Goal: Task Accomplishment & Management: Use online tool/utility

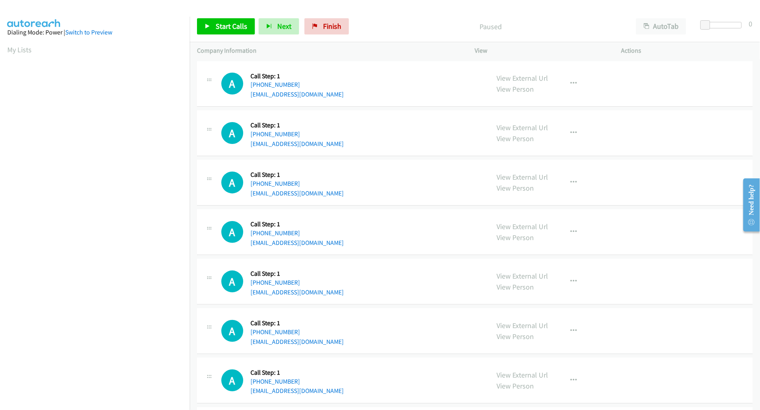
scroll to position [45, 0]
click at [391, 148] on div "A Callback Scheduled Call Step: 1 [GEOGRAPHIC_DATA]/[GEOGRAPHIC_DATA] [PHONE_NU…" at bounding box center [475, 133] width 556 height 46
click at [238, 29] on span "Start Calls" at bounding box center [232, 25] width 32 height 9
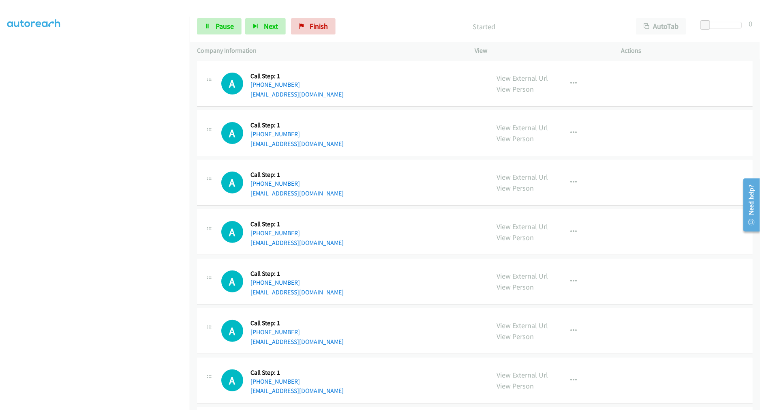
click at [366, 195] on div "A Callback Scheduled Call Step: 1 America/New_York [PHONE_NUMBER] [EMAIL_ADDRES…" at bounding box center [351, 182] width 261 height 31
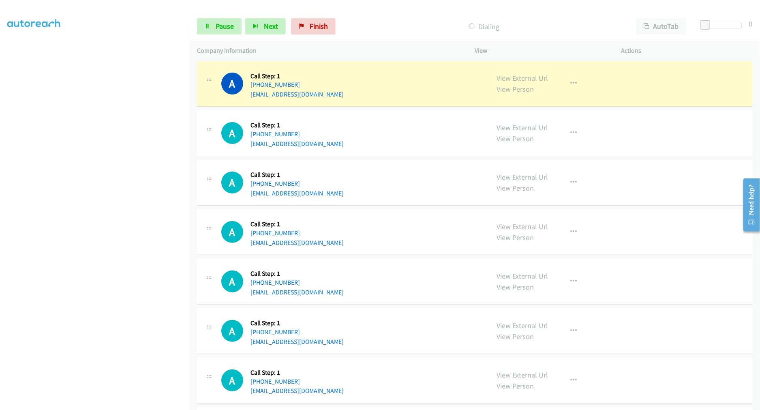
click at [436, 193] on div "A Callback Scheduled Call Step: 1 America/New_York [PHONE_NUMBER] [EMAIL_ADDRES…" at bounding box center [351, 182] width 261 height 31
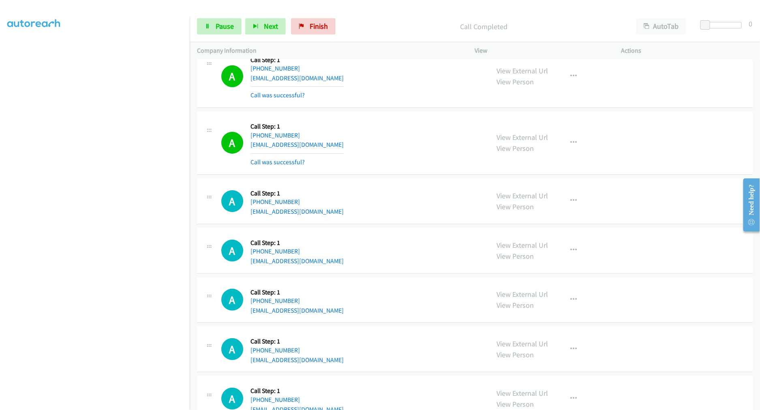
scroll to position [0, 0]
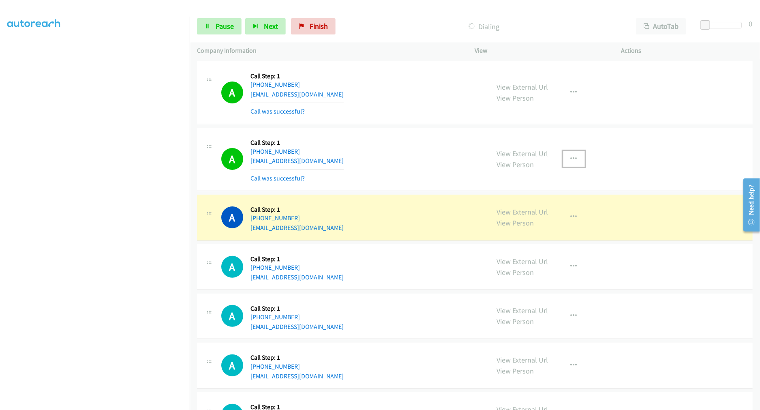
click at [573, 160] on icon "button" at bounding box center [574, 159] width 6 height 6
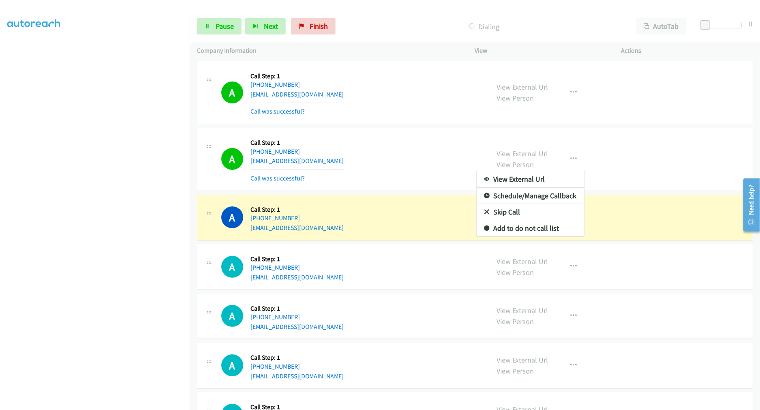
click at [396, 150] on div at bounding box center [380, 205] width 760 height 410
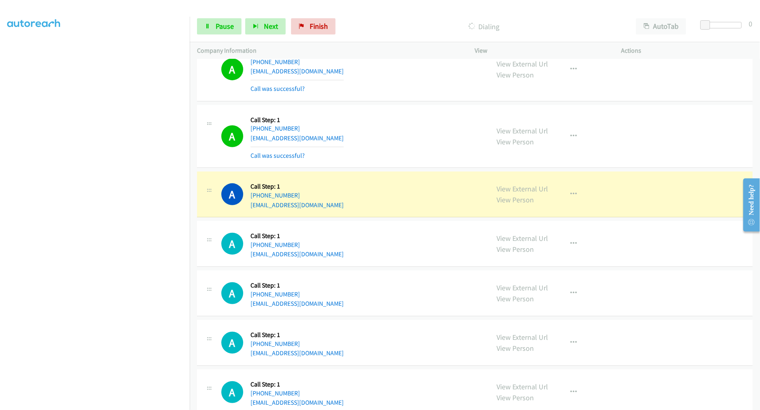
scroll to position [90, 0]
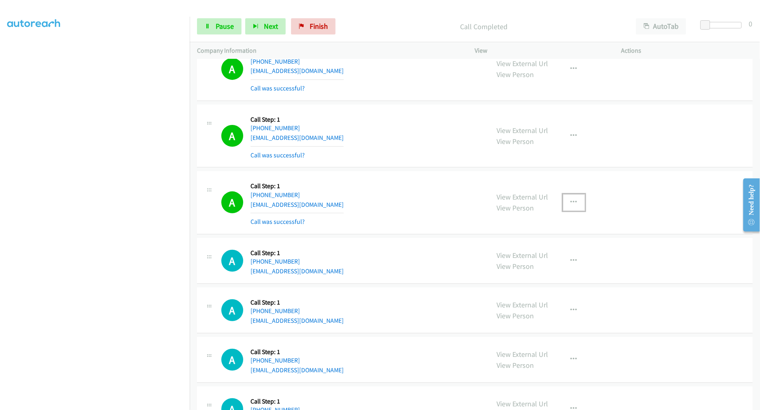
click at [574, 206] on button "button" at bounding box center [574, 202] width 22 height 16
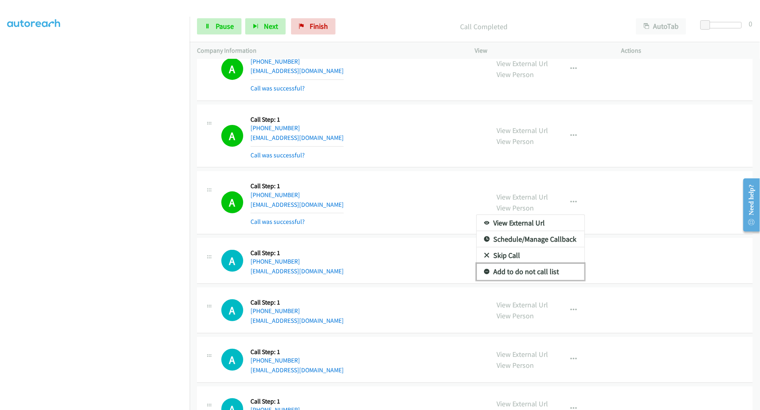
click at [528, 275] on link "Add to do not call list" at bounding box center [531, 272] width 108 height 16
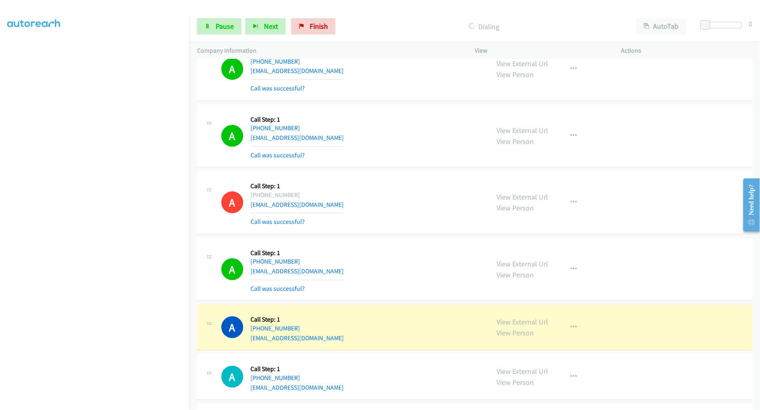
click at [395, 170] on td "A Callback Scheduled Call Step: 1 [GEOGRAPHIC_DATA]/[GEOGRAPHIC_DATA] [PHONE_NU…" at bounding box center [475, 203] width 571 height 67
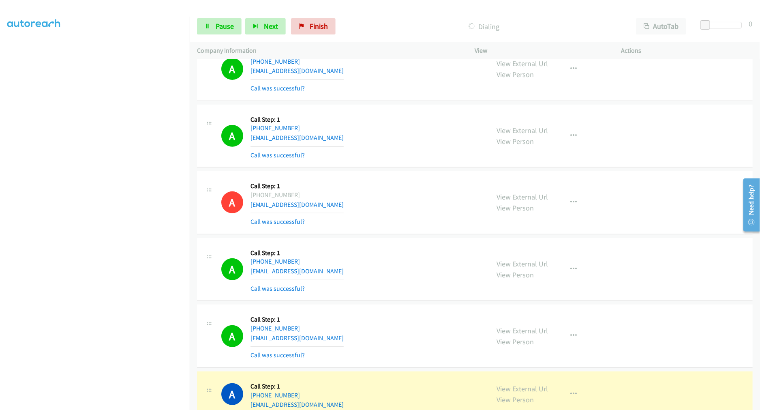
click at [391, 166] on div "A Callback Scheduled Call Step: 1 America/New_York [PHONE_NUMBER] [EMAIL_ADDRES…" at bounding box center [475, 136] width 556 height 63
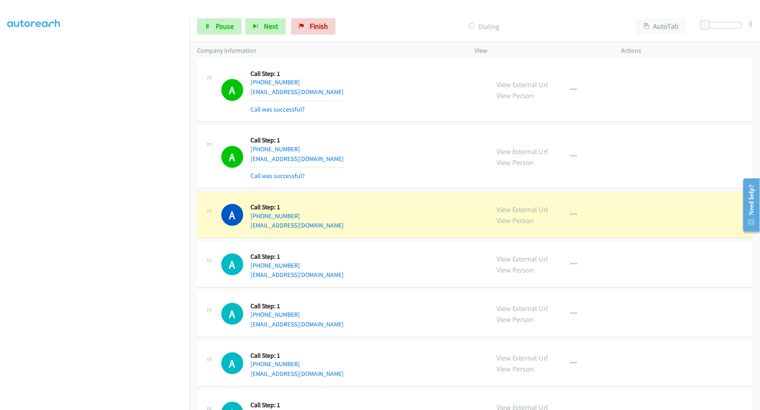
scroll to position [270, 0]
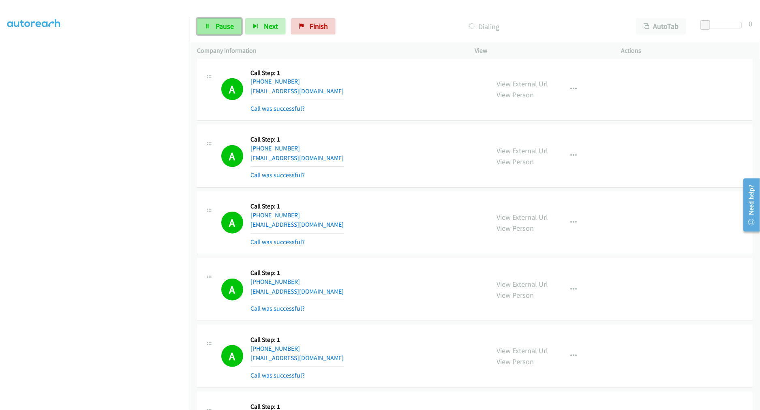
click at [226, 32] on link "Pause" at bounding box center [219, 26] width 45 height 16
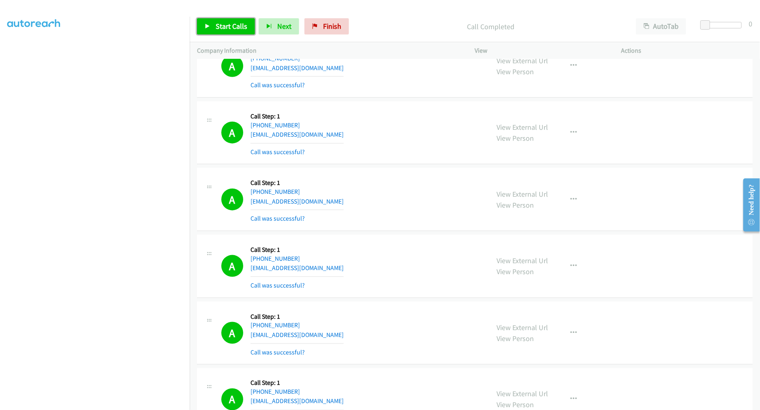
drag, startPoint x: 216, startPoint y: 25, endPoint x: 238, endPoint y: 56, distance: 37.2
click at [216, 25] on span "Start Calls" at bounding box center [232, 25] width 32 height 9
click at [367, 180] on div "A Callback Scheduled Call Step: 1 America/New_York [PHONE_NUMBER] [EMAIL_ADDRES…" at bounding box center [351, 199] width 261 height 48
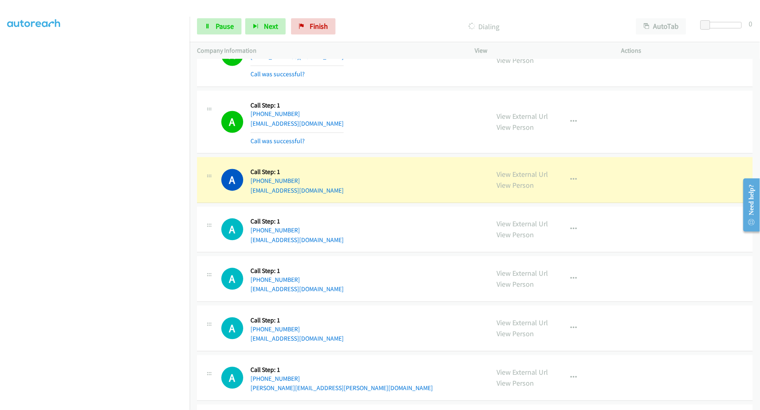
scroll to position [721, 0]
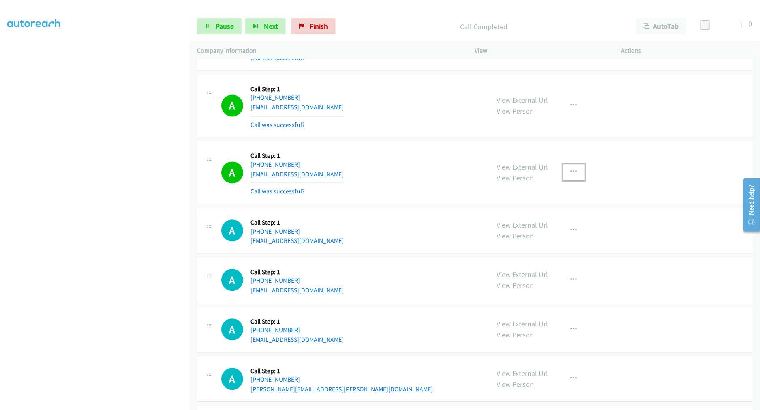
click at [571, 176] on button "button" at bounding box center [574, 172] width 22 height 16
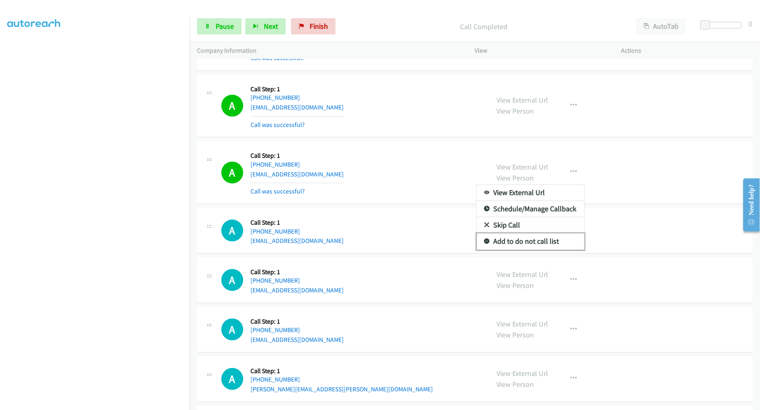
click at [515, 240] on link "Add to do not call list" at bounding box center [531, 242] width 108 height 16
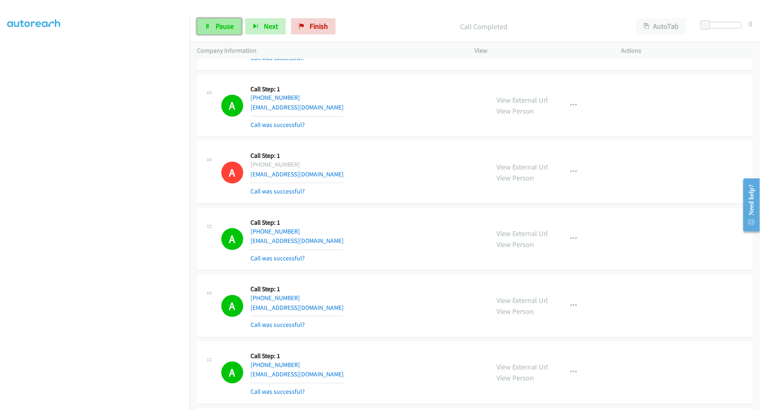
click at [212, 32] on link "Pause" at bounding box center [219, 26] width 45 height 16
click at [238, 28] on span "Start Calls" at bounding box center [232, 25] width 32 height 9
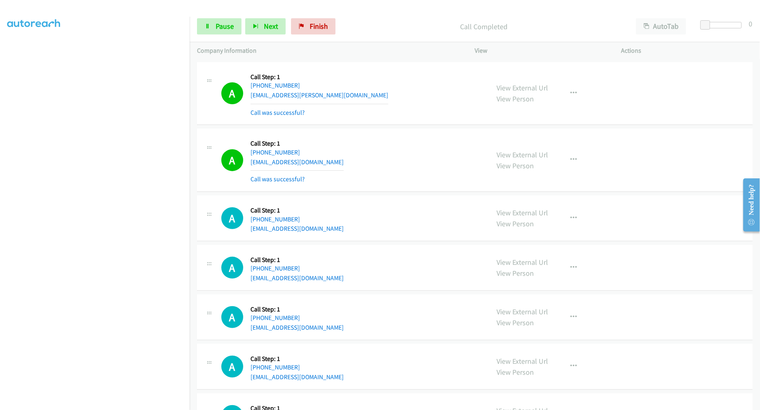
scroll to position [1397, 0]
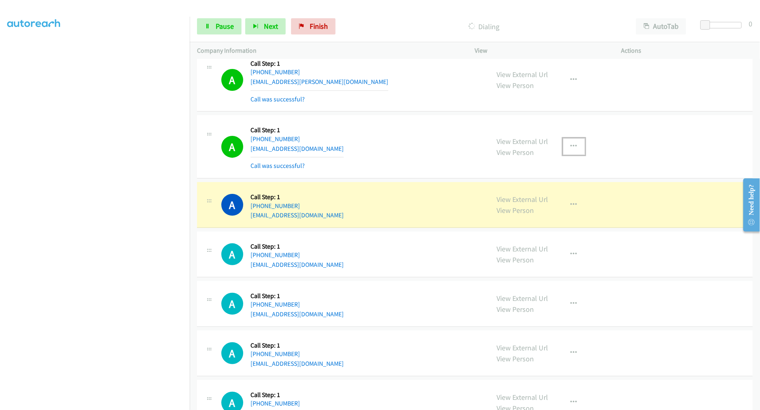
click at [576, 148] on button "button" at bounding box center [574, 146] width 22 height 16
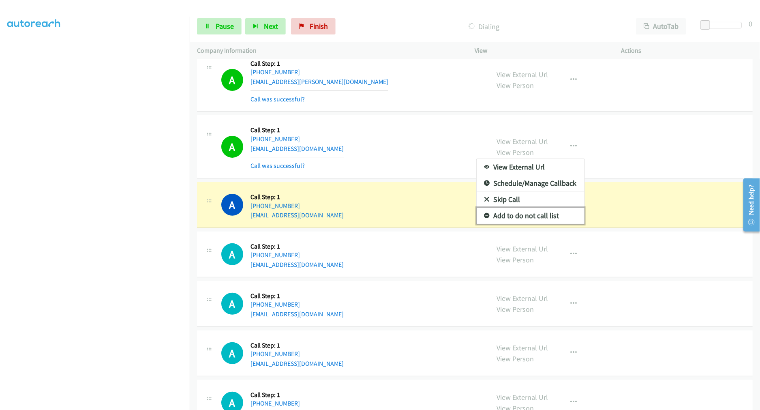
click at [517, 218] on link "Add to do not call list" at bounding box center [531, 216] width 108 height 16
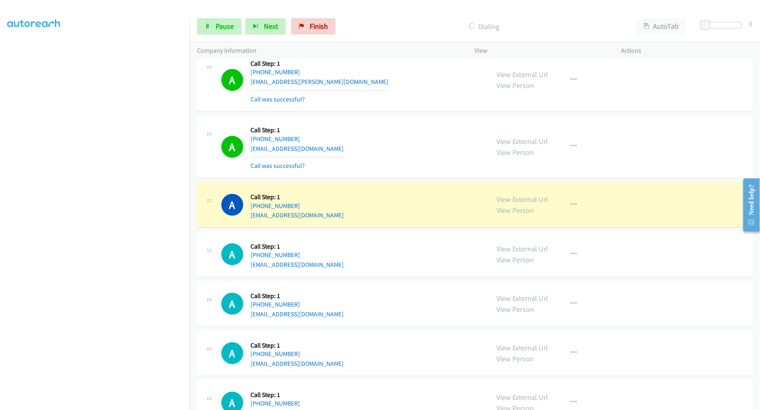
click at [395, 141] on div "A Callback Scheduled Call Step: 1 America/New_York [PHONE_NUMBER] [EMAIL_ADDRES…" at bounding box center [351, 146] width 261 height 48
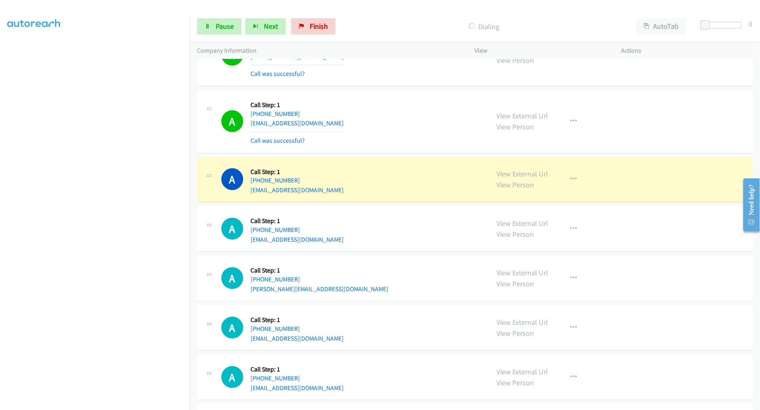
scroll to position [1577, 0]
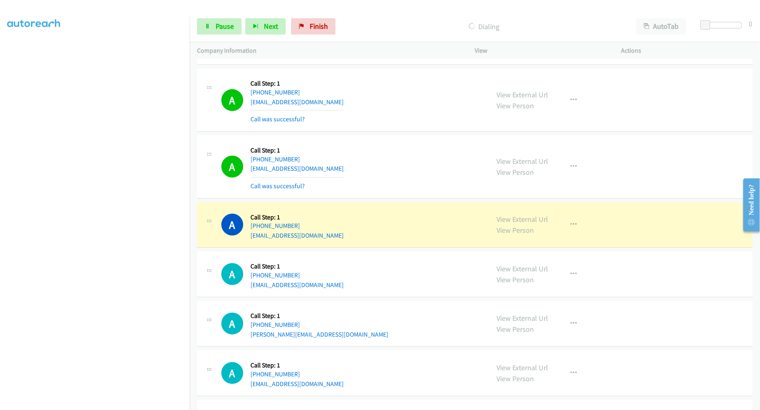
drag, startPoint x: 670, startPoint y: 0, endPoint x: 366, endPoint y: 19, distance: 304.3
click at [361, 20] on div "Dialing" at bounding box center [484, 26] width 290 height 16
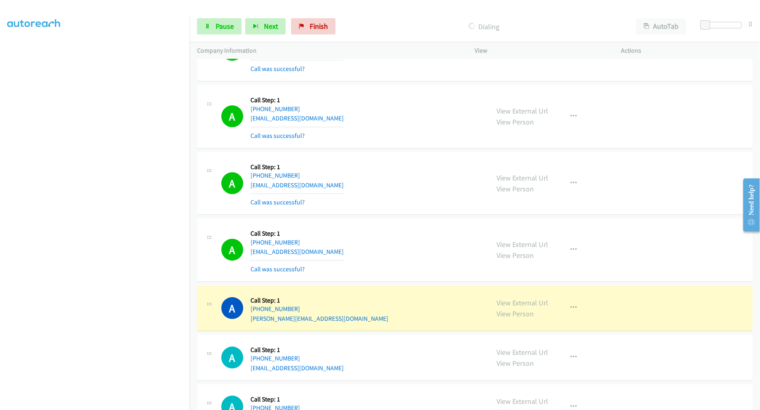
scroll to position [1712, 0]
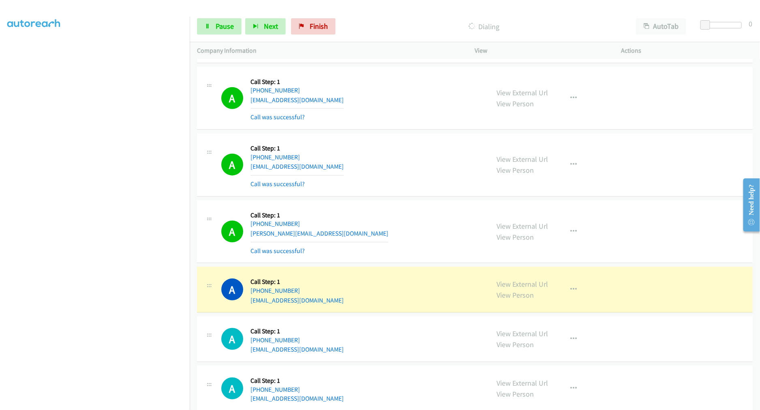
click at [376, 157] on div "A Callback Scheduled Call Step: 1 [GEOGRAPHIC_DATA]/[GEOGRAPHIC_DATA] [PHONE_NU…" at bounding box center [351, 165] width 261 height 48
click at [391, 161] on div "A Callback Scheduled Call Step: 1 [GEOGRAPHIC_DATA]/[GEOGRAPHIC_DATA] [PHONE_NU…" at bounding box center [351, 165] width 261 height 48
click at [403, 134] on td "A Callback Scheduled Call Step: 1 [GEOGRAPHIC_DATA]/[GEOGRAPHIC_DATA] [PHONE_NU…" at bounding box center [475, 165] width 571 height 67
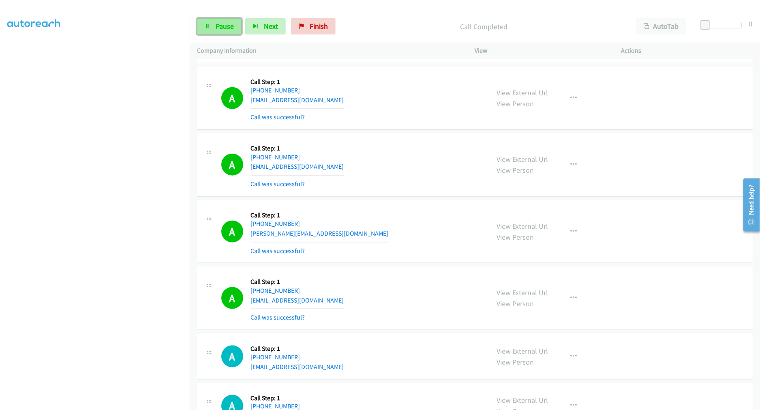
click at [212, 26] on link "Pause" at bounding box center [219, 26] width 45 height 16
click at [222, 28] on span "Start Calls" at bounding box center [232, 25] width 32 height 9
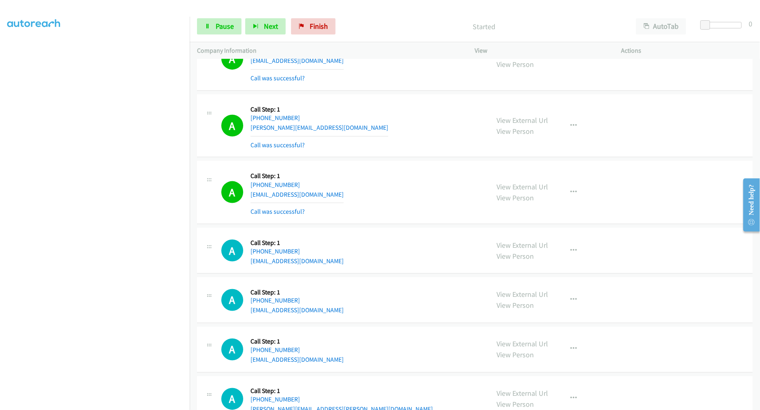
scroll to position [1802, 0]
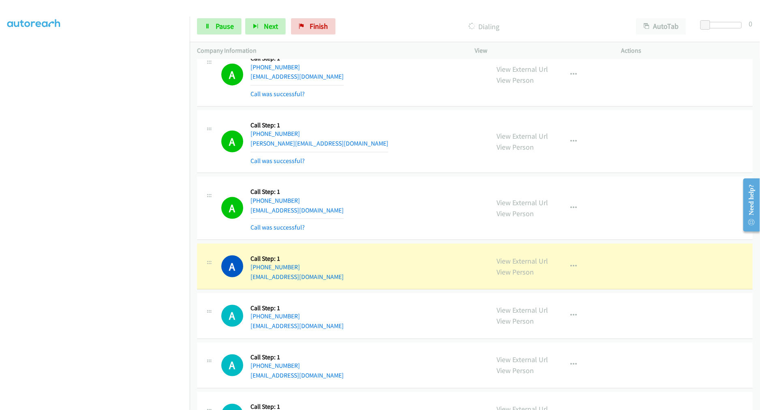
click at [432, 161] on div "A Callback Scheduled Call Step: 1 America/New_York [PHONE_NUMBER] [PERSON_NAME]…" at bounding box center [351, 142] width 261 height 48
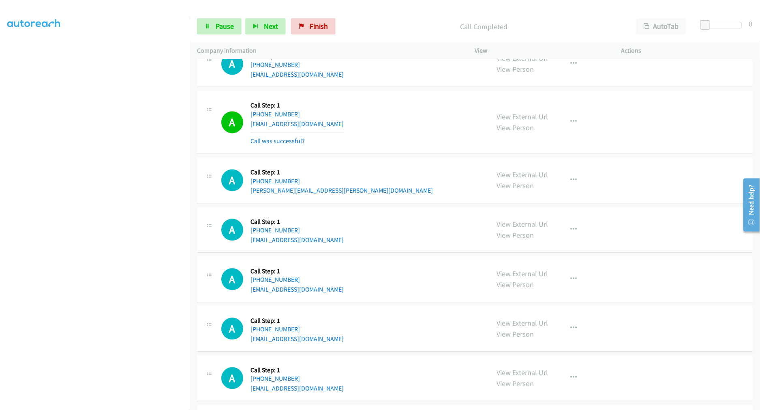
scroll to position [2073, 0]
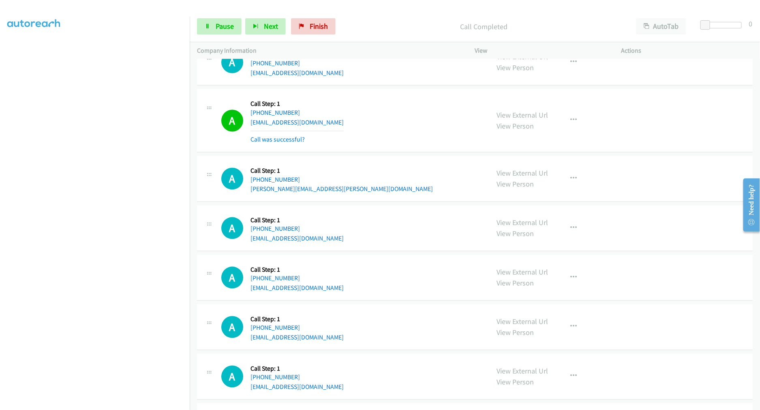
click at [384, 156] on td "A Callback Scheduled Call Step: 1 America/New_York [PHONE_NUMBER] [PERSON_NAME]…" at bounding box center [475, 178] width 571 height 49
click at [372, 134] on div "A Callback Scheduled Call Step: 1 [GEOGRAPHIC_DATA]/[GEOGRAPHIC_DATA] [PHONE_NU…" at bounding box center [351, 121] width 261 height 48
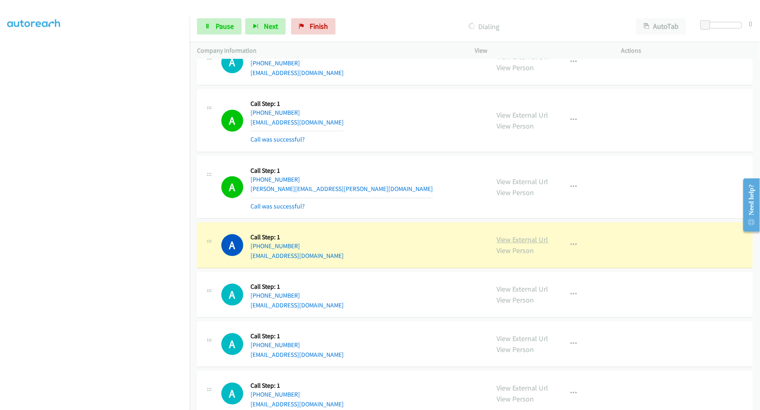
drag, startPoint x: 518, startPoint y: 242, endPoint x: 311, endPoint y: 28, distance: 297.7
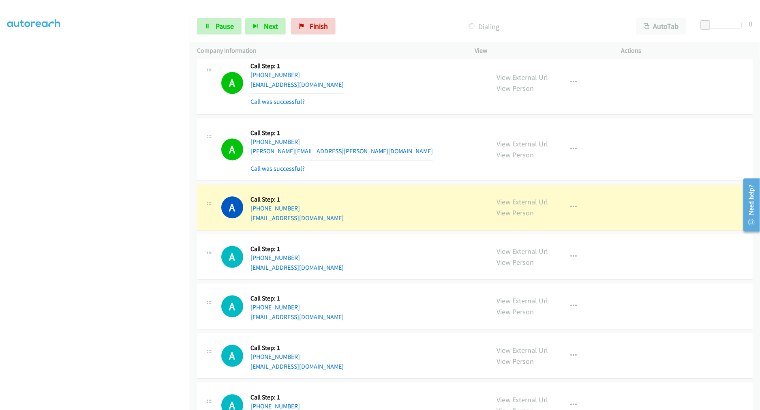
scroll to position [2163, 0]
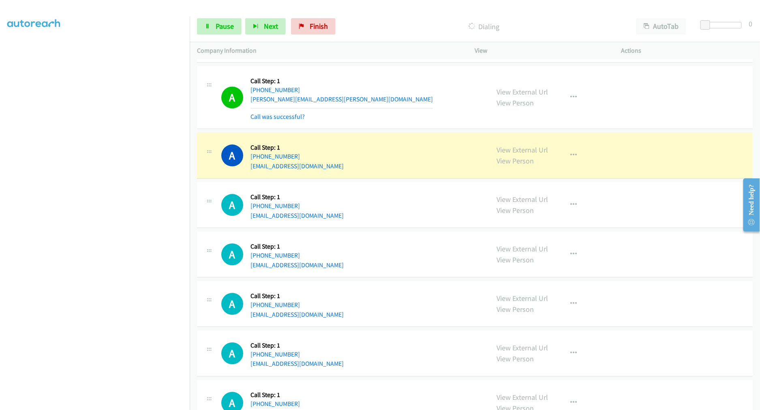
click at [406, 116] on div "A Callback Scheduled Call Step: 1 America/New_York [PHONE_NUMBER] [PERSON_NAME]…" at bounding box center [351, 97] width 261 height 48
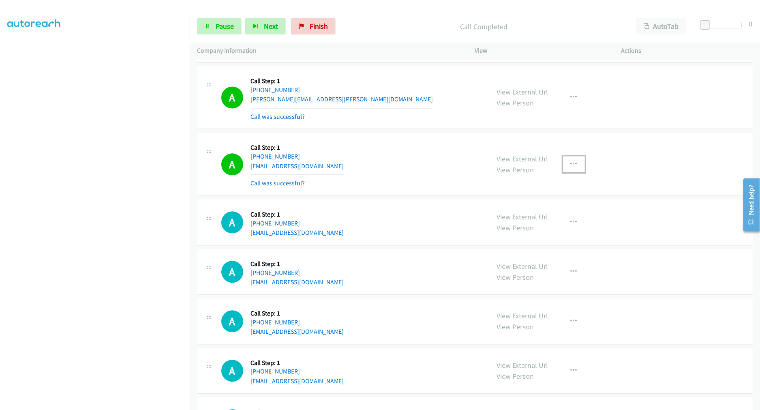
click at [573, 163] on icon "button" at bounding box center [574, 164] width 6 height 6
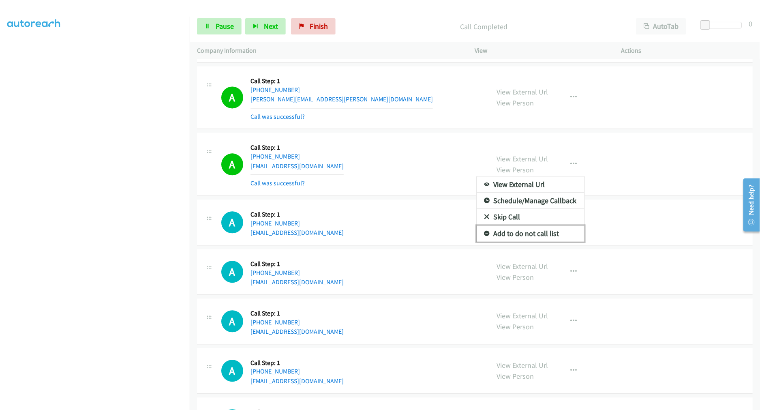
click at [528, 236] on link "Add to do not call list" at bounding box center [531, 233] width 108 height 16
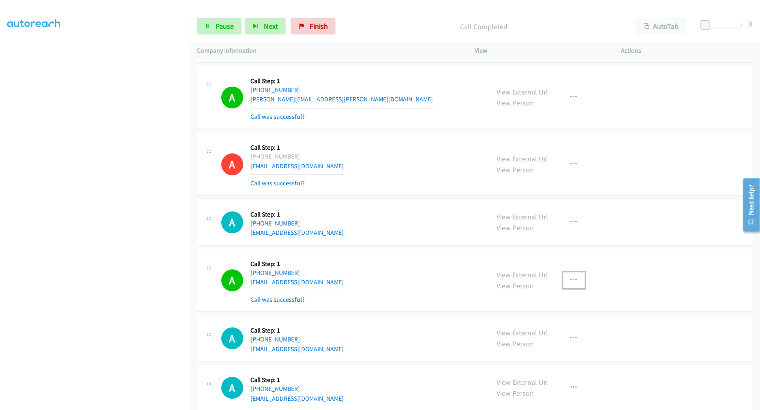
click at [569, 277] on button "button" at bounding box center [574, 280] width 22 height 16
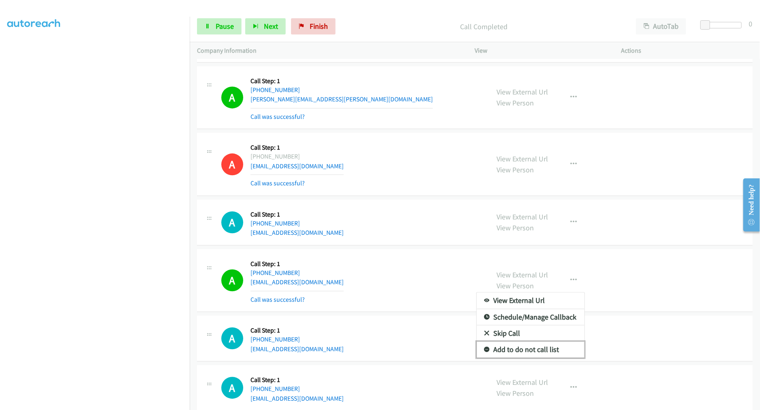
drag, startPoint x: 509, startPoint y: 350, endPoint x: 507, endPoint y: 346, distance: 4.5
click at [509, 350] on link "Add to do not call list" at bounding box center [531, 349] width 108 height 16
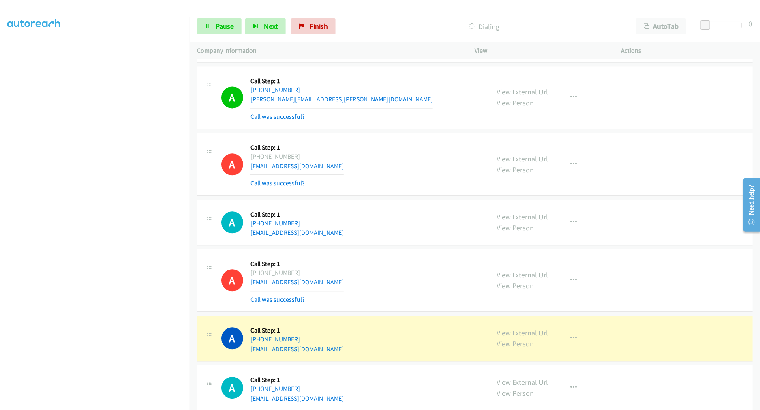
click at [378, 184] on div "A Callback Scheduled Call Step: 1 America/New_York [PHONE_NUMBER] [EMAIL_ADDRES…" at bounding box center [351, 164] width 261 height 48
drag, startPoint x: 573, startPoint y: 102, endPoint x: 545, endPoint y: 131, distance: 40.2
click at [573, 102] on button "button" at bounding box center [574, 97] width 22 height 16
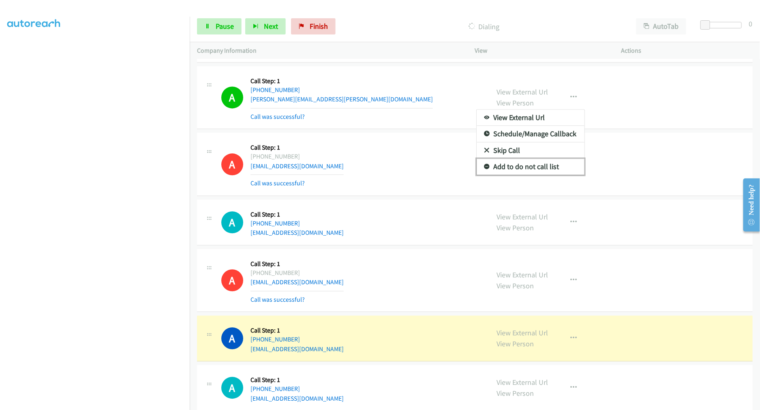
click at [506, 164] on link "Add to do not call list" at bounding box center [531, 167] width 108 height 16
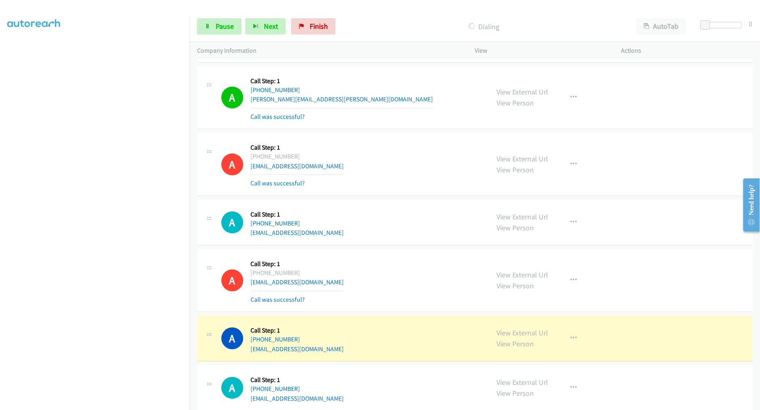
drag, startPoint x: 410, startPoint y: 114, endPoint x: 605, endPoint y: 39, distance: 209.1
click at [424, 109] on div "A Callback Scheduled Call Step: 1 America/New_York [PHONE_NUMBER] [PERSON_NAME]…" at bounding box center [351, 97] width 261 height 48
click at [399, 103] on div "A Callback Scheduled Call Step: 1 America/New_York [PHONE_NUMBER] [PERSON_NAME]…" at bounding box center [351, 97] width 261 height 48
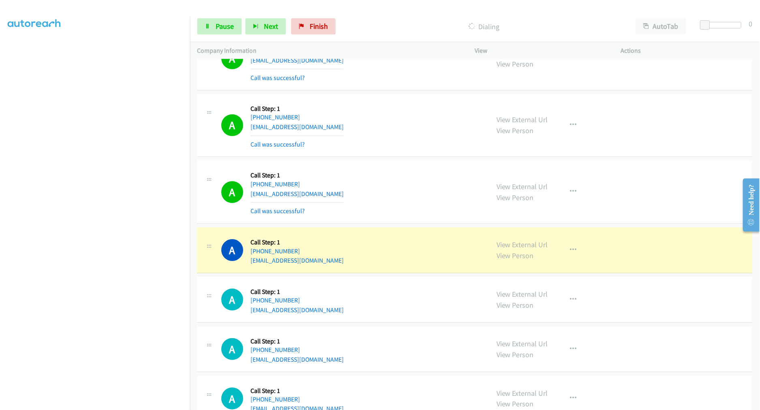
scroll to position [2748, 0]
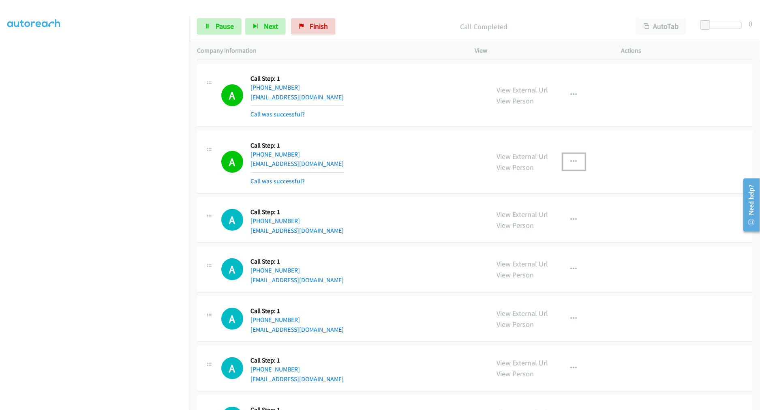
click at [575, 162] on button "button" at bounding box center [574, 162] width 22 height 16
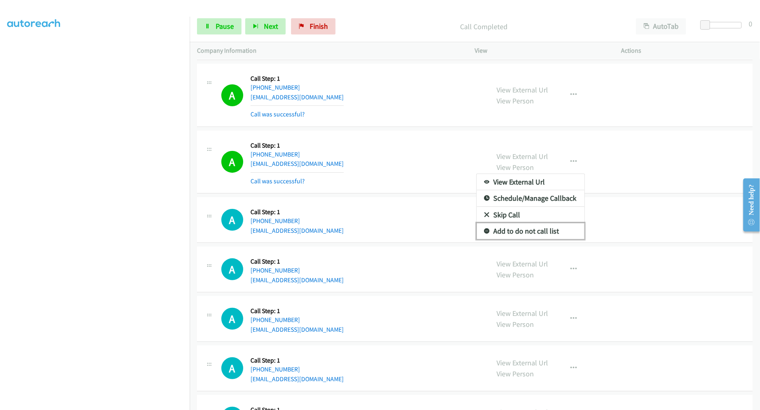
click at [529, 229] on link "Add to do not call list" at bounding box center [531, 231] width 108 height 16
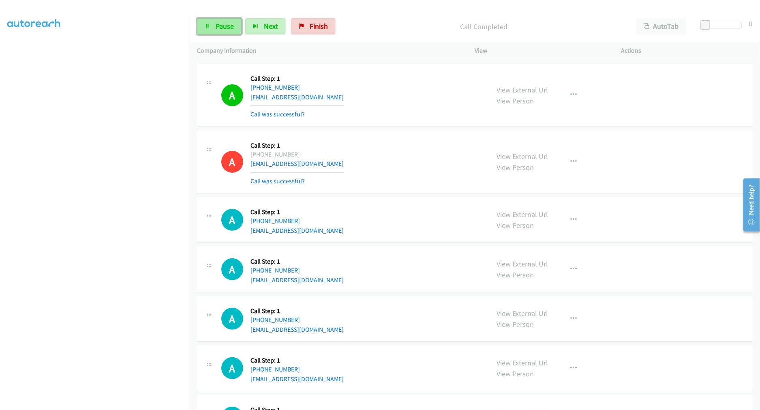
click at [230, 28] on span "Pause" at bounding box center [225, 25] width 18 height 9
click at [230, 28] on span "Start Calls" at bounding box center [232, 25] width 32 height 9
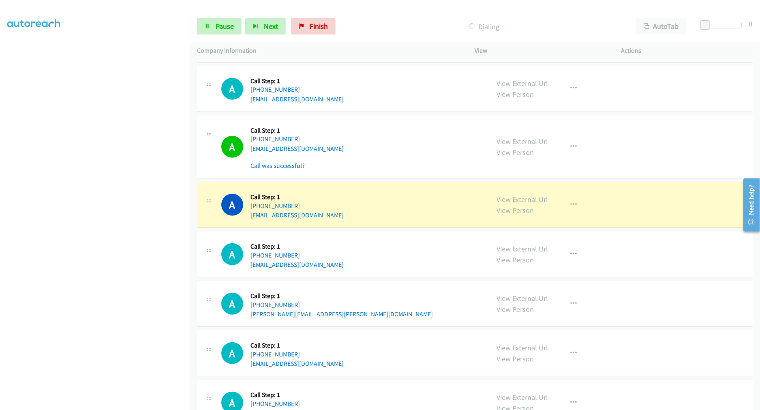
scroll to position [2884, 0]
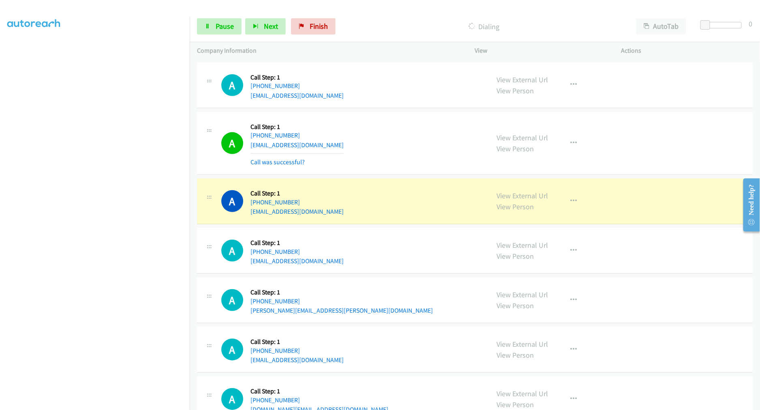
click at [401, 112] on td "A Callback Scheduled Call Step: 1 [GEOGRAPHIC_DATA]/[GEOGRAPHIC_DATA] [PHONE_NU…" at bounding box center [475, 143] width 571 height 67
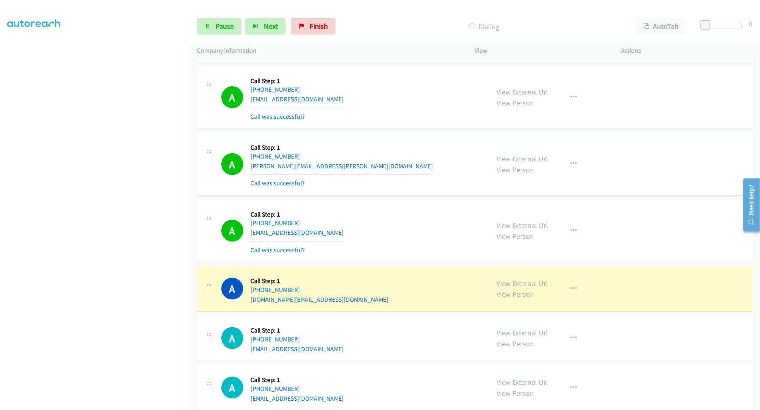
scroll to position [3064, 0]
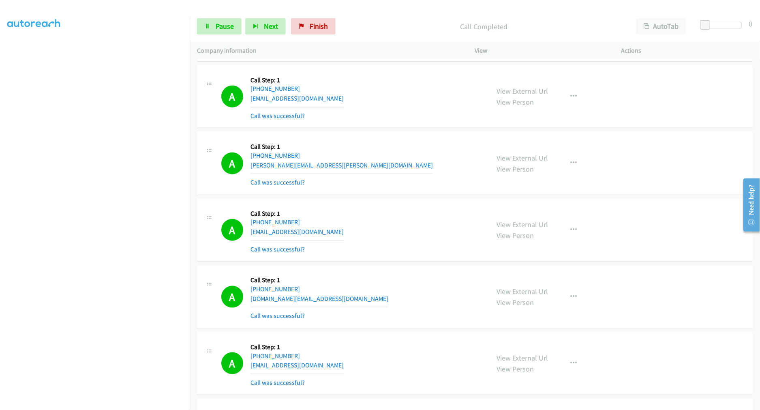
click at [387, 114] on div "A Callback Scheduled Call Step: 1 America/New_York [PHONE_NUMBER] [EMAIL_ADDRES…" at bounding box center [351, 97] width 261 height 48
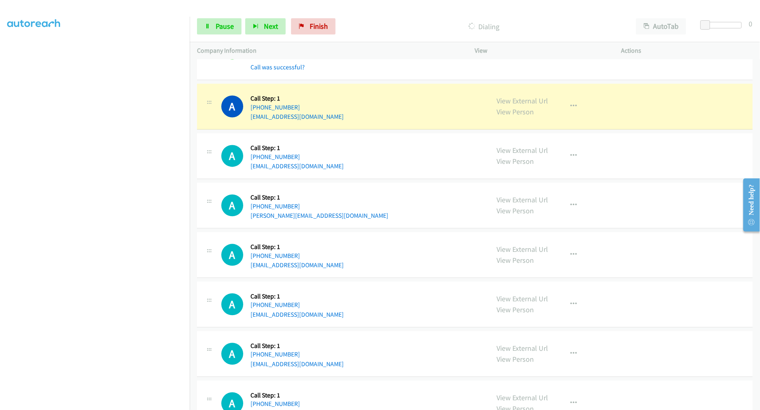
scroll to position [3334, 0]
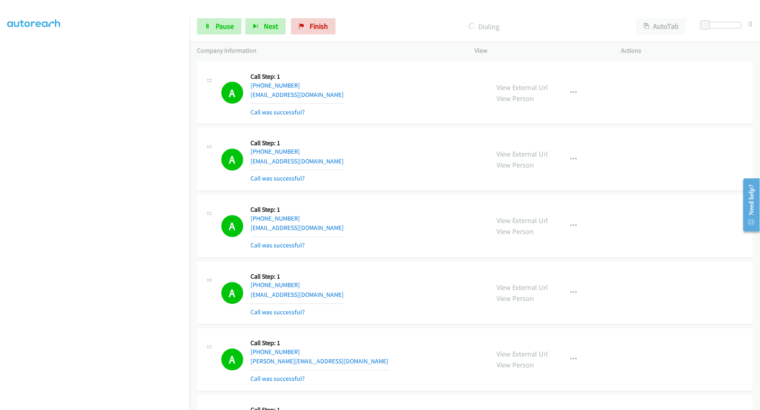
click at [106, 402] on section at bounding box center [94, 218] width 175 height 388
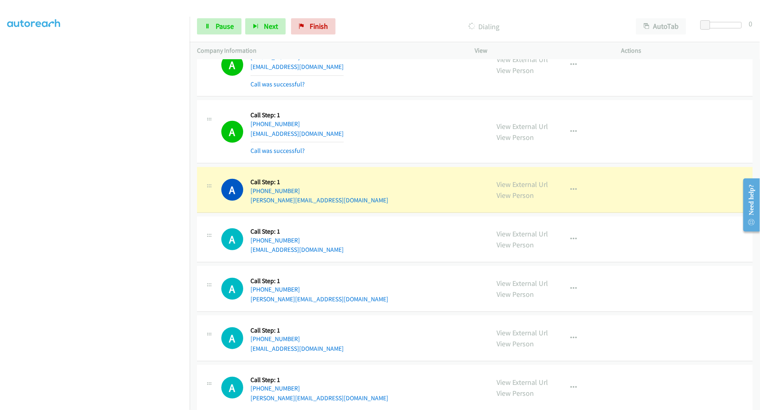
scroll to position [4280, 0]
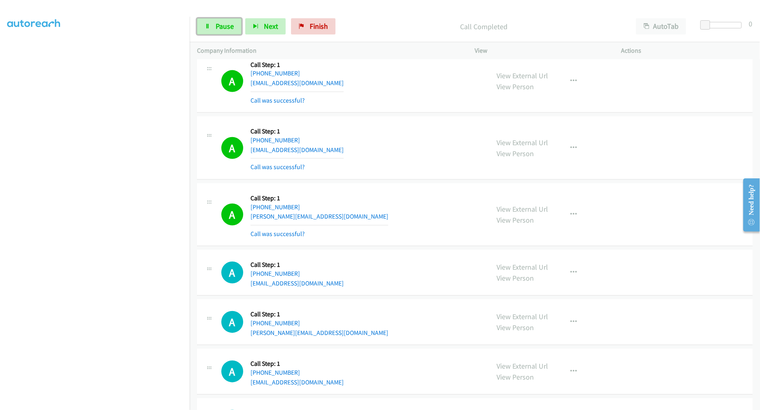
drag, startPoint x: 204, startPoint y: 23, endPoint x: 239, endPoint y: 99, distance: 83.5
click at [205, 24] on icon at bounding box center [208, 27] width 6 height 6
click at [392, 188] on div "A Callback Scheduled Call Step: 1 America/New_York [PHONE_NUMBER] [PERSON_NAME]…" at bounding box center [475, 214] width 556 height 63
click at [233, 28] on span "Start Calls" at bounding box center [232, 25] width 32 height 9
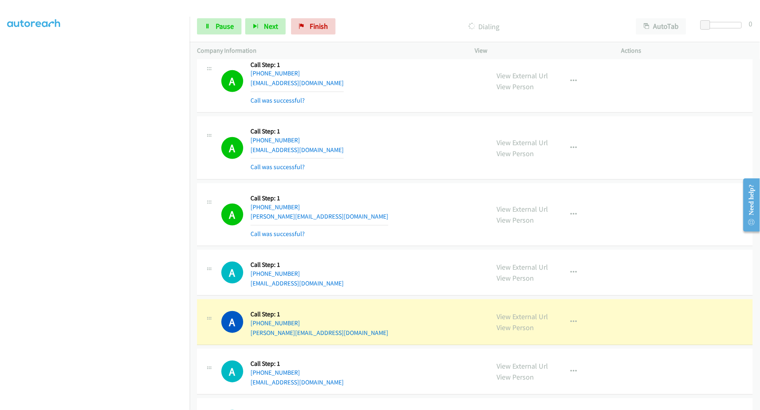
click at [432, 185] on div "A Callback Scheduled Call Step: 1 America/New_York [PHONE_NUMBER] [PERSON_NAME]…" at bounding box center [475, 214] width 556 height 63
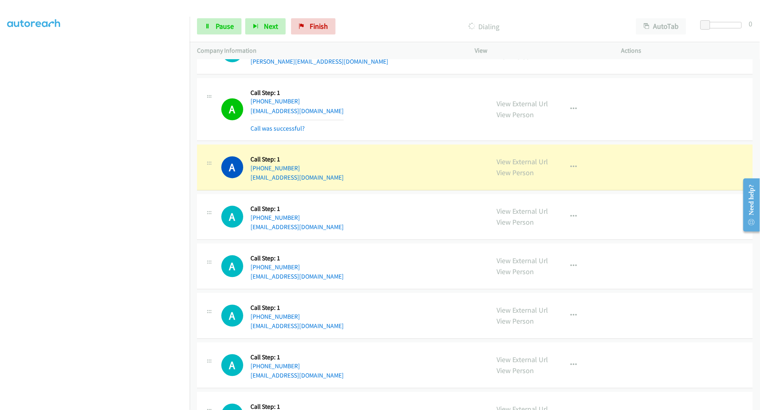
scroll to position [4821, 0]
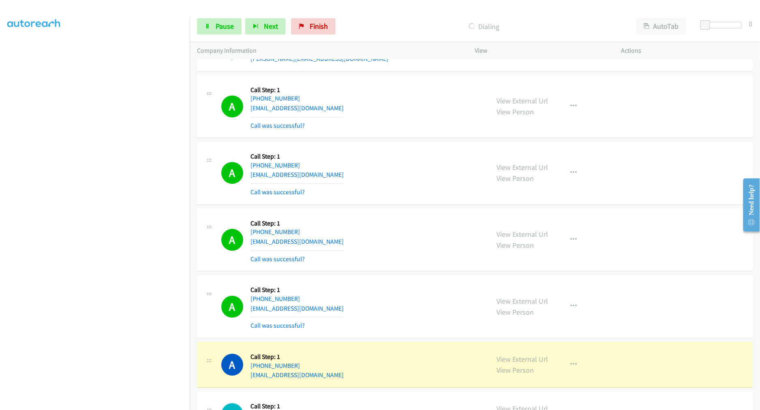
click at [127, 406] on aside "Dialing Mode: Power | Switch to Preview My Lists" at bounding box center [95, 202] width 190 height 449
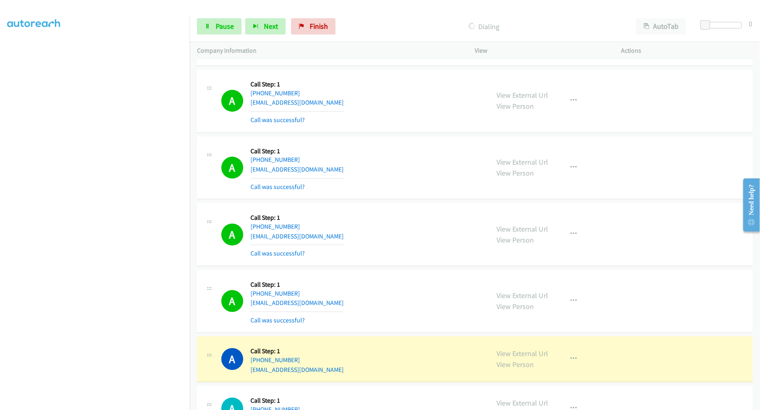
scroll to position [4980, 0]
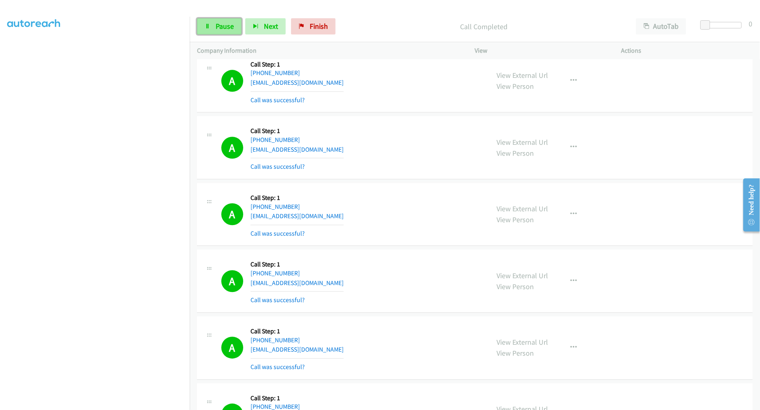
click at [215, 30] on link "Pause" at bounding box center [219, 26] width 45 height 16
click at [225, 27] on span "Start Calls" at bounding box center [232, 25] width 32 height 9
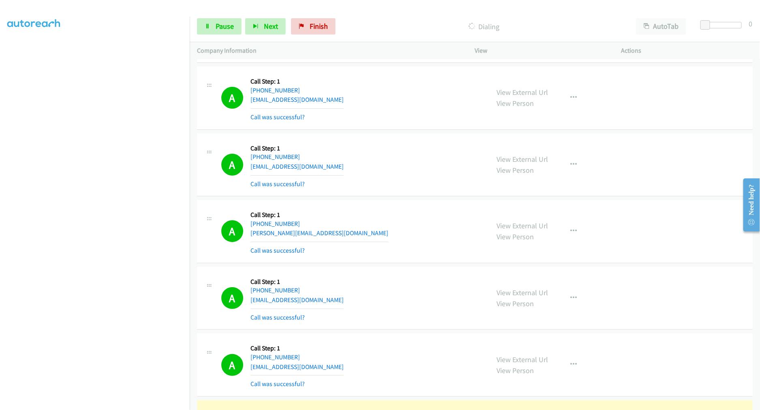
scroll to position [5514, 0]
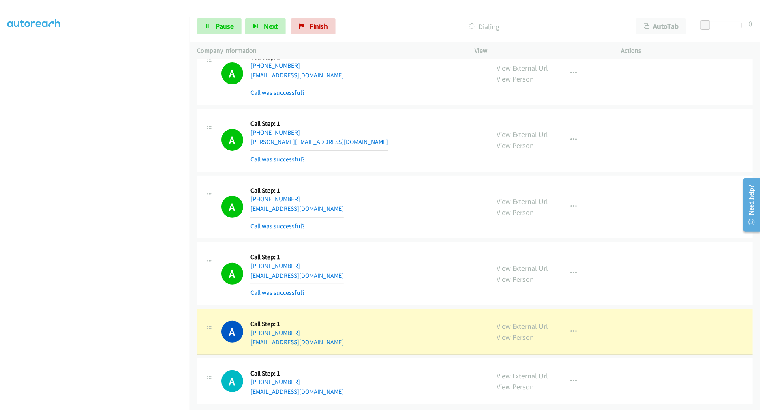
click at [394, 189] on div "A Callback Scheduled Call Step: 1 [GEOGRAPHIC_DATA]/[GEOGRAPHIC_DATA] [PHONE_NU…" at bounding box center [351, 207] width 261 height 48
drag, startPoint x: 531, startPoint y: 317, endPoint x: 278, endPoint y: 0, distance: 405.3
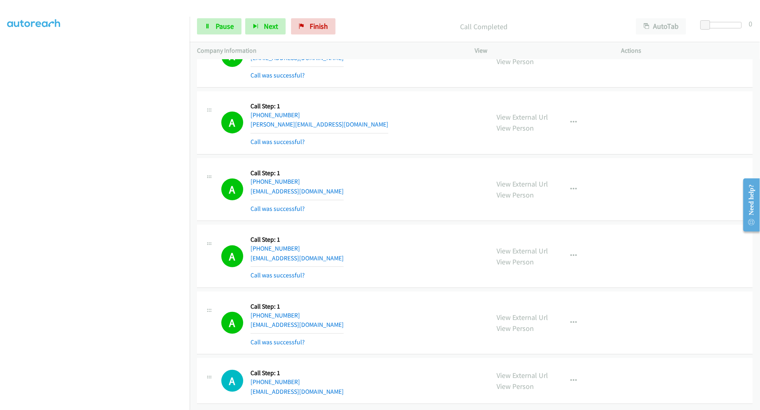
scroll to position [5532, 0]
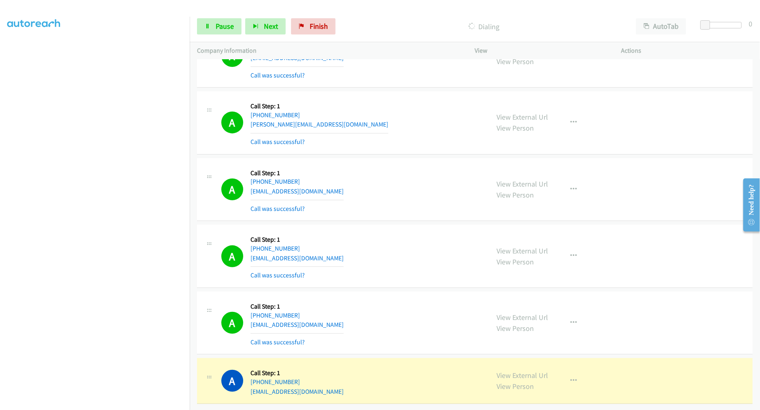
drag, startPoint x: 519, startPoint y: 369, endPoint x: 514, endPoint y: 349, distance: 21.0
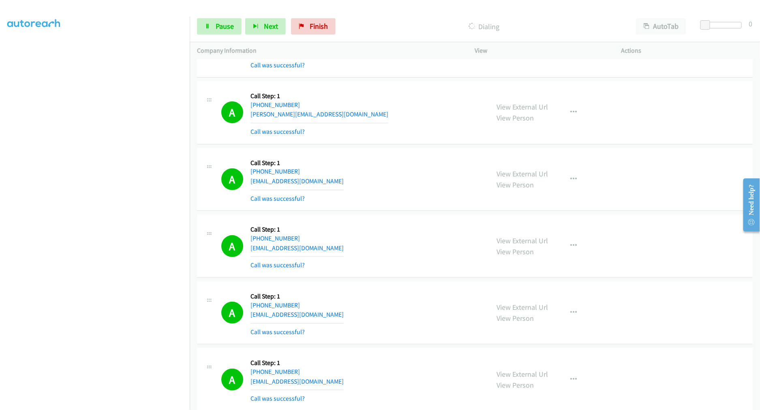
scroll to position [2022, 0]
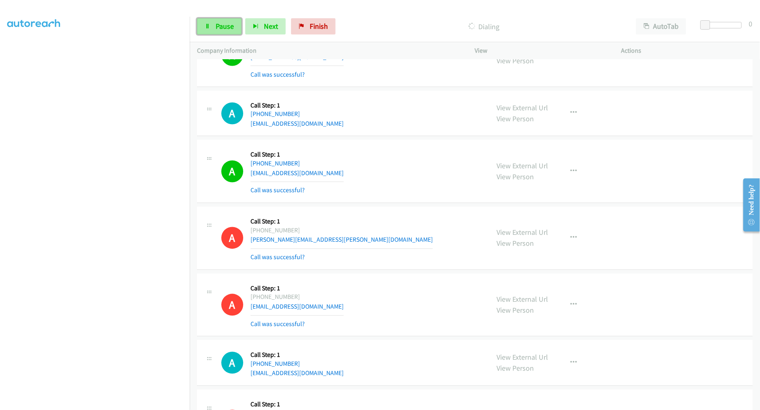
click at [224, 26] on span "Pause" at bounding box center [225, 25] width 18 height 9
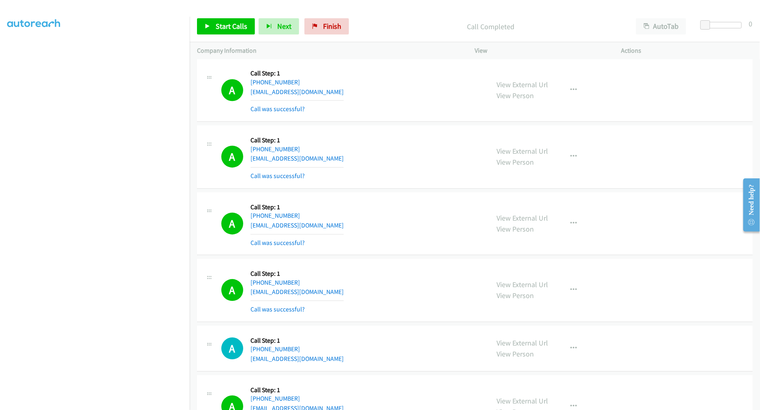
scroll to position [5284, 0]
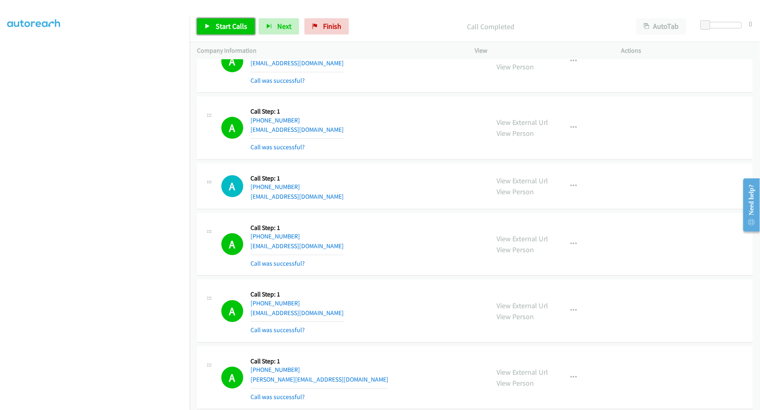
click at [233, 34] on link "Start Calls" at bounding box center [226, 26] width 58 height 16
click at [218, 30] on span "Pause" at bounding box center [225, 25] width 18 height 9
click at [217, 32] on link "Start Calls" at bounding box center [226, 26] width 58 height 16
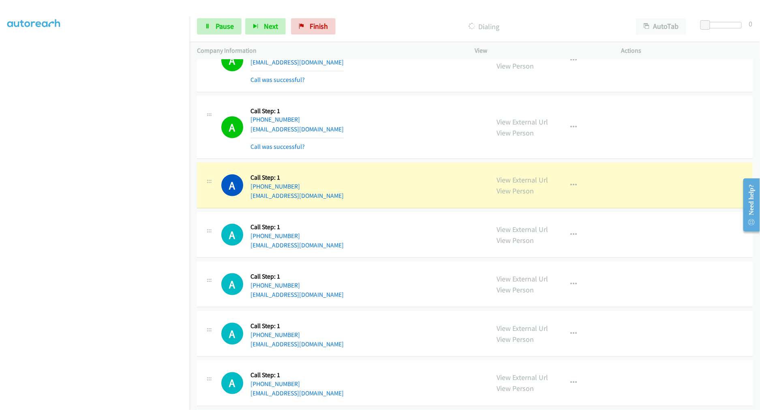
scroll to position [5870, 0]
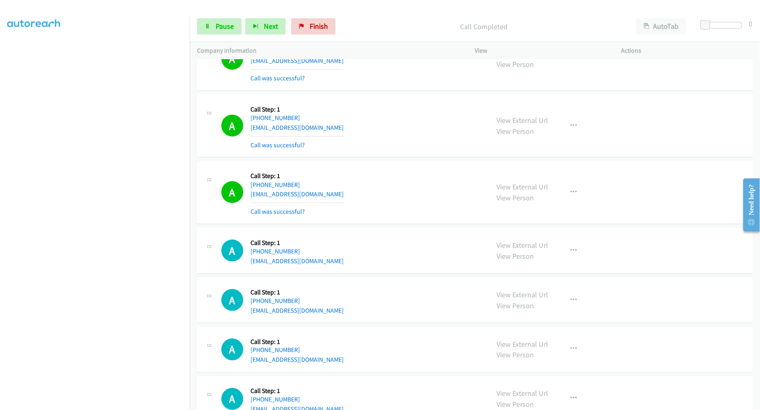
click at [556, 195] on div "View External Url View Person View External Url Email Schedule/Manage Callback …" at bounding box center [567, 192] width 154 height 48
click at [569, 200] on button "button" at bounding box center [574, 192] width 22 height 16
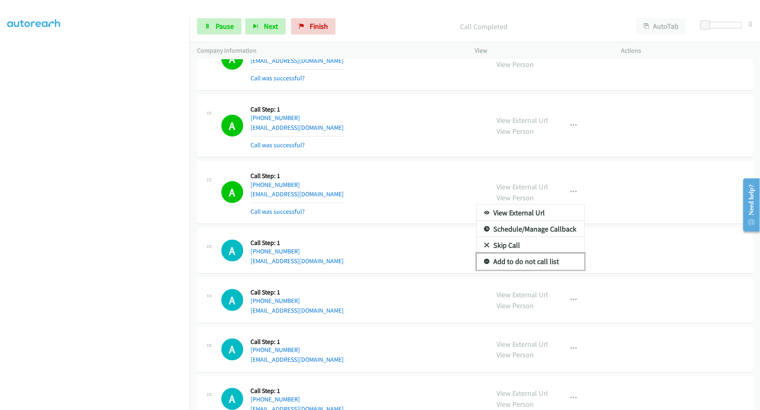
click at [520, 268] on link "Add to do not call list" at bounding box center [531, 261] width 108 height 16
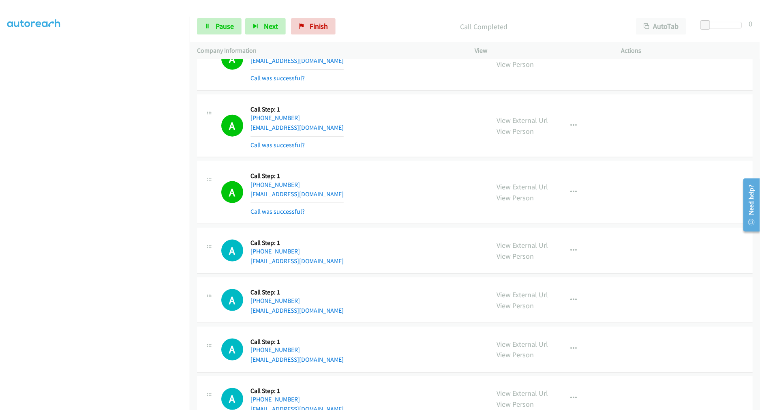
click at [430, 159] on td "A Callback Scheduled Call Step: 1 America/New_York [PHONE_NUMBER] [EMAIL_ADDRES…" at bounding box center [475, 125] width 571 height 67
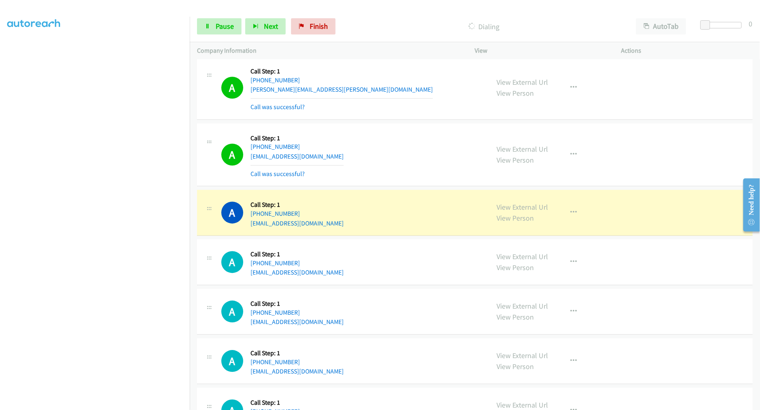
scroll to position [6485, 0]
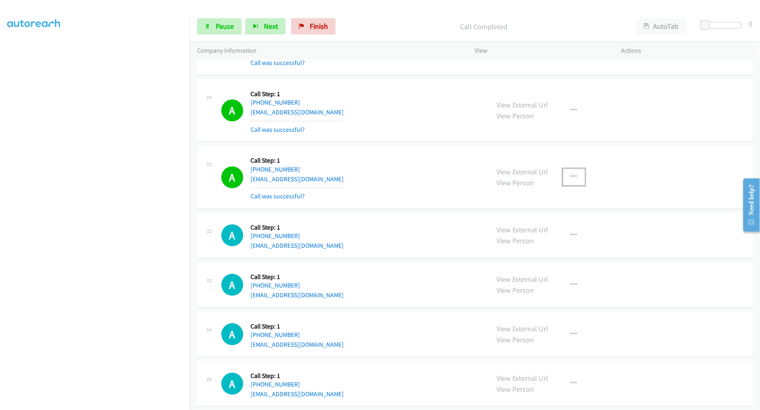
drag, startPoint x: 575, startPoint y: 181, endPoint x: 553, endPoint y: 223, distance: 47.5
click at [575, 181] on button "button" at bounding box center [574, 177] width 22 height 16
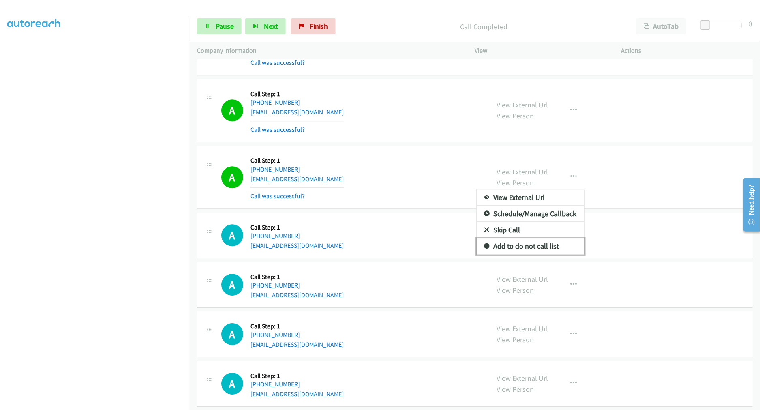
click at [515, 247] on link "Add to do not call list" at bounding box center [531, 246] width 108 height 16
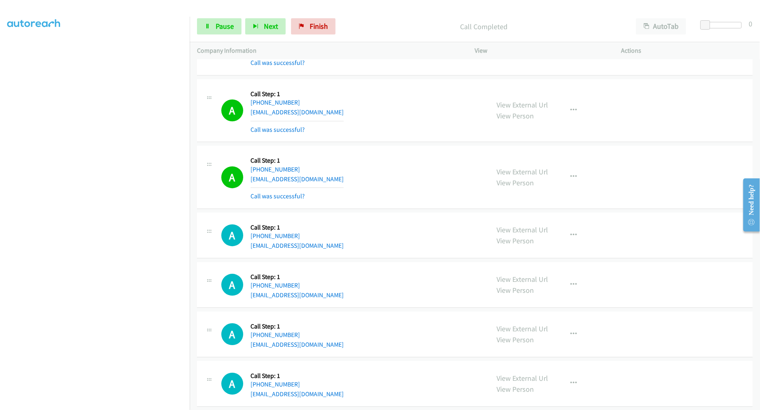
click at [379, 151] on div "A Callback Scheduled Call Step: 1 [GEOGRAPHIC_DATA]/[GEOGRAPHIC_DATA] [PHONE_NU…" at bounding box center [475, 177] width 556 height 63
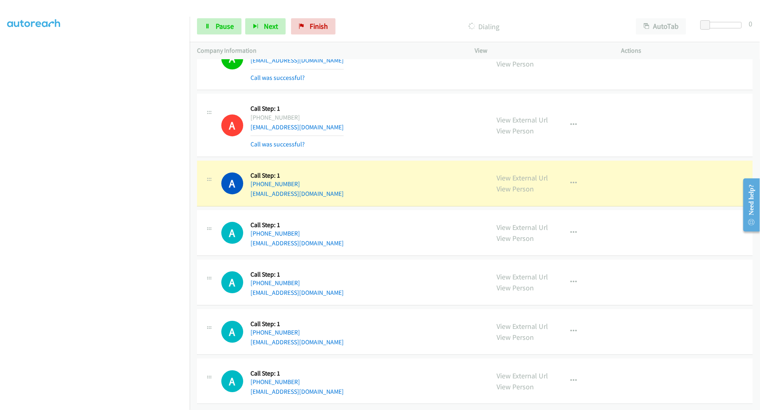
scroll to position [6548, 0]
click at [395, 150] on div "A Callback Scheduled Call Step: 1 [GEOGRAPHIC_DATA]/[GEOGRAPHIC_DATA] [PHONE_NU…" at bounding box center [475, 125] width 556 height 63
click at [397, 151] on td "A Callback Scheduled Call Step: 1 [GEOGRAPHIC_DATA]/[GEOGRAPHIC_DATA] [PHONE_NU…" at bounding box center [475, 125] width 571 height 67
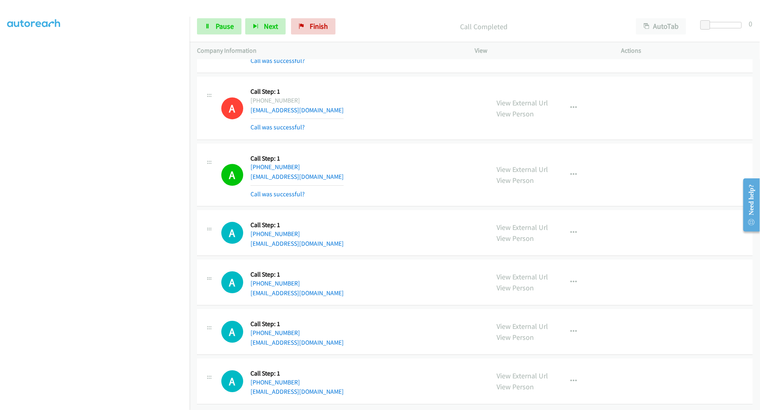
scroll to position [6565, 0]
click at [393, 208] on td "A Callback Scheduled Call Step: 1 America/New_York [PHONE_NUMBER] [EMAIL_ADDRES…" at bounding box center [475, 232] width 571 height 49
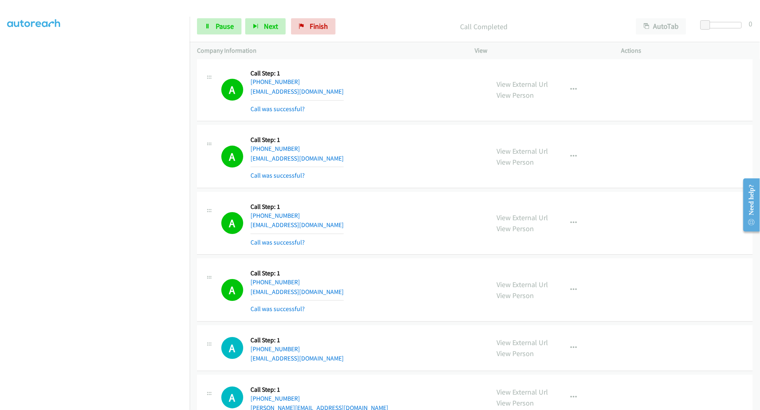
scroll to position [6662, 0]
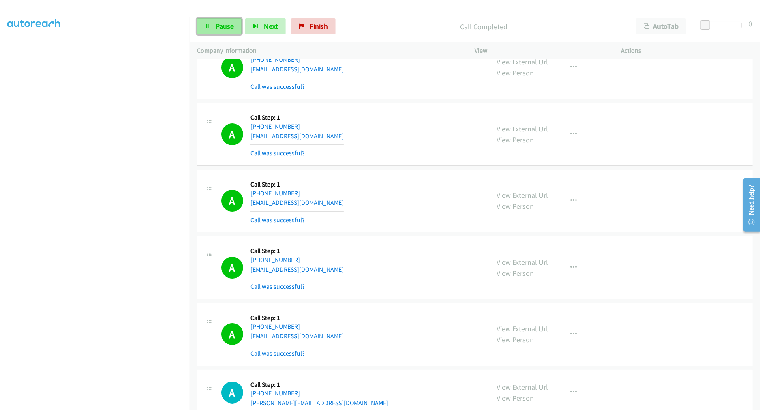
click at [216, 23] on span "Pause" at bounding box center [225, 25] width 18 height 9
click at [227, 28] on span "Start Calls" at bounding box center [232, 25] width 32 height 9
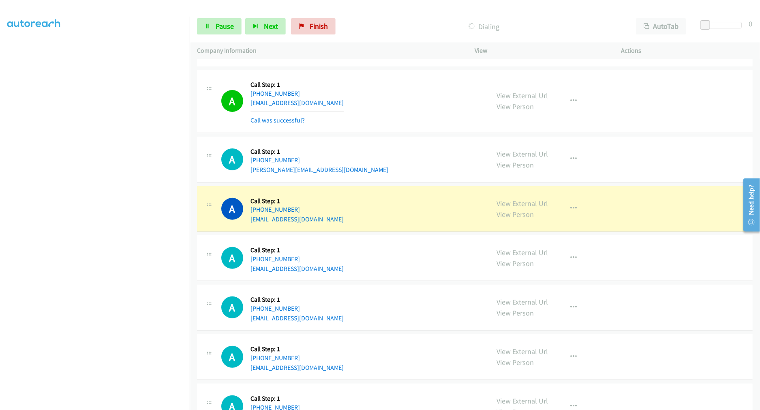
scroll to position [6940, 0]
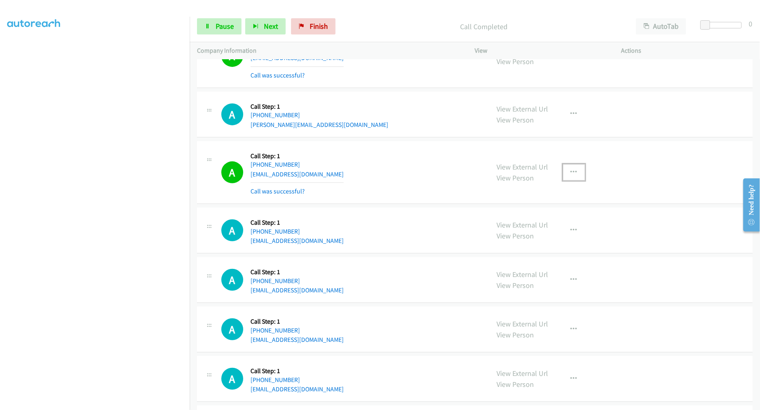
click at [573, 180] on button "button" at bounding box center [574, 172] width 22 height 16
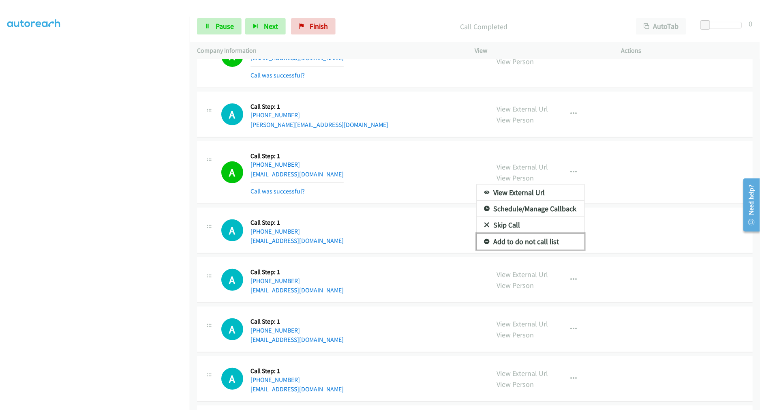
click at [532, 244] on link "Add to do not call list" at bounding box center [531, 242] width 108 height 16
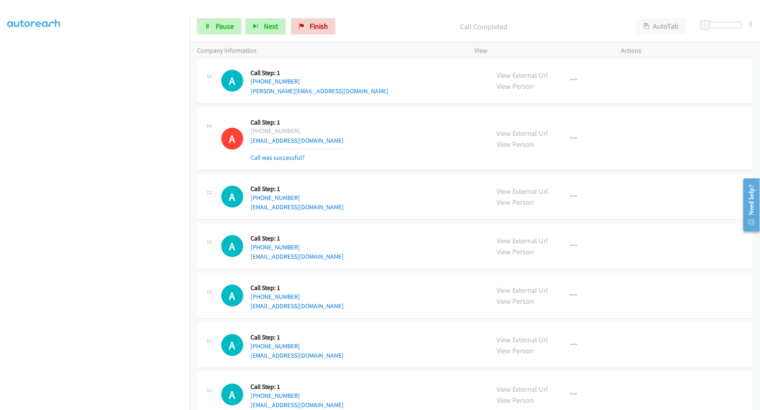
scroll to position [7047, 0]
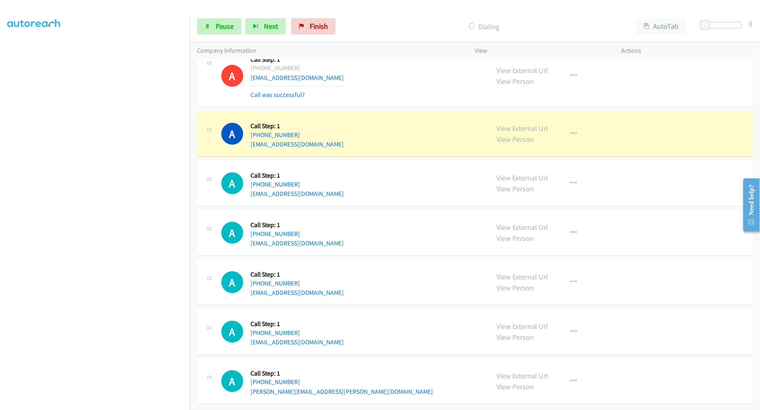
click at [398, 159] on td "A Callback Scheduled Call Step: 1 [GEOGRAPHIC_DATA]/[GEOGRAPHIC_DATA] [PHONE_NU…" at bounding box center [475, 183] width 571 height 49
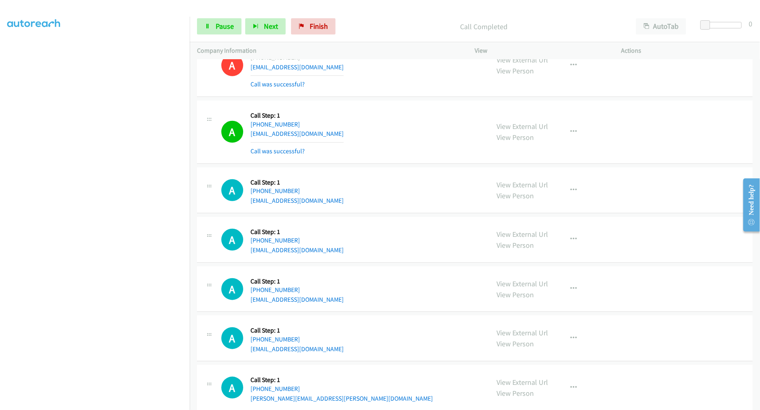
scroll to position [7065, 0]
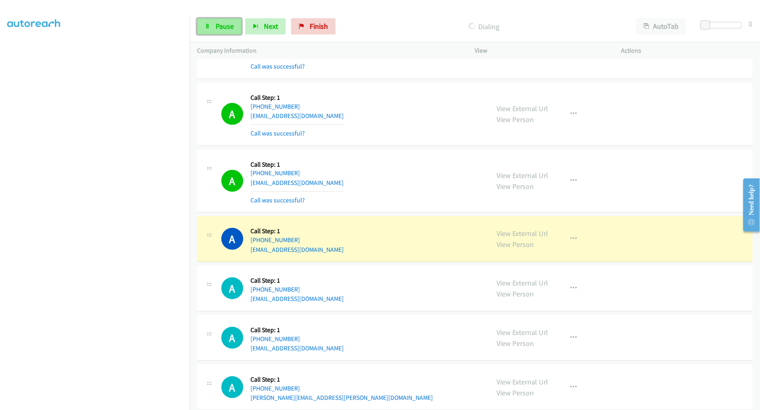
click at [225, 26] on span "Pause" at bounding box center [225, 25] width 18 height 9
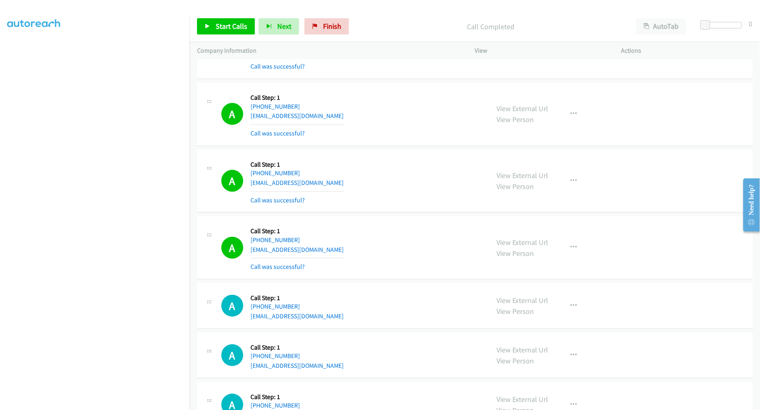
click at [407, 143] on div "A Callback Scheduled Call Step: 1 America/New_York [PHONE_NUMBER] [EMAIL_ADDRES…" at bounding box center [475, 114] width 556 height 63
click at [221, 27] on span "Start Calls" at bounding box center [232, 25] width 32 height 9
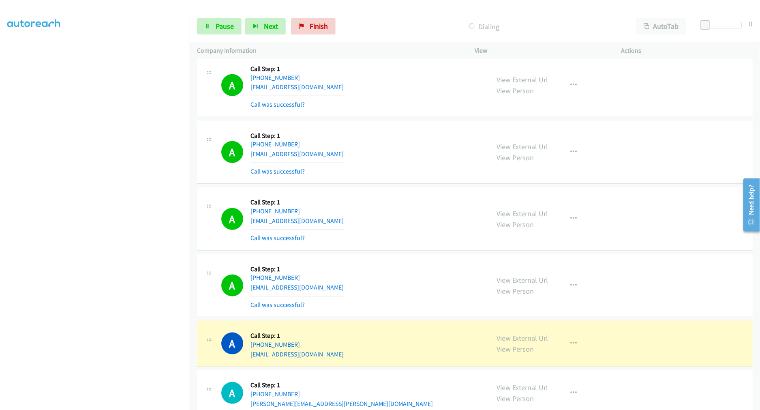
scroll to position [7117, 0]
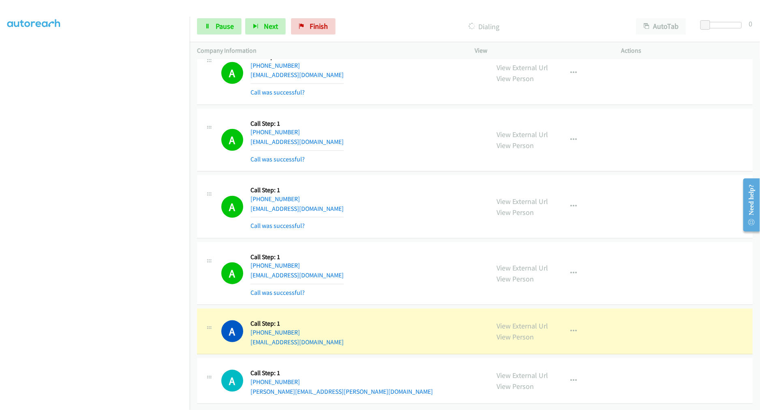
drag, startPoint x: 523, startPoint y: 318, endPoint x: 344, endPoint y: 116, distance: 269.4
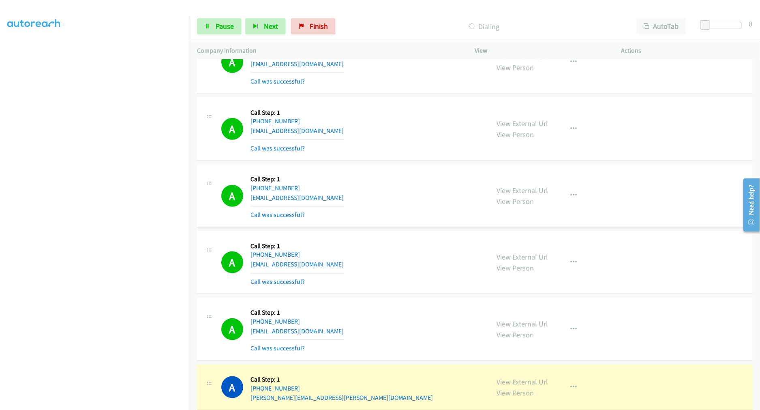
scroll to position [7134, 0]
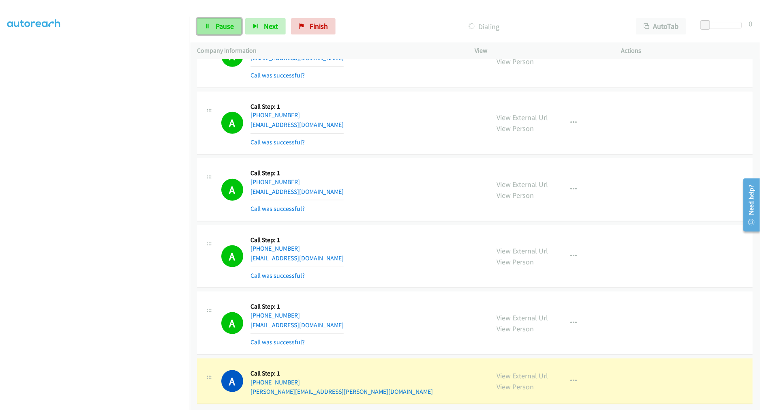
click at [208, 23] on link "Pause" at bounding box center [219, 26] width 45 height 16
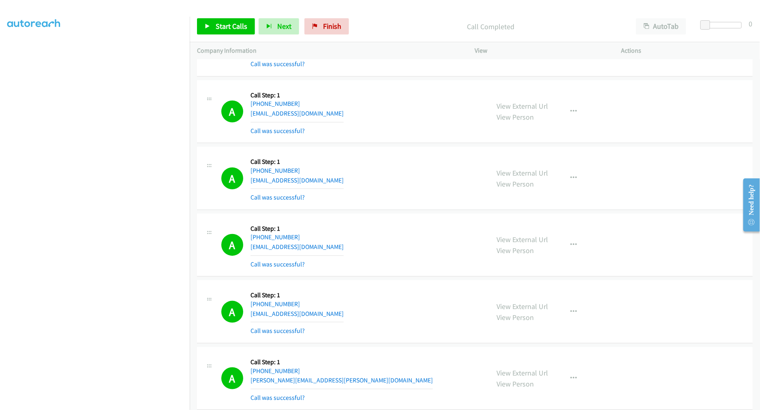
click at [402, 217] on td "A Callback Scheduled Call Step: 1 [GEOGRAPHIC_DATA]/[GEOGRAPHIC_DATA] [PHONE_NU…" at bounding box center [475, 245] width 571 height 67
drag, startPoint x: 519, startPoint y: 311, endPoint x: 400, endPoint y: 157, distance: 194.8
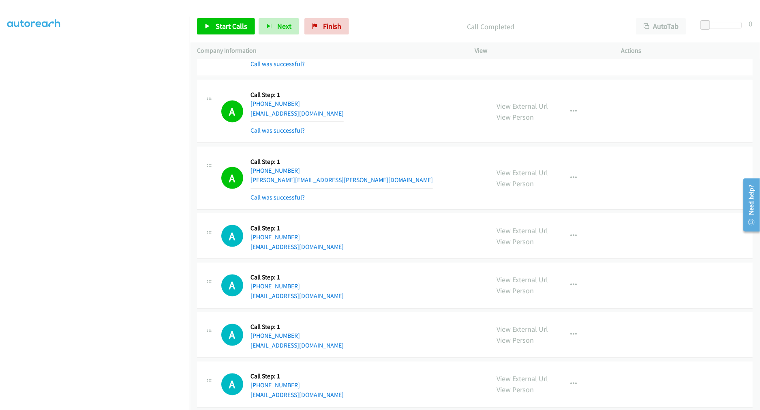
scroll to position [7269, 0]
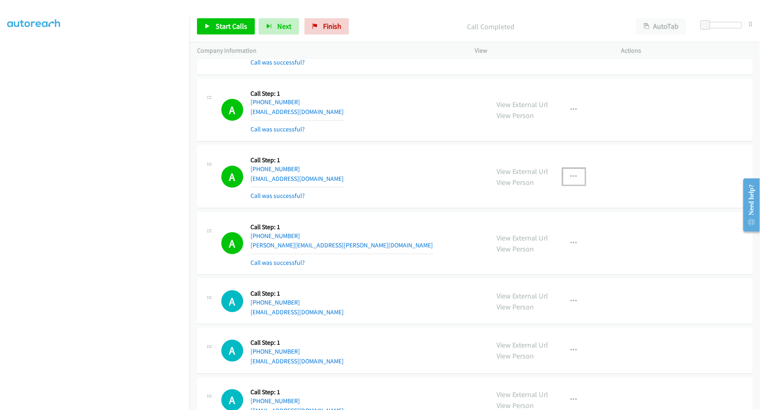
click at [580, 180] on button "button" at bounding box center [574, 177] width 22 height 16
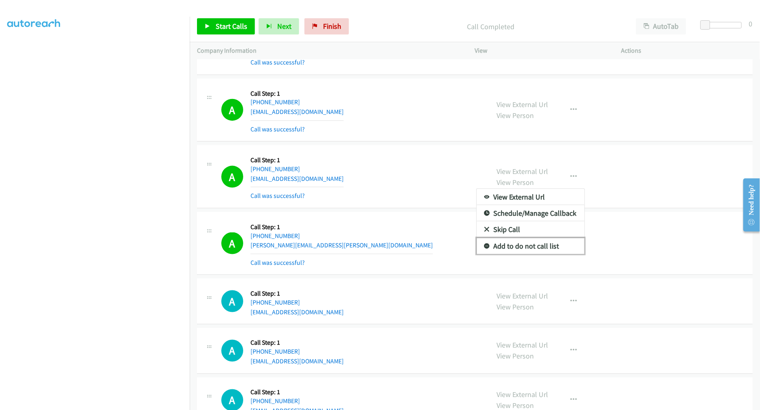
click at [528, 253] on link "Add to do not call list" at bounding box center [531, 246] width 108 height 16
click at [388, 185] on div "A Callback Scheduled Call Step: 1 America/New_York [PHONE_NUMBER] [EMAIL_ADDRES…" at bounding box center [351, 176] width 261 height 48
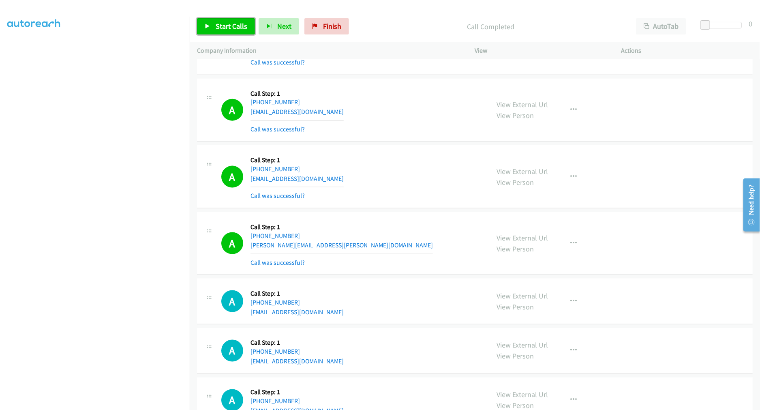
click at [240, 27] on span "Start Calls" at bounding box center [232, 25] width 32 height 9
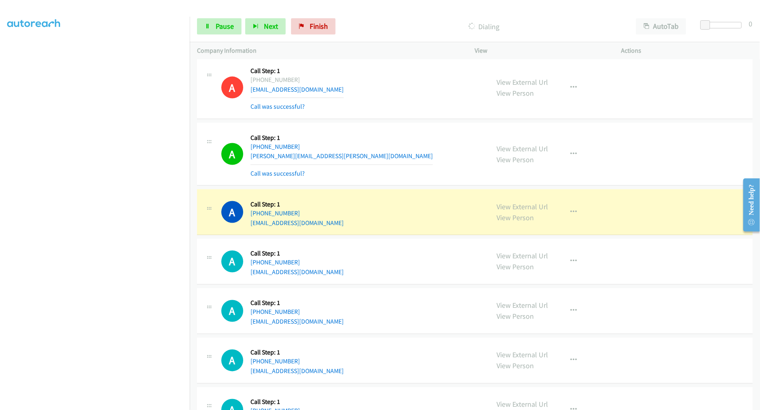
scroll to position [7314, 0]
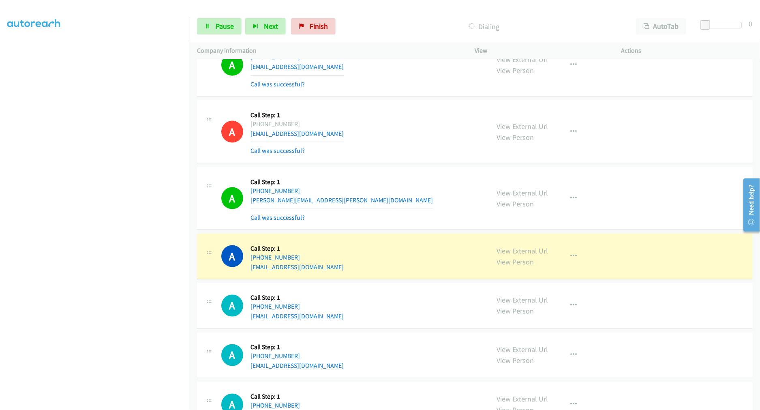
click at [403, 97] on div "A Callback Scheduled Call Step: 1 [GEOGRAPHIC_DATA]/[GEOGRAPHIC_DATA] [PHONE_NU…" at bounding box center [475, 65] width 556 height 63
click at [225, 17] on div "Start Calls Pause Next Finish Dialing AutoTab AutoTab 0" at bounding box center [475, 26] width 571 height 31
click at [215, 33] on link "Pause" at bounding box center [219, 26] width 45 height 16
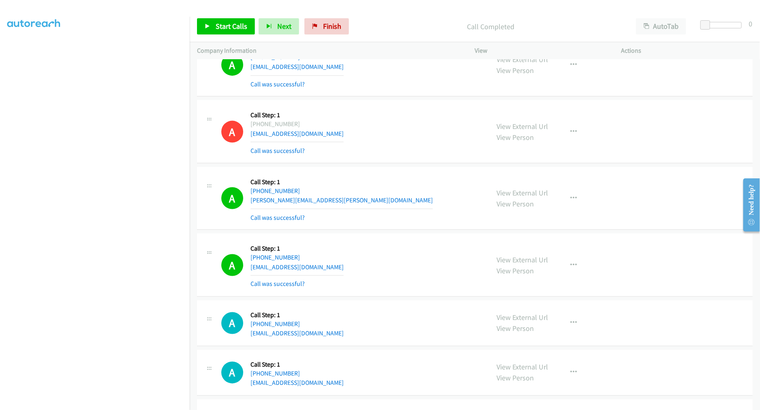
drag, startPoint x: 371, startPoint y: 157, endPoint x: 353, endPoint y: 160, distance: 17.8
click at [371, 156] on div "A Callback Scheduled Call Step: 1 America/New_York [PHONE_NUMBER] [EMAIL_ADDRES…" at bounding box center [351, 131] width 261 height 48
click at [401, 99] on td "A Callback Scheduled Call Step: 1 [GEOGRAPHIC_DATA]/[GEOGRAPHIC_DATA] [PHONE_NU…" at bounding box center [475, 65] width 571 height 67
click at [399, 148] on div "A Callback Scheduled Call Step: 1 America/New_York [PHONE_NUMBER] [EMAIL_ADDRES…" at bounding box center [351, 131] width 261 height 48
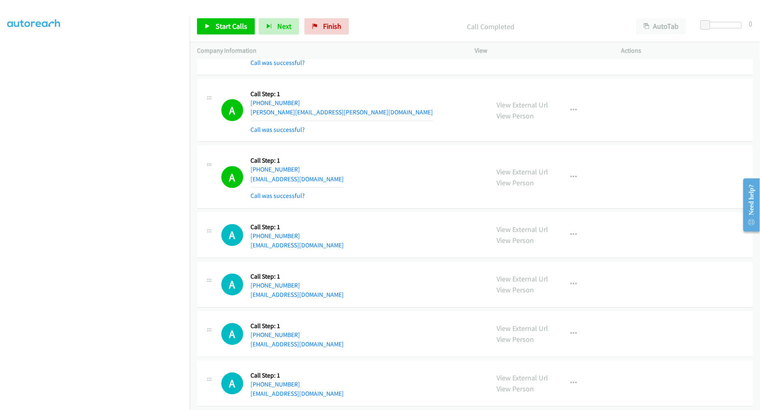
scroll to position [7495, 0]
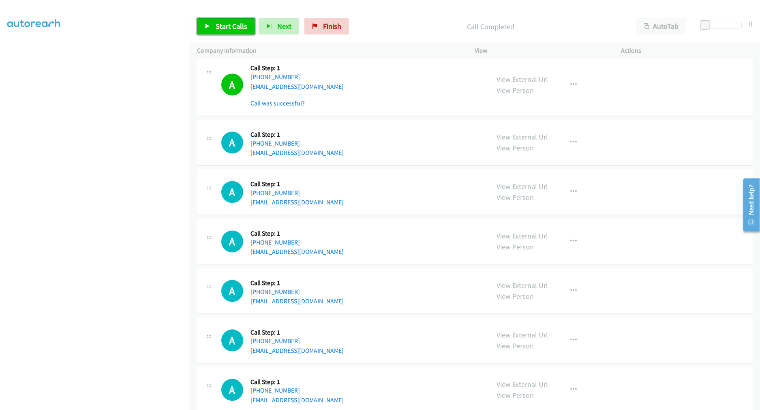
click at [228, 25] on span "Start Calls" at bounding box center [232, 25] width 32 height 9
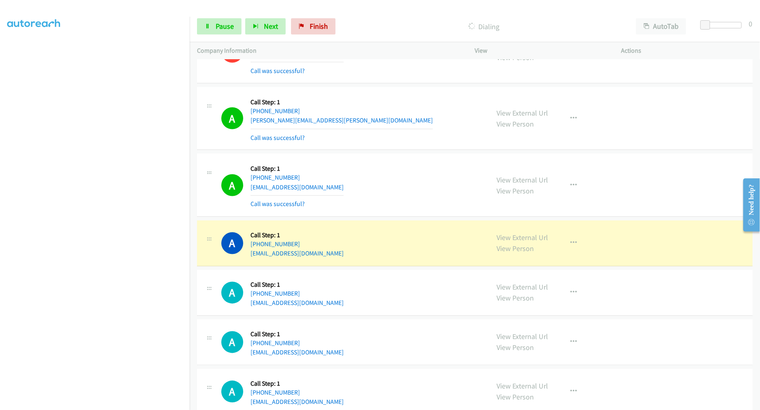
scroll to position [7450, 0]
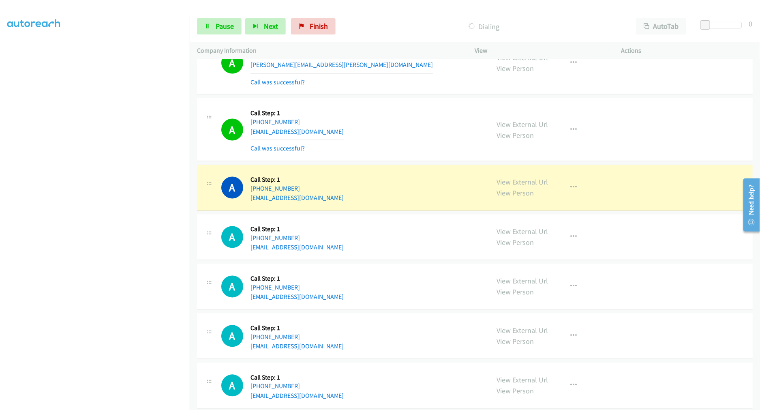
drag, startPoint x: 522, startPoint y: 185, endPoint x: 429, endPoint y: 100, distance: 126.0
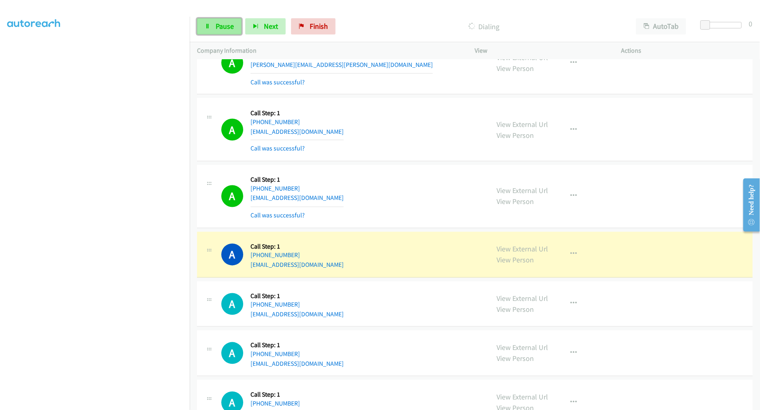
click at [226, 28] on span "Pause" at bounding box center [225, 25] width 18 height 9
click at [403, 167] on td "A Callback Scheduled Call Step: 1 America/Los_Angeles [PHONE_NUMBER] [EMAIL_ADD…" at bounding box center [475, 196] width 571 height 67
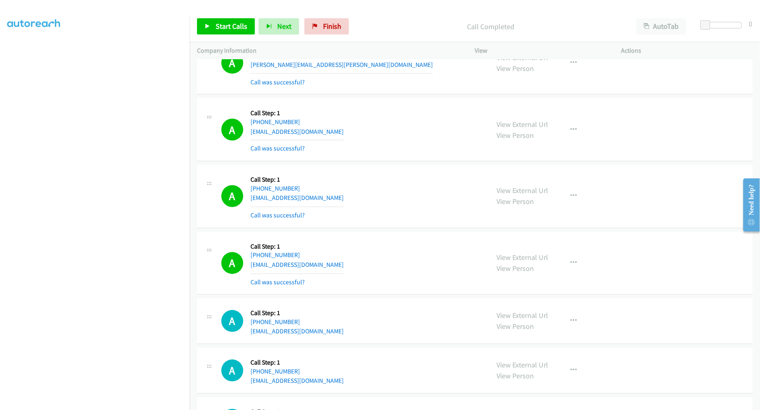
click at [222, 34] on div "Start Calls Pause Next Finish Call Completed AutoTab AutoTab 0" at bounding box center [475, 26] width 571 height 31
click at [243, 32] on link "Start Calls" at bounding box center [226, 26] width 58 height 16
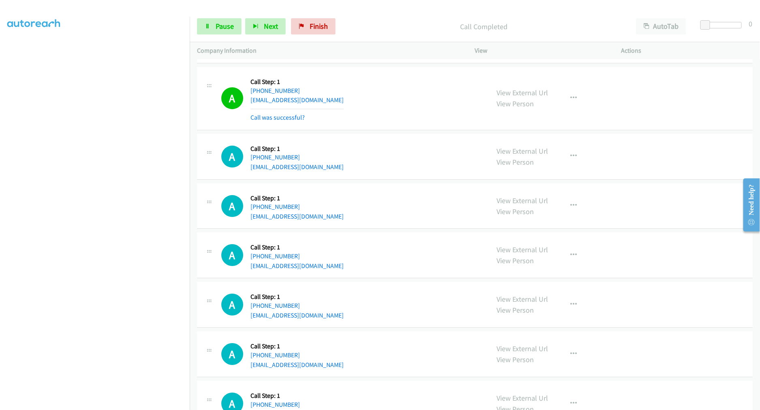
scroll to position [7828, 0]
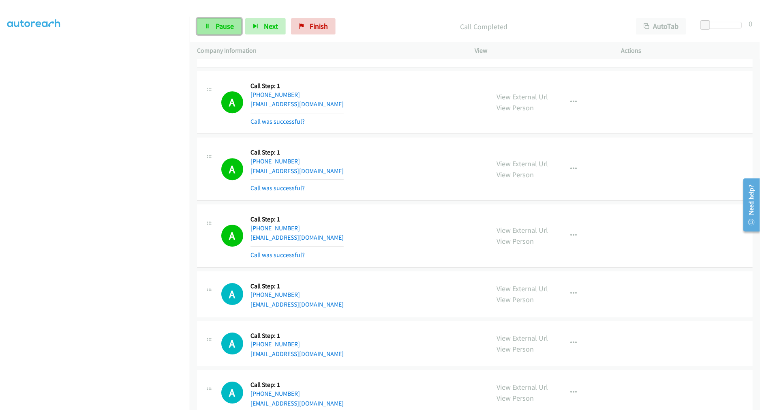
click at [225, 18] on link "Pause" at bounding box center [219, 26] width 45 height 16
click at [213, 26] on link "Start Calls" at bounding box center [226, 26] width 58 height 16
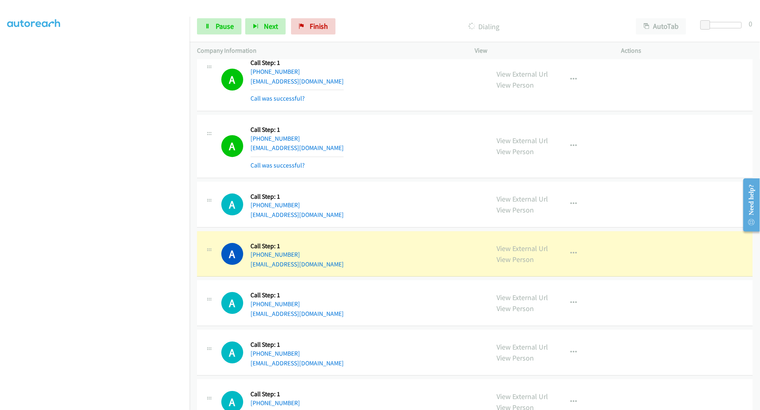
scroll to position [7918, 0]
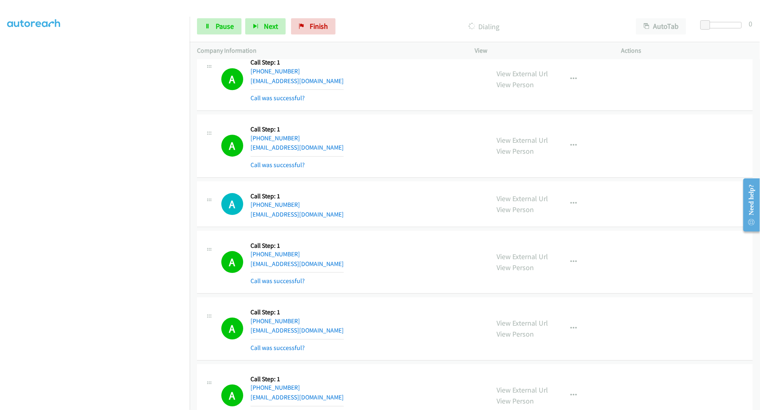
click at [382, 233] on td "A Callback Scheduled Call Step: 1 [GEOGRAPHIC_DATA]/[GEOGRAPHIC_DATA] [PHONE_NU…" at bounding box center [475, 262] width 571 height 67
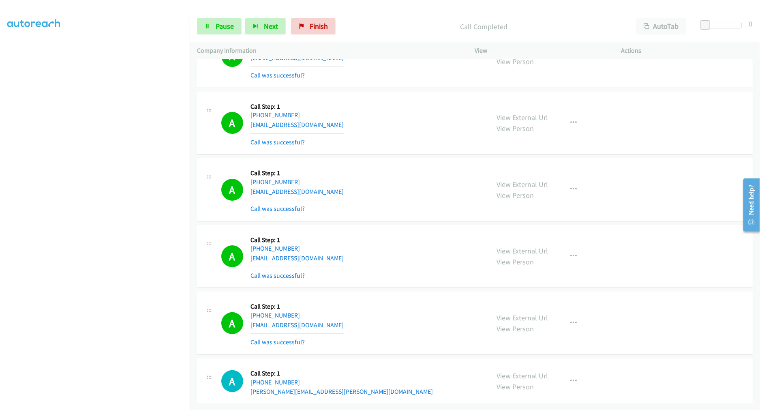
scroll to position [8202, 0]
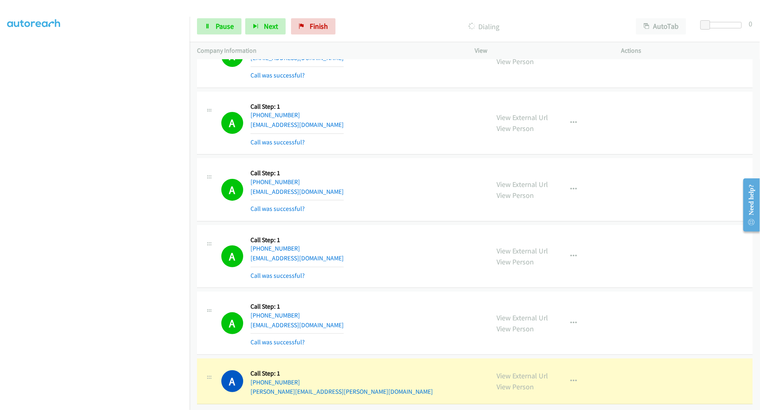
drag, startPoint x: 515, startPoint y: 367, endPoint x: 468, endPoint y: 297, distance: 84.5
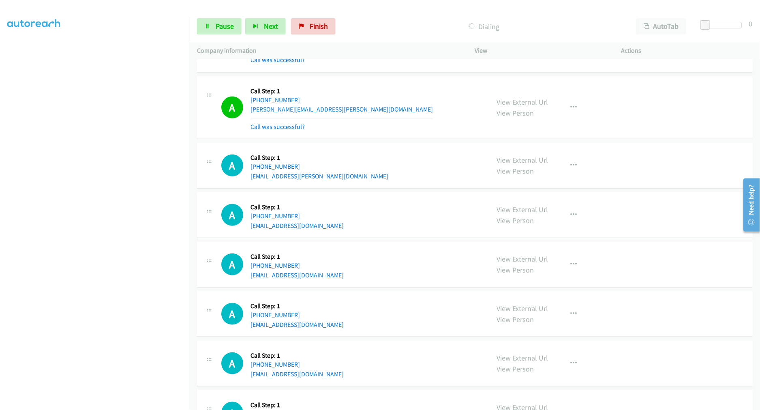
scroll to position [8490, 0]
click at [232, 28] on span "Pause" at bounding box center [225, 25] width 18 height 9
click at [229, 29] on span "Start Calls" at bounding box center [232, 25] width 32 height 9
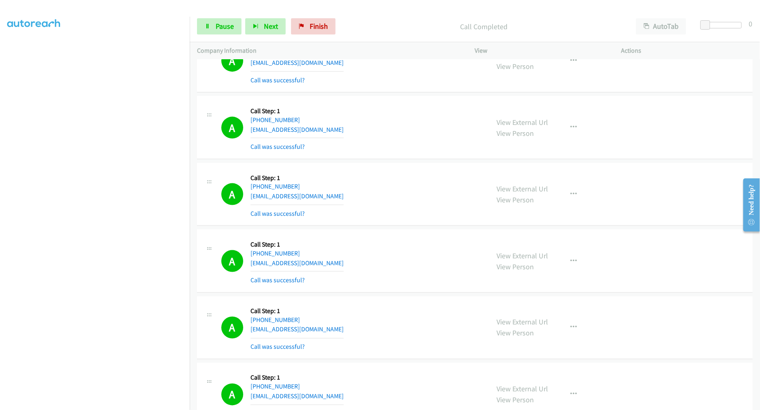
scroll to position [8687, 0]
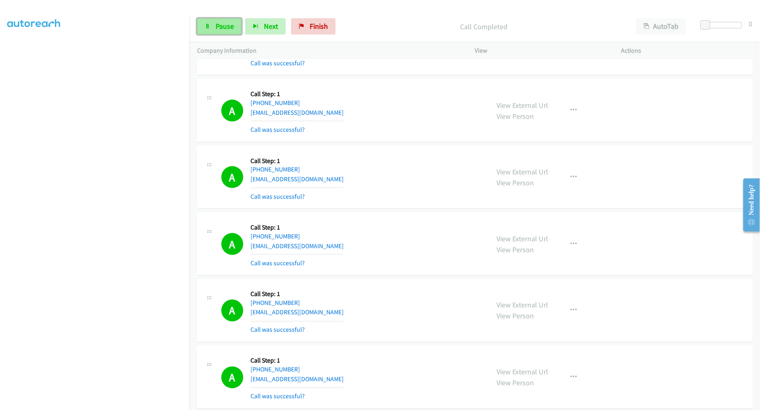
click at [227, 32] on link "Pause" at bounding box center [219, 26] width 45 height 16
click at [228, 29] on span "Start Calls" at bounding box center [232, 25] width 32 height 9
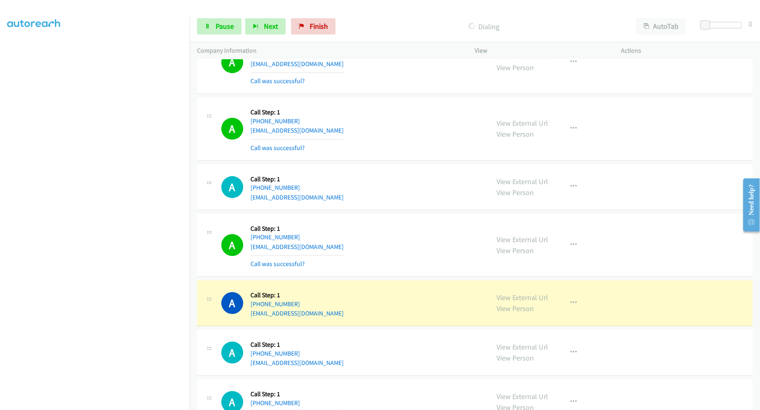
scroll to position [9138, 0]
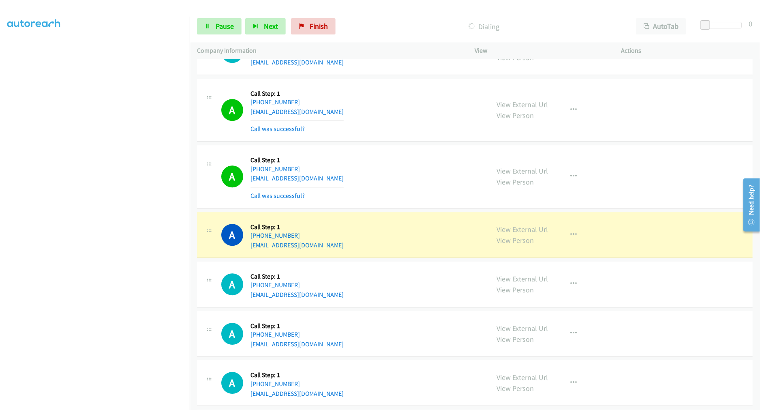
click at [423, 169] on div "A Callback Scheduled Call Step: 1 [GEOGRAPHIC_DATA]/[GEOGRAPHIC_DATA] [PHONE_NU…" at bounding box center [351, 176] width 261 height 48
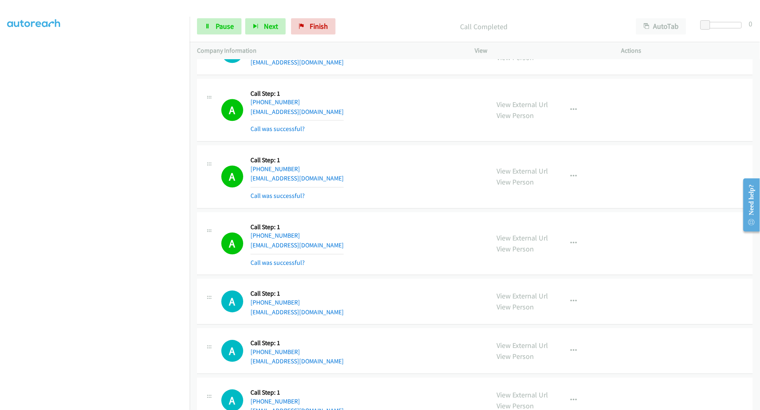
click at [335, 195] on div "A Callback Scheduled Call Step: 1 [GEOGRAPHIC_DATA]/[GEOGRAPHIC_DATA] [PHONE_NU…" at bounding box center [351, 176] width 261 height 48
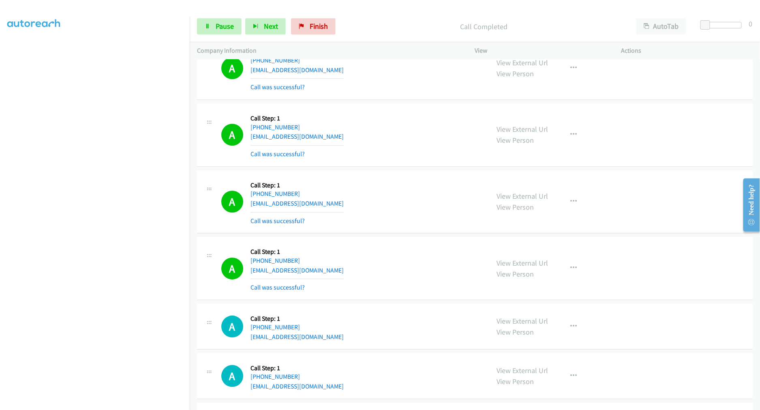
scroll to position [9236, 0]
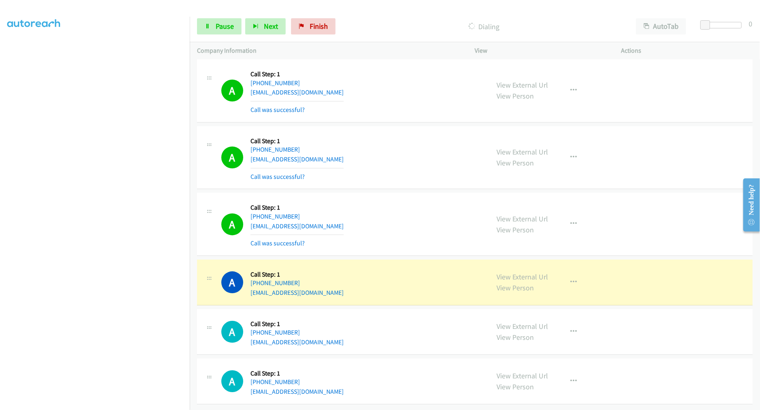
drag, startPoint x: 515, startPoint y: 267, endPoint x: 466, endPoint y: 187, distance: 94.2
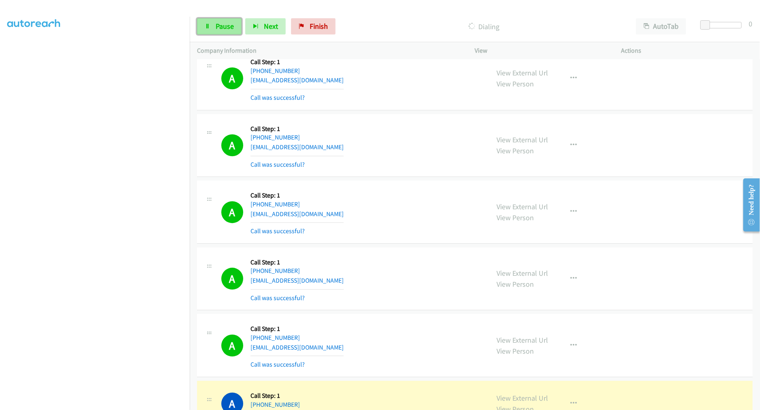
click at [221, 24] on span "Pause" at bounding box center [225, 25] width 18 height 9
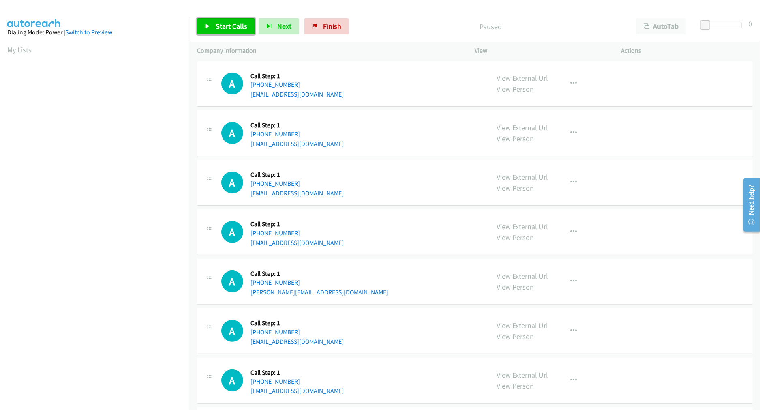
click at [236, 29] on span "Start Calls" at bounding box center [232, 25] width 32 height 9
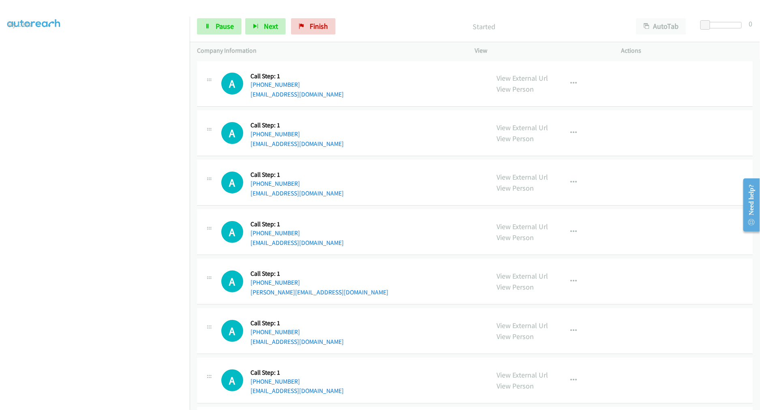
scroll to position [45, 0]
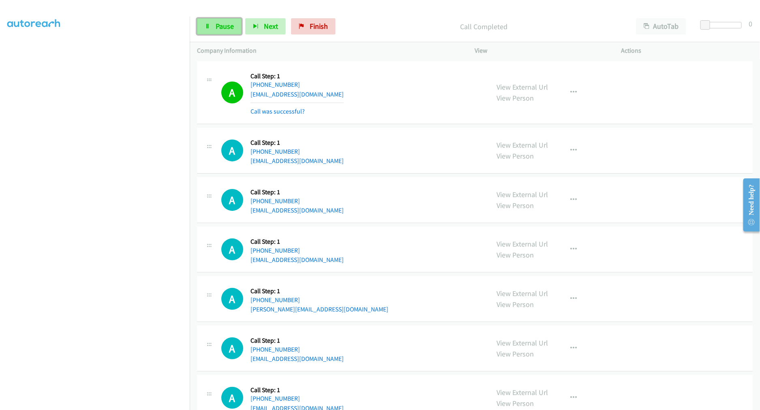
click at [234, 30] on link "Pause" at bounding box center [219, 26] width 45 height 16
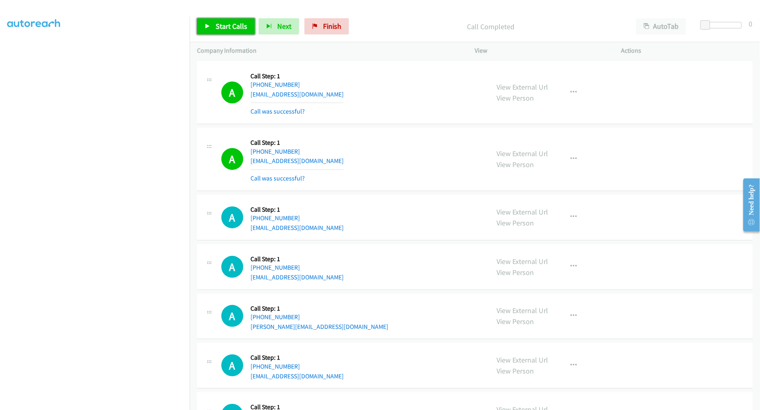
click at [212, 25] on link "Start Calls" at bounding box center [226, 26] width 58 height 16
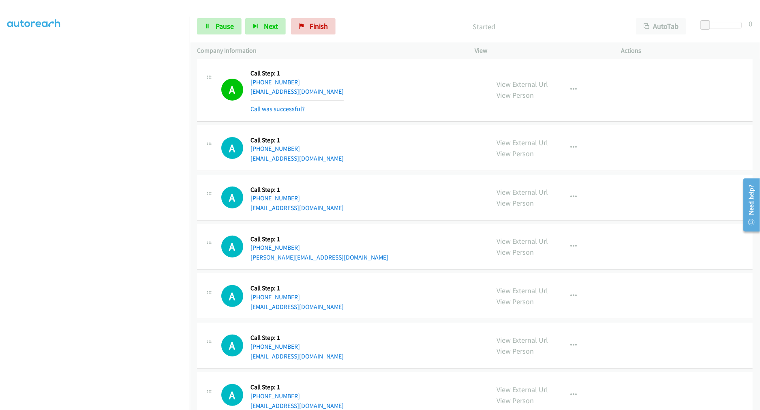
scroll to position [135, 0]
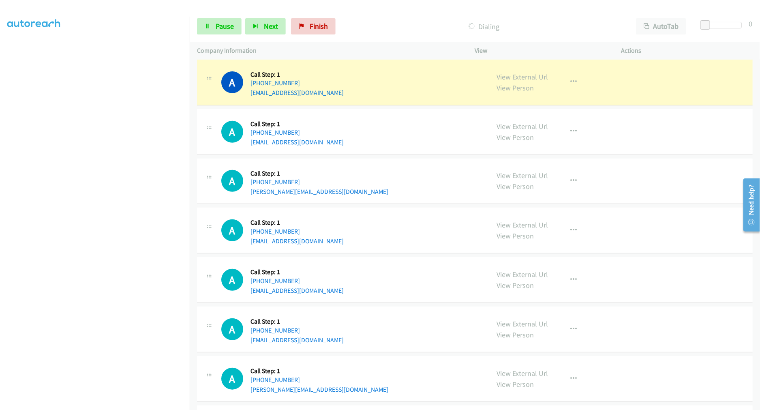
click at [484, 239] on div "A Callback Scheduled Call Step: 1 America/New_York +1 423-503-5298 brendamatthe…" at bounding box center [343, 230] width 293 height 31
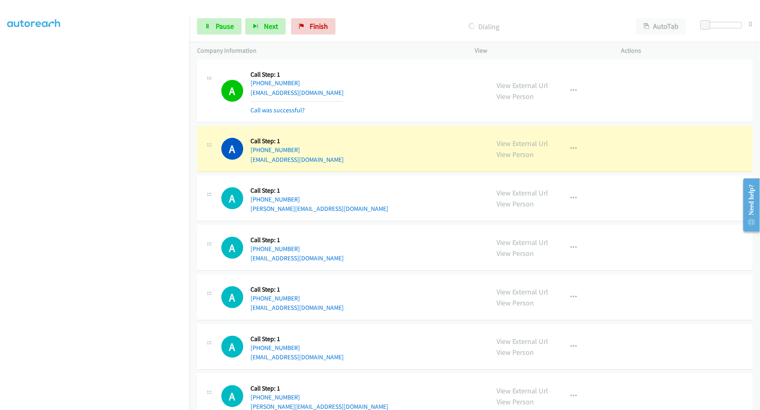
click at [122, 403] on section at bounding box center [94, 218] width 175 height 388
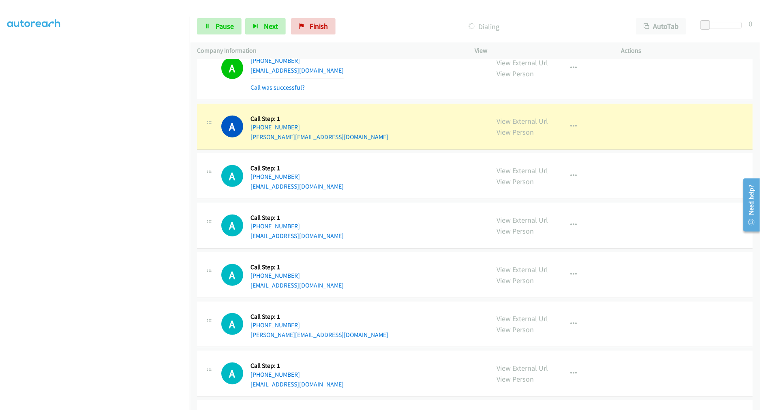
scroll to position [225, 0]
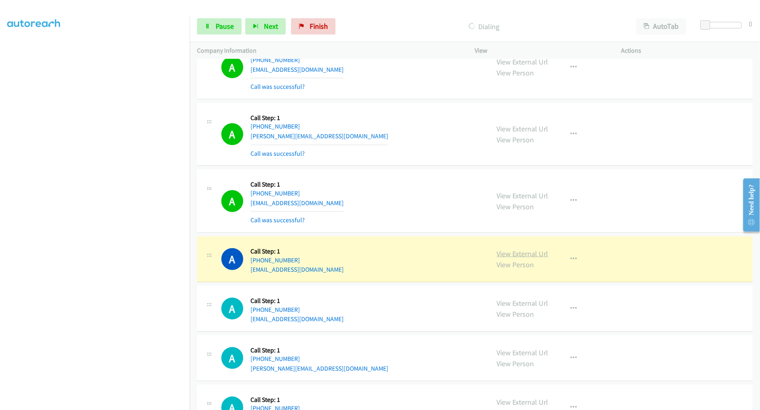
drag, startPoint x: 498, startPoint y: 248, endPoint x: 497, endPoint y: 252, distance: 4.2
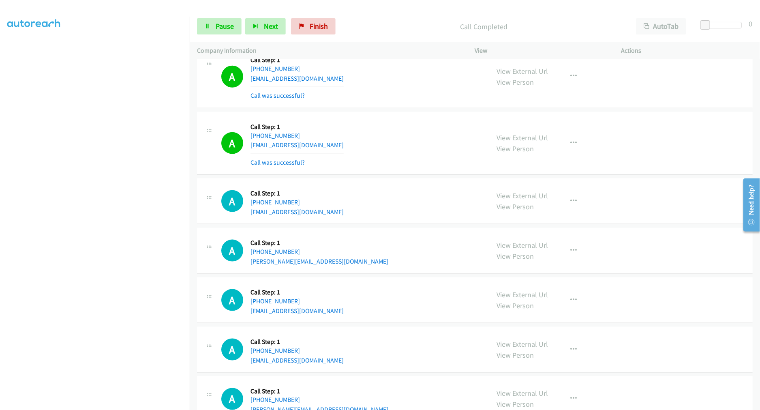
scroll to position [360, 0]
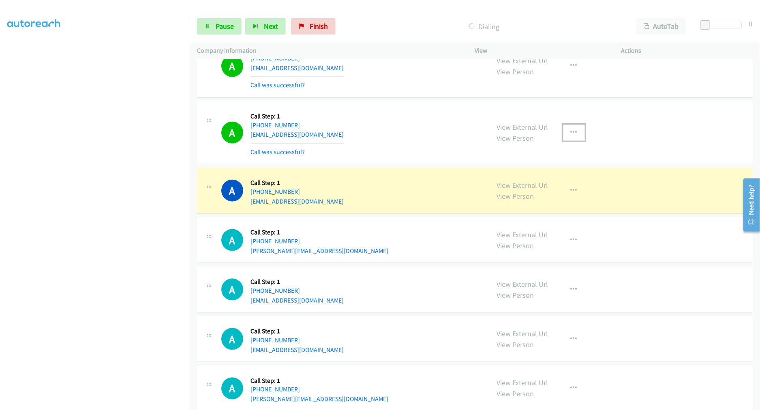
click at [566, 131] on button "button" at bounding box center [574, 132] width 22 height 16
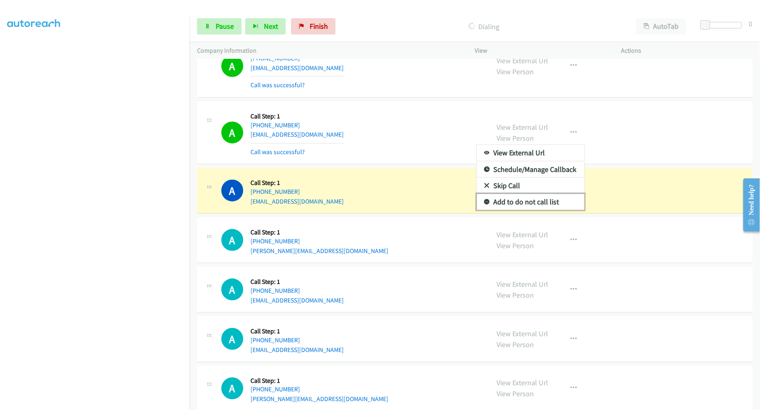
click at [501, 206] on link "Add to do not call list" at bounding box center [531, 202] width 108 height 16
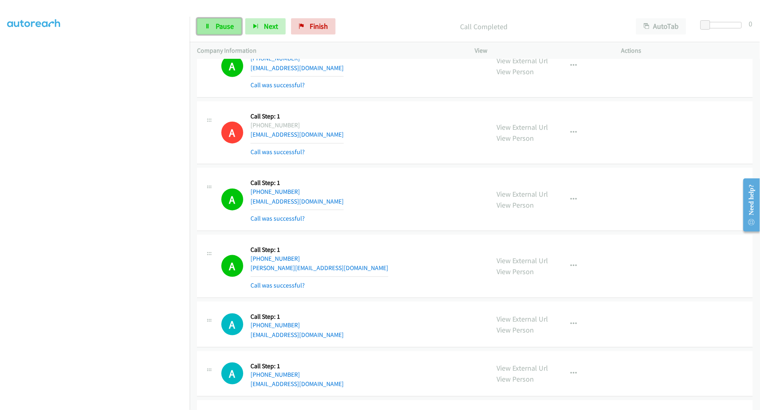
click at [228, 28] on span "Pause" at bounding box center [225, 25] width 18 height 9
click at [225, 24] on span "Start Calls" at bounding box center [232, 25] width 32 height 9
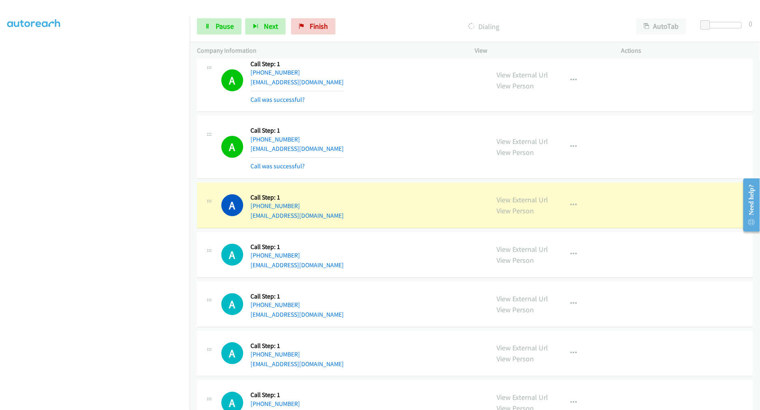
scroll to position [1262, 0]
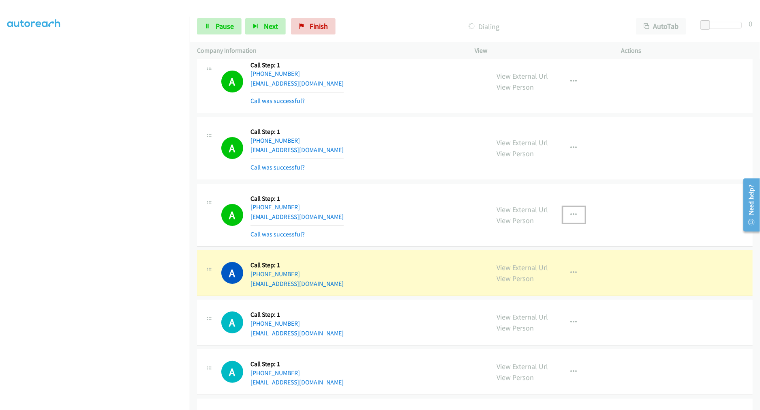
click at [573, 216] on icon "button" at bounding box center [574, 215] width 6 height 6
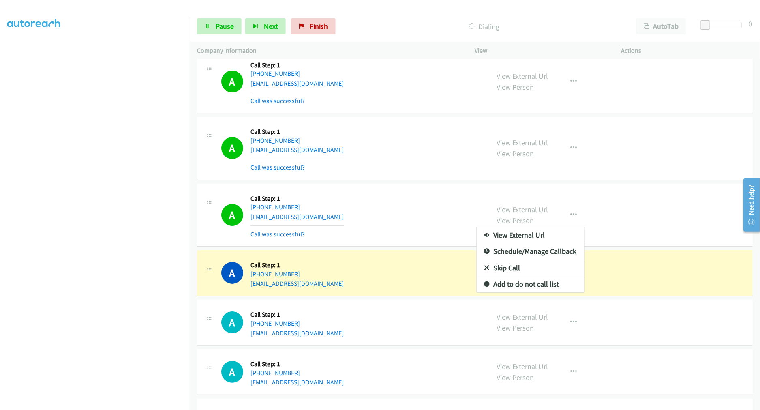
click at [566, 82] on div at bounding box center [380, 205] width 760 height 410
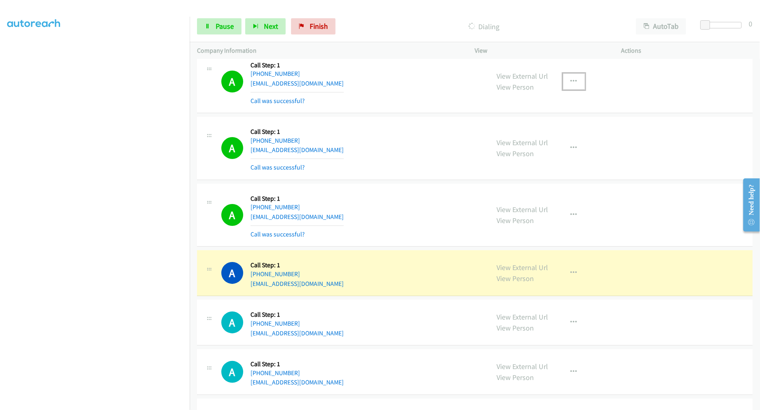
click at [563, 79] on button "button" at bounding box center [574, 81] width 22 height 16
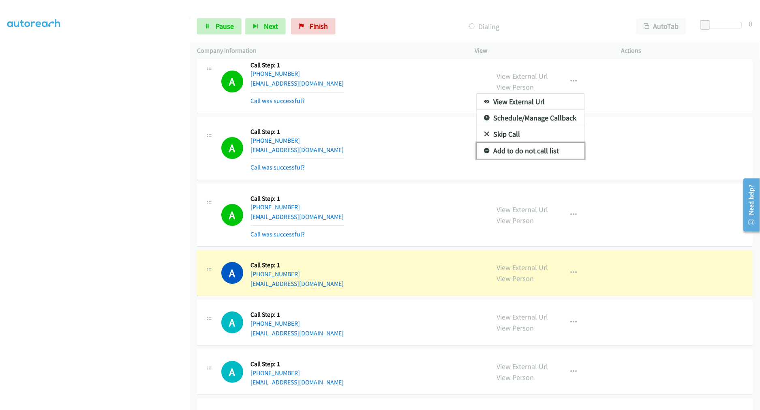
click at [525, 149] on link "Add to do not call list" at bounding box center [531, 151] width 108 height 16
click at [420, 220] on div "A Callback Scheduled Call Step: 1 America/Los_Angeles +1 213-212-0642 a.c.white…" at bounding box center [351, 215] width 261 height 48
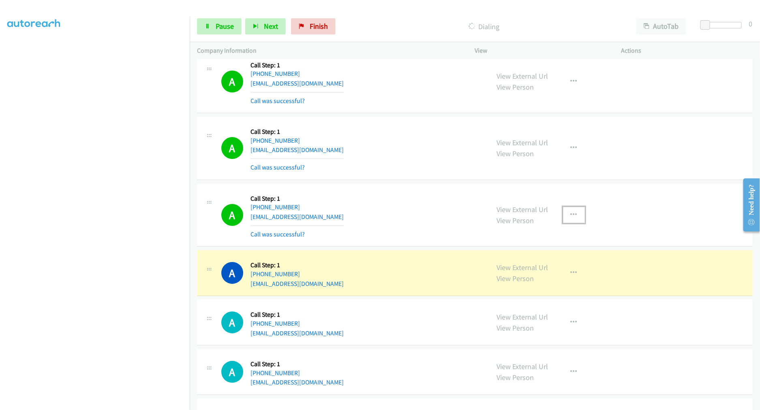
click at [573, 222] on button "button" at bounding box center [574, 215] width 22 height 16
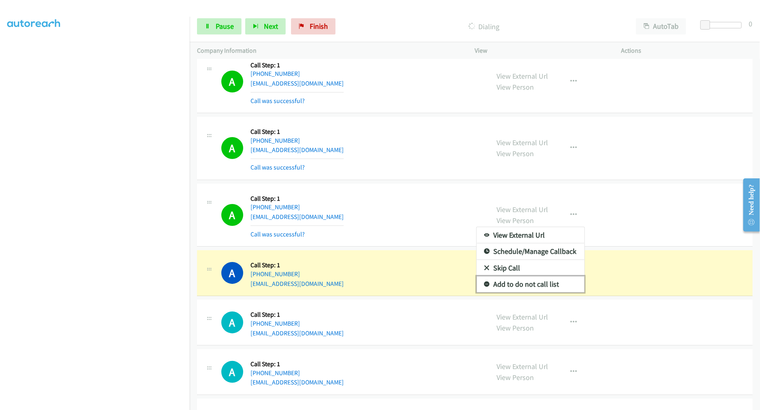
click at [530, 281] on link "Add to do not call list" at bounding box center [531, 284] width 108 height 16
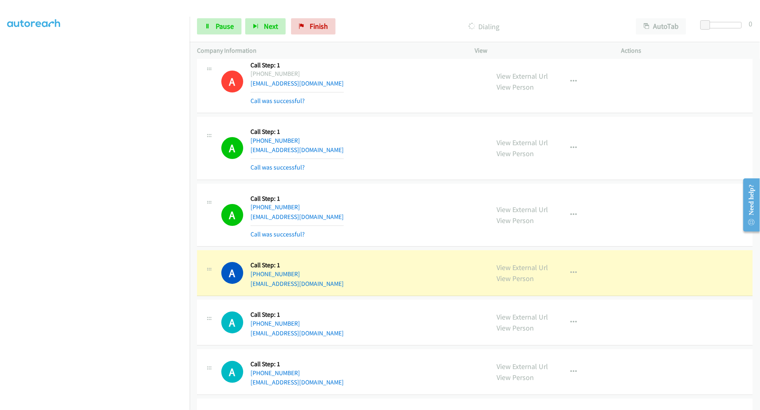
click at [382, 220] on div "A Callback Scheduled Call Step: 1 America/Los_Angeles +1 213-212-0642 a.c.white…" at bounding box center [351, 215] width 261 height 48
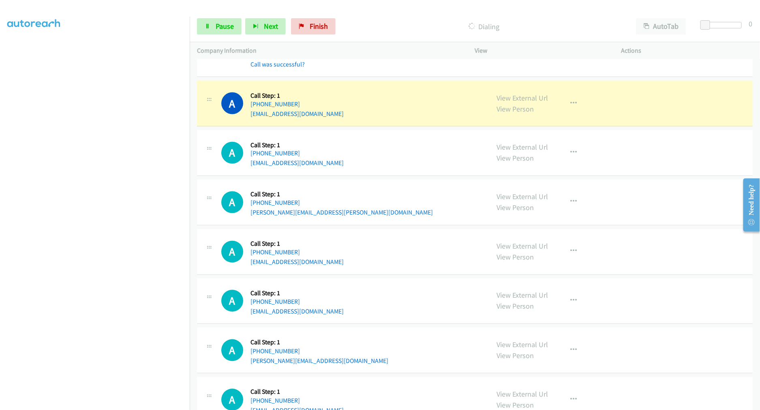
scroll to position [1982, 0]
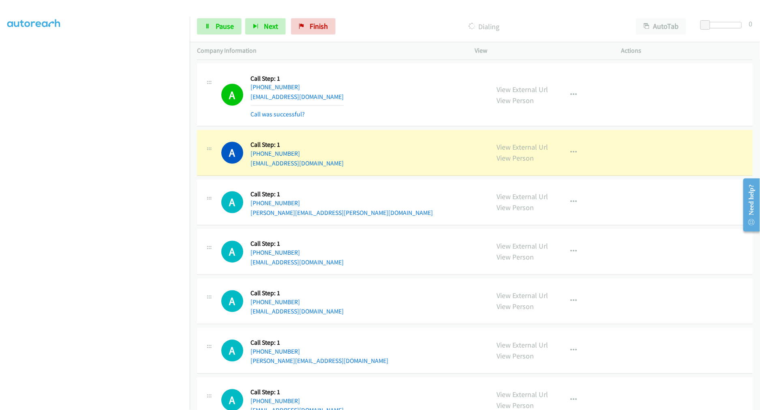
click at [434, 144] on div "A Callback Scheduled Call Step: 1 America/Denver +1 915-204-9121 ray_orders@yah…" at bounding box center [351, 152] width 261 height 31
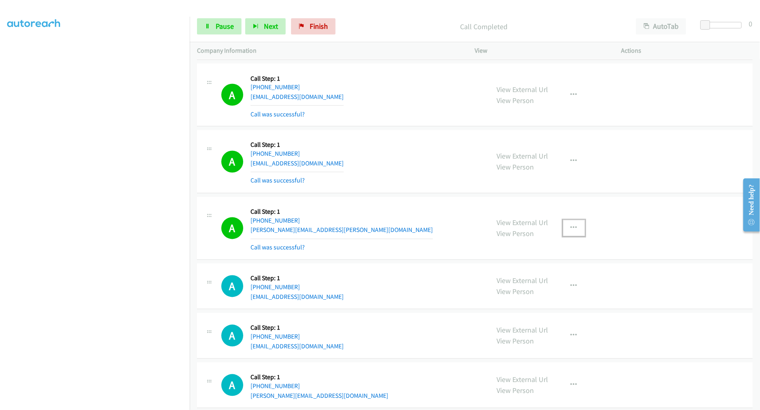
click at [576, 230] on button "button" at bounding box center [574, 228] width 22 height 16
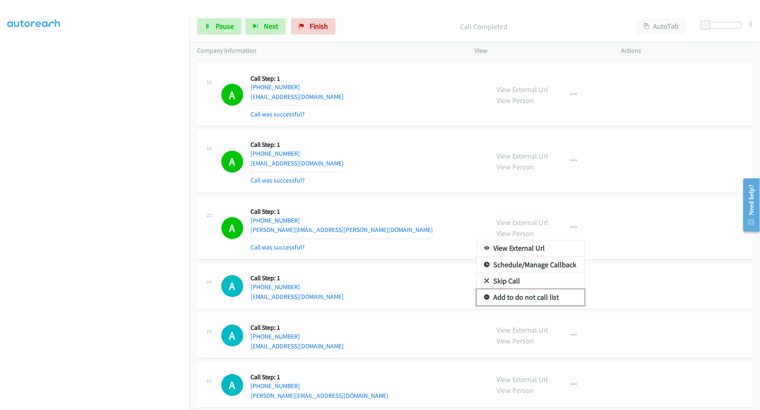
click at [526, 298] on link "Add to do not call list" at bounding box center [531, 298] width 108 height 16
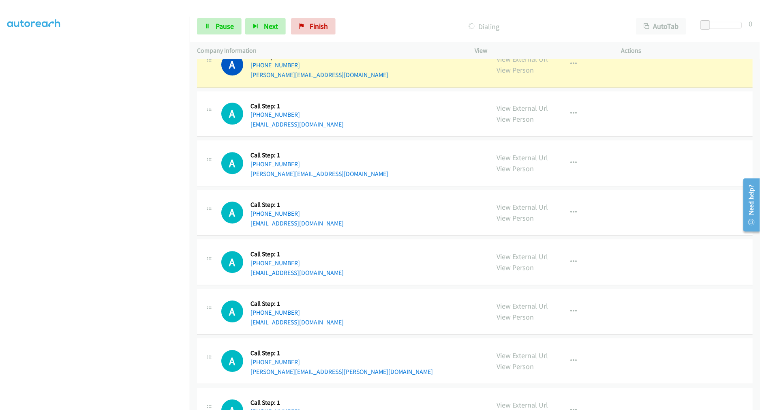
scroll to position [2343, 0]
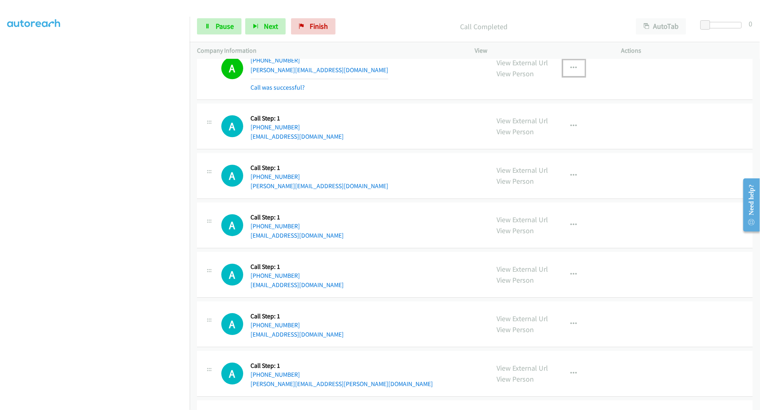
click at [571, 71] on icon "button" at bounding box center [574, 68] width 6 height 6
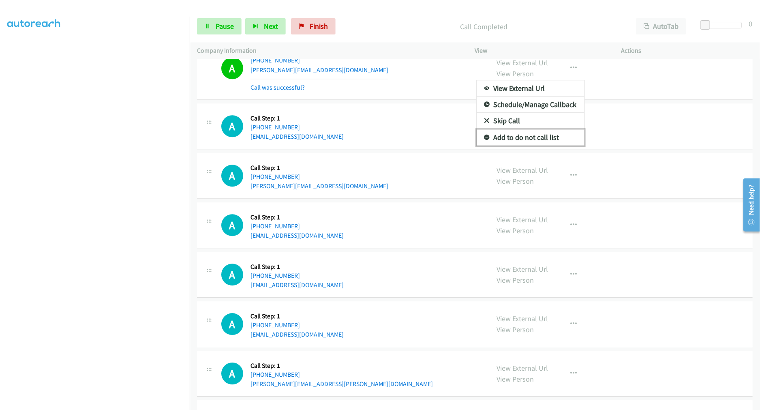
drag, startPoint x: 521, startPoint y: 139, endPoint x: 458, endPoint y: 118, distance: 66.6
click at [521, 139] on link "Add to do not call list" at bounding box center [531, 137] width 108 height 16
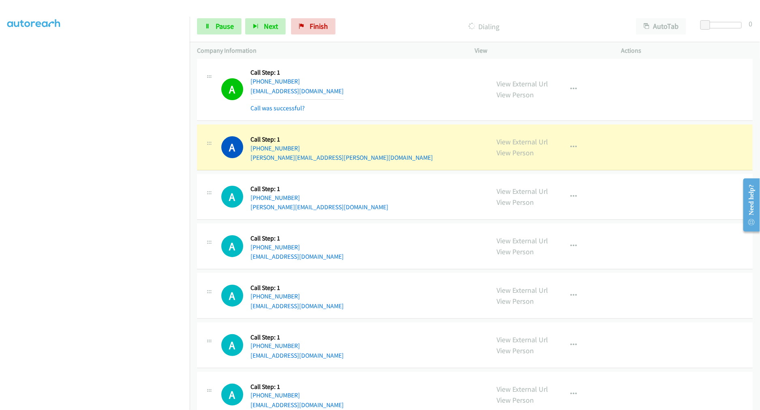
scroll to position [2658, 0]
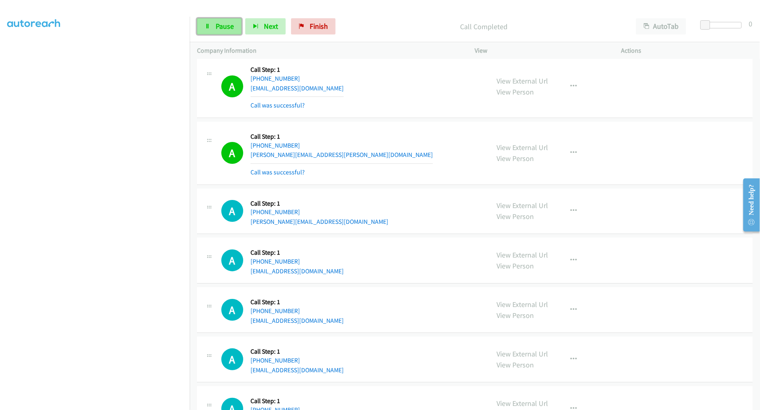
drag, startPoint x: 219, startPoint y: 30, endPoint x: 229, endPoint y: 32, distance: 10.1
click at [219, 30] on span "Pause" at bounding box center [225, 25] width 18 height 9
click at [220, 26] on span "Start Calls" at bounding box center [232, 25] width 32 height 9
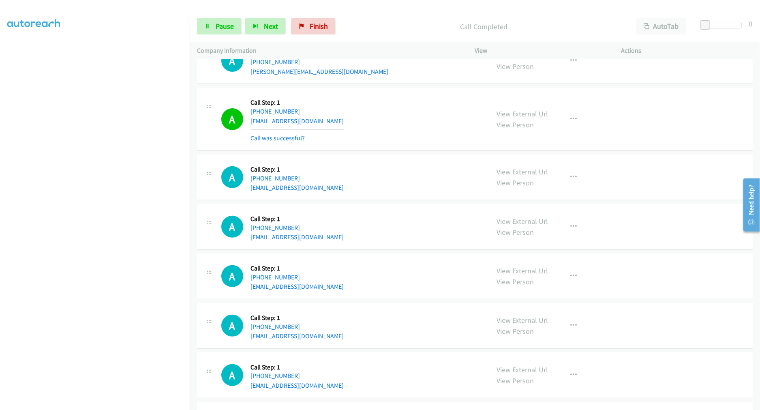
scroll to position [2884, 0]
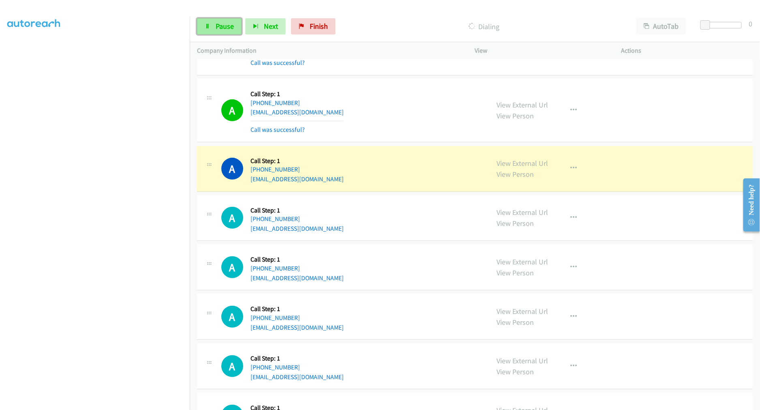
click at [212, 33] on link "Pause" at bounding box center [219, 26] width 45 height 16
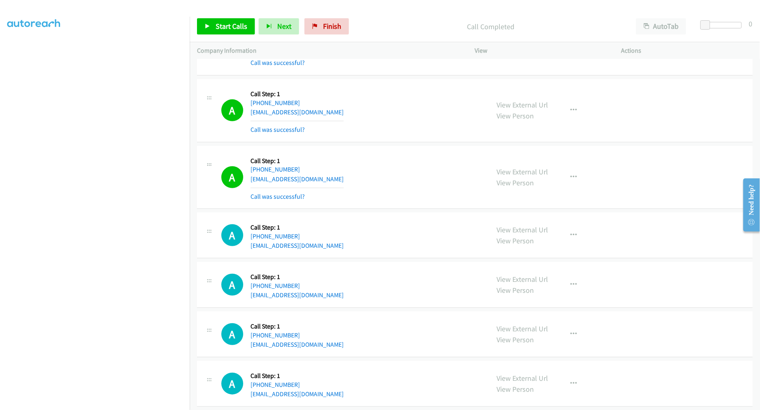
click at [398, 82] on div "A Callback Scheduled Call Step: 1 America/New_York +1 443-465-3891 dorisvalenti…" at bounding box center [475, 110] width 556 height 63
click at [393, 144] on td "A Callback Scheduled Call Step: 1 America/New_York +1 443-465-3891 dorisvalenti…" at bounding box center [475, 110] width 571 height 67
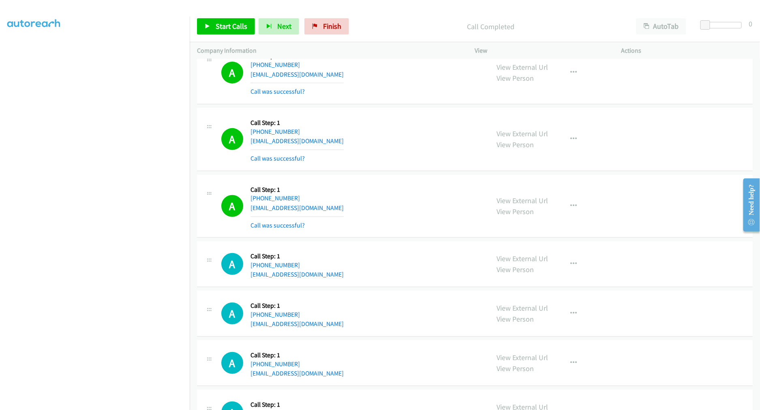
scroll to position [2839, 0]
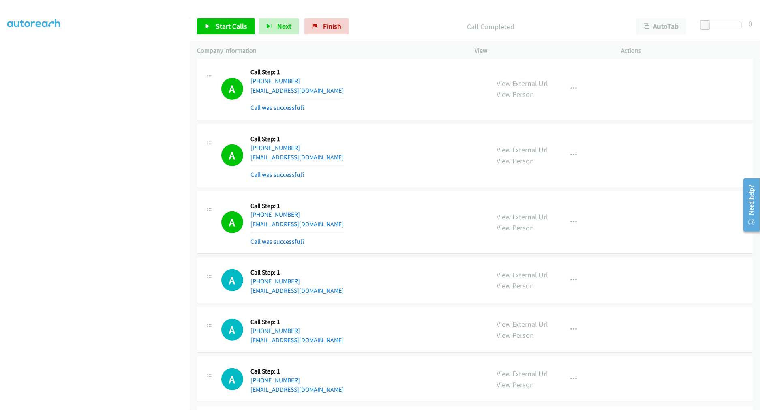
click at [427, 219] on div "A Callback Scheduled Call Step: 1 America/Chicago +1 773-796-0064 fidan_s82@hot…" at bounding box center [351, 222] width 261 height 48
click at [221, 23] on span "Start Calls" at bounding box center [232, 25] width 32 height 9
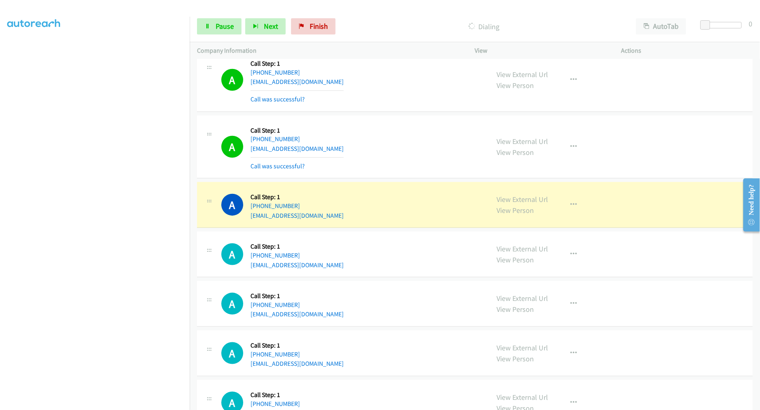
scroll to position [3064, 0]
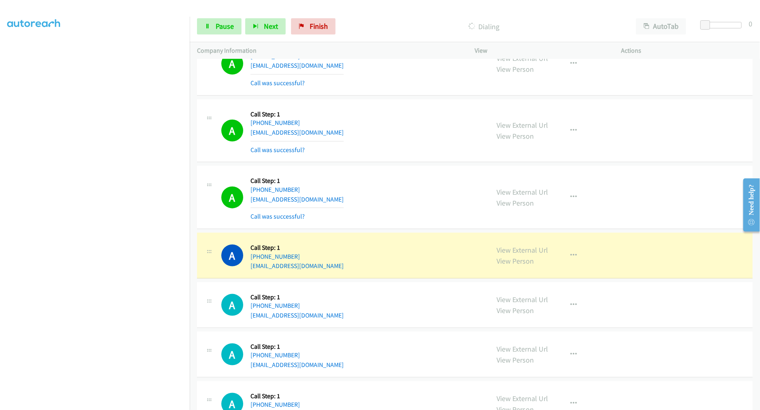
click at [429, 239] on div "A Callback Scheduled Call Step: 1 America/New_York +1 843-422-8425 jakewisner12…" at bounding box center [475, 256] width 556 height 46
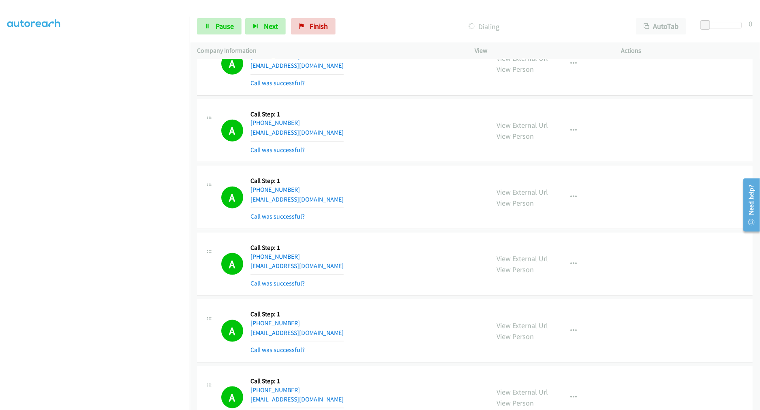
click at [352, 211] on div "A Callback Scheduled Call Step: 1 America/New_York +1 704-877-0294 toddwolven@g…" at bounding box center [351, 197] width 261 height 48
drag, startPoint x: 427, startPoint y: 261, endPoint x: 410, endPoint y: 270, distance: 18.7
click at [427, 261] on div "A Callback Scheduled Call Step: 1 America/New_York +1 843-422-8425 jakewisner12…" at bounding box center [351, 264] width 261 height 48
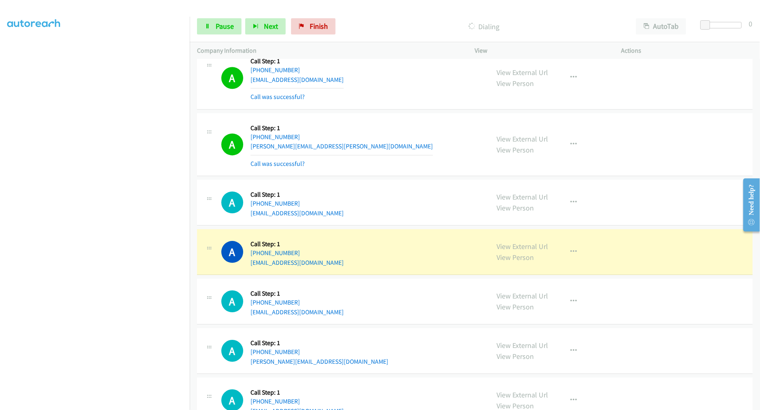
scroll to position [3785, 0]
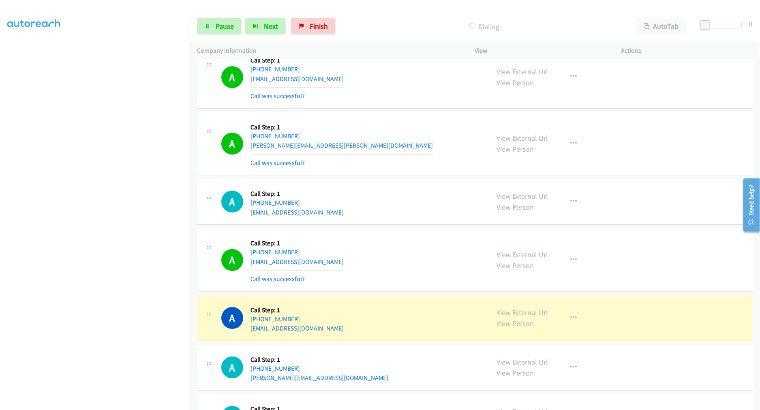
drag, startPoint x: 375, startPoint y: 272, endPoint x: 371, endPoint y: 271, distance: 4.1
click at [372, 271] on div "A Callback Scheduled Call Step: 1 America/Los_Angeles +1 503-936-9885 sharilabb…" at bounding box center [351, 260] width 261 height 48
click at [385, 249] on div "A Callback Scheduled Call Step: 1 America/Los_Angeles +1 503-936-9885 sharilabb…" at bounding box center [351, 260] width 261 height 48
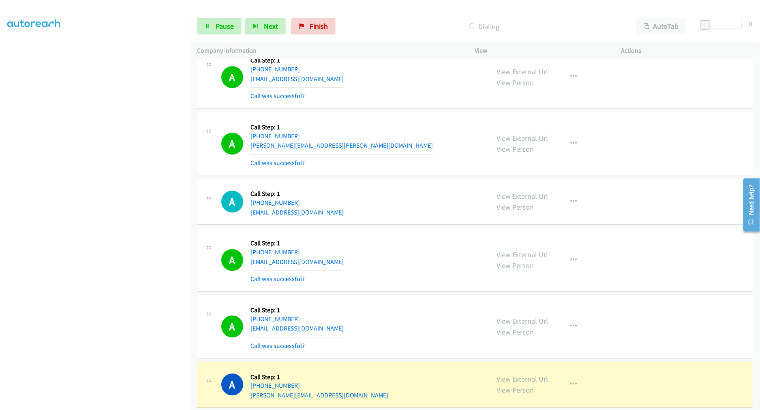
scroll to position [3920, 0]
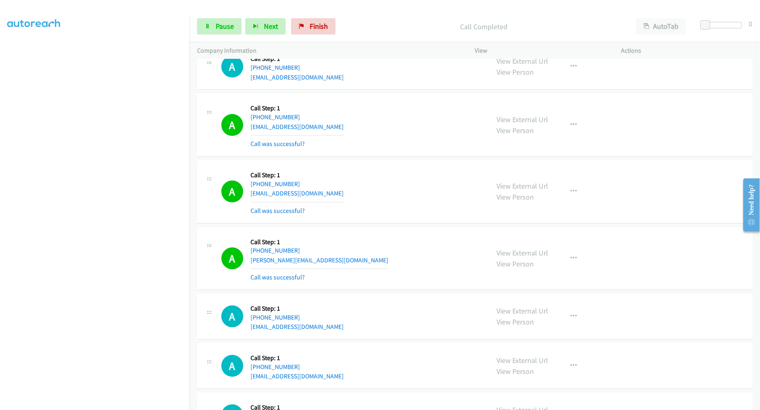
click at [96, 402] on section at bounding box center [94, 218] width 175 height 388
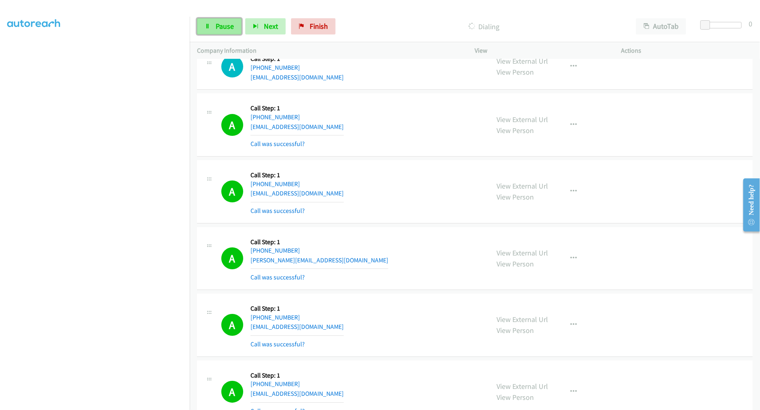
click at [225, 33] on link "Pause" at bounding box center [219, 26] width 45 height 16
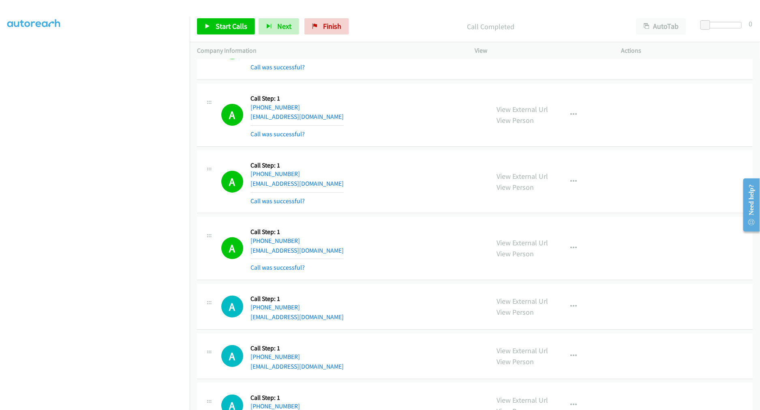
scroll to position [4145, 0]
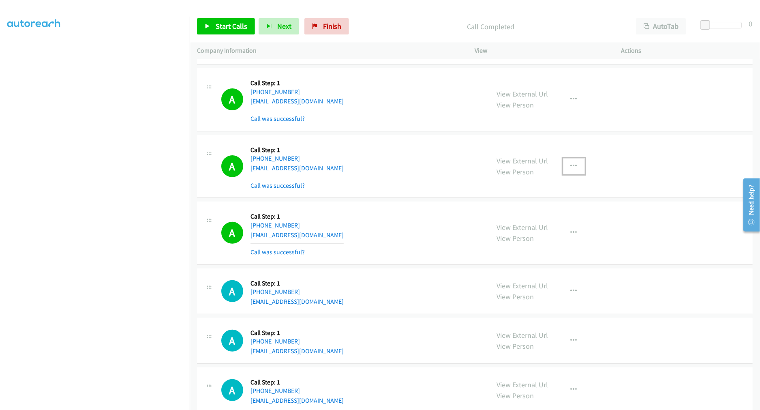
click at [572, 165] on icon "button" at bounding box center [574, 166] width 6 height 6
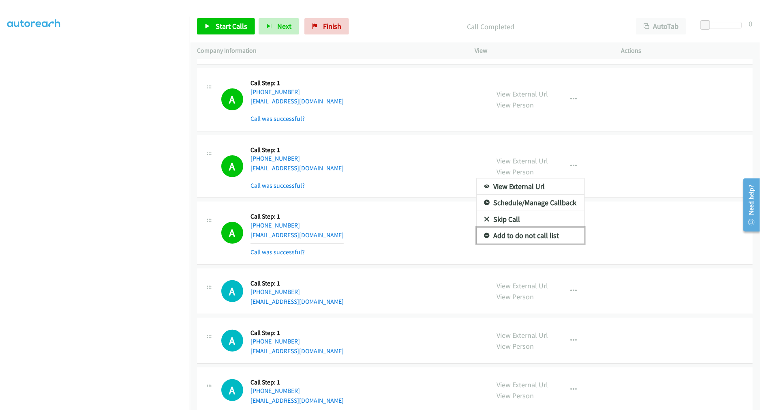
click at [521, 240] on link "Add to do not call list" at bounding box center [531, 235] width 108 height 16
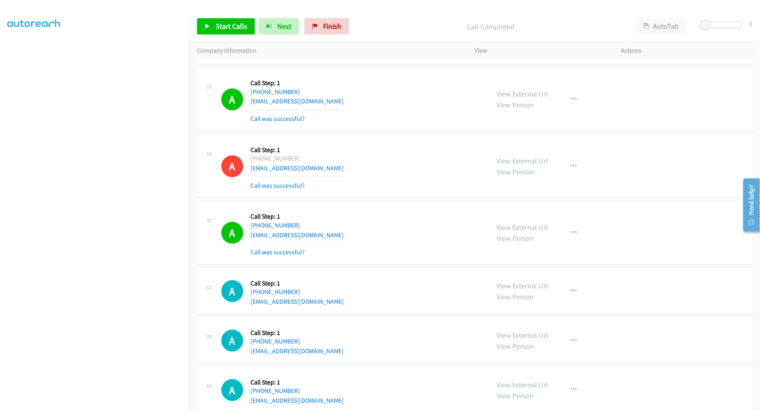
click at [212, 38] on div "Start Calls Pause Next Finish Call Completed AutoTab AutoTab 0" at bounding box center [475, 26] width 571 height 31
click at [217, 31] on link "Start Calls" at bounding box center [226, 26] width 58 height 16
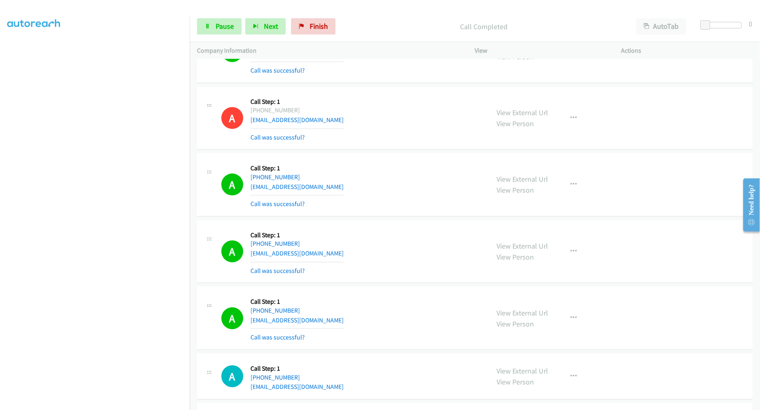
scroll to position [4280, 0]
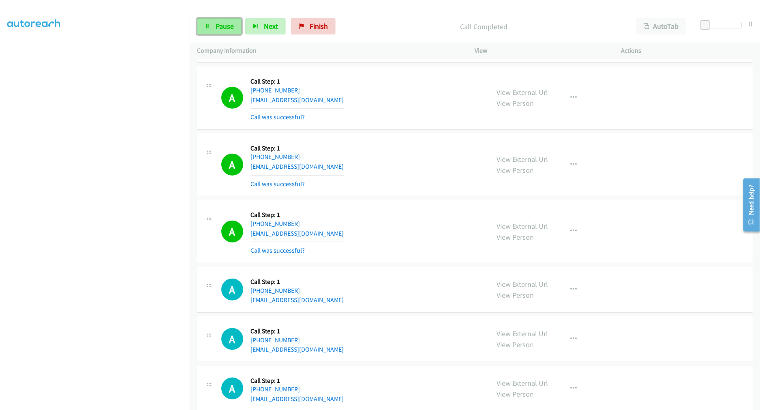
click at [225, 26] on span "Pause" at bounding box center [225, 25] width 18 height 9
click at [224, 26] on span "Start Calls" at bounding box center [232, 25] width 32 height 9
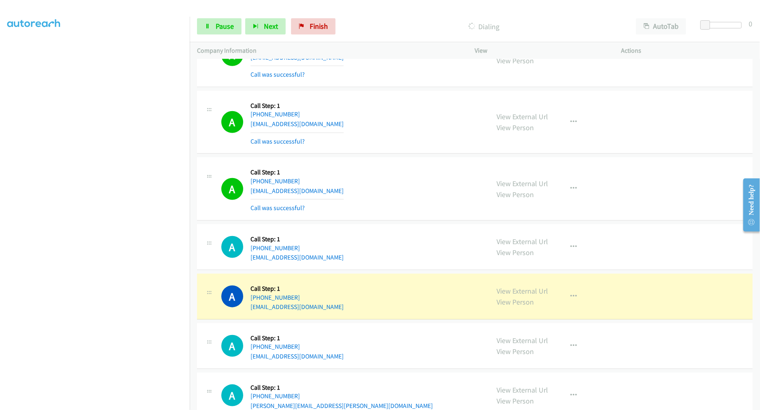
scroll to position [4370, 0]
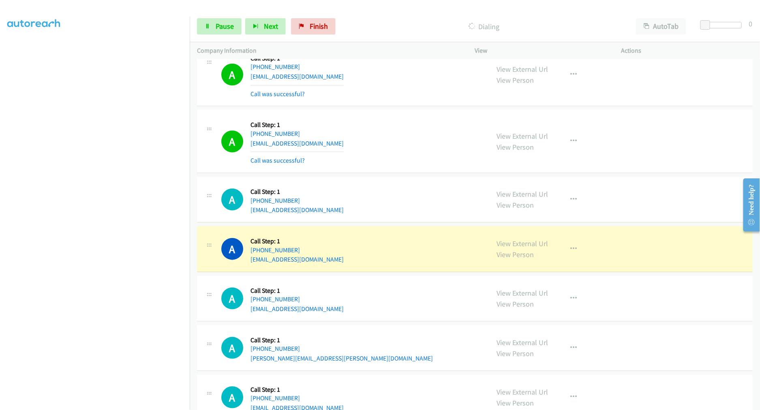
click at [354, 200] on div "A Callback Scheduled Call Step: 1 Pacific/Honolulu +1 808-727-9661 dboskomaui@g…" at bounding box center [351, 199] width 261 height 31
click at [381, 133] on div "A Callback Scheduled Call Step: 1 Pacific/Honolulu +1 808-779-6161 geoff_3.0@ic…" at bounding box center [351, 141] width 261 height 48
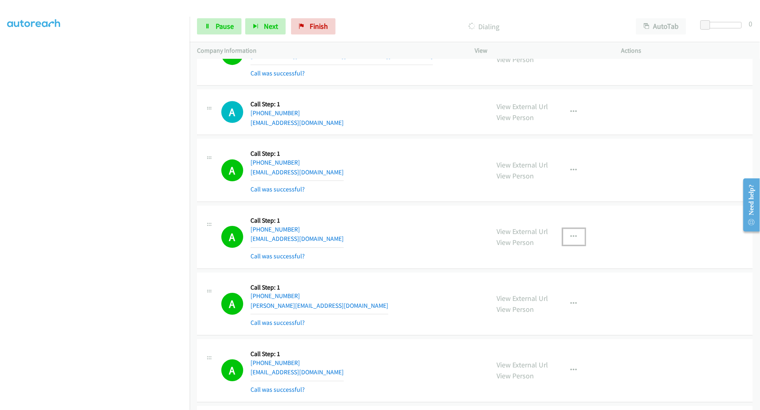
click at [577, 239] on button "button" at bounding box center [574, 237] width 22 height 16
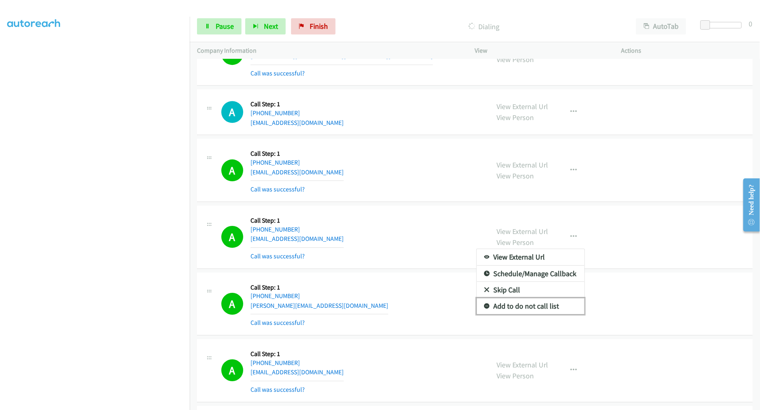
click at [528, 302] on link "Add to do not call list" at bounding box center [531, 306] width 108 height 16
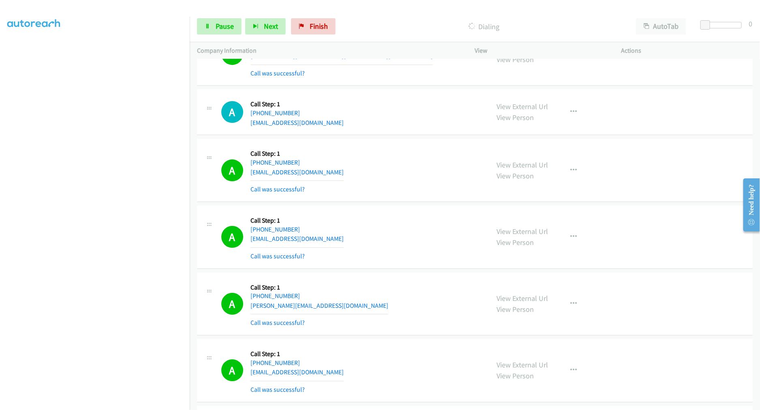
click at [402, 257] on div "A Callback Scheduled Call Step: 1 America/Los_Angeles +1 510-579-4204 yuchia040…" at bounding box center [351, 237] width 261 height 48
click at [379, 137] on td "A Callback Scheduled Call Step: 1 America/Los_Angeles +1 323-240-0775 arredondo…" at bounding box center [475, 112] width 571 height 49
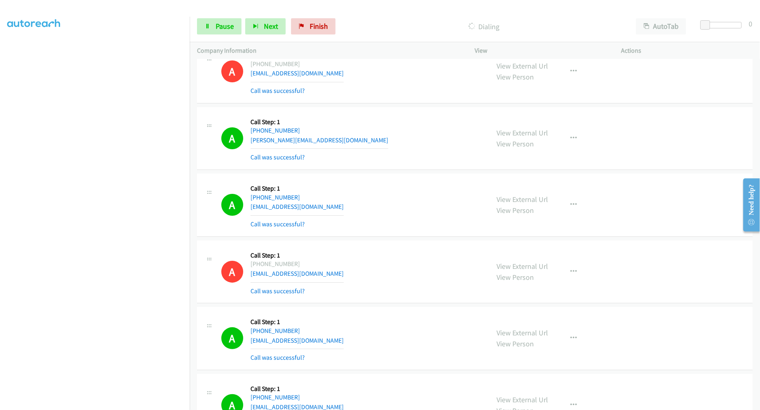
scroll to position [4100, 0]
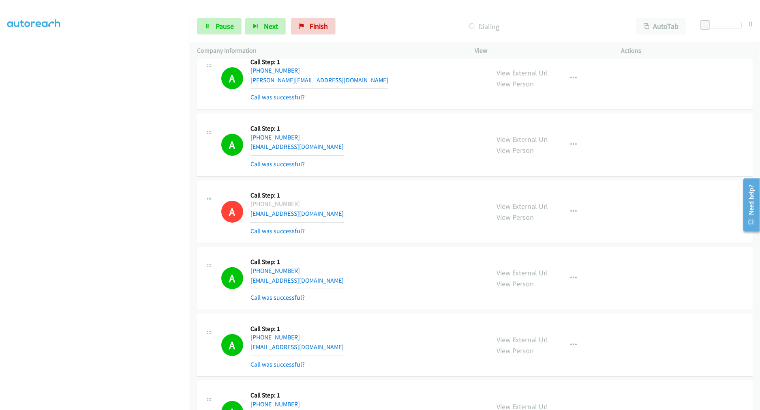
click at [134, 403] on section at bounding box center [94, 218] width 175 height 388
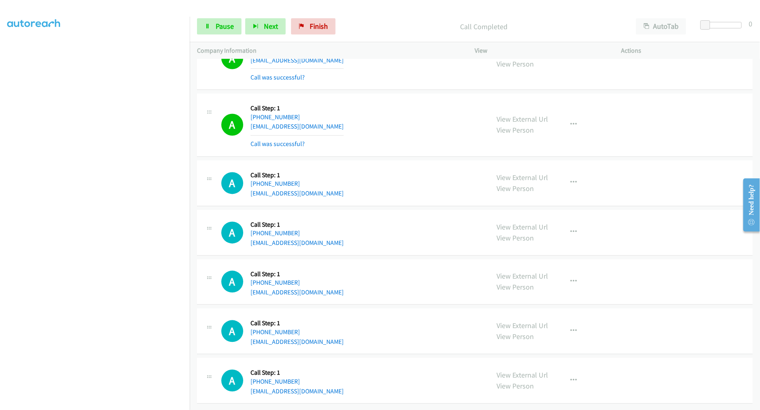
scroll to position [4779, 0]
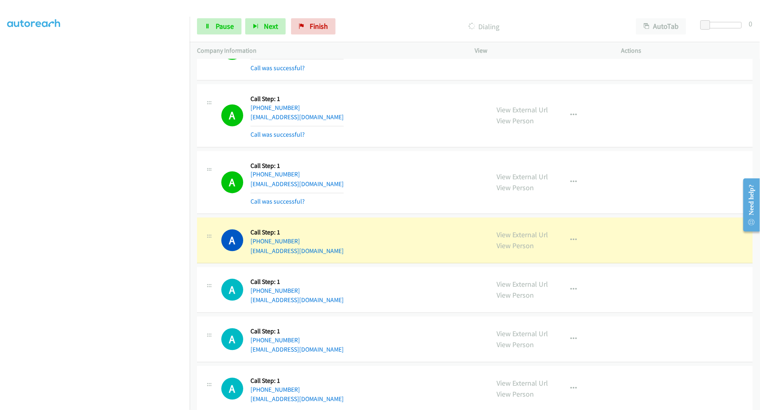
drag, startPoint x: 376, startPoint y: 153, endPoint x: 384, endPoint y: 153, distance: 7.3
click at [377, 153] on td "A Callback Scheduled Call Step: 1 America/Chicago +1 402-212-5543 worshamholly@…" at bounding box center [475, 182] width 571 height 67
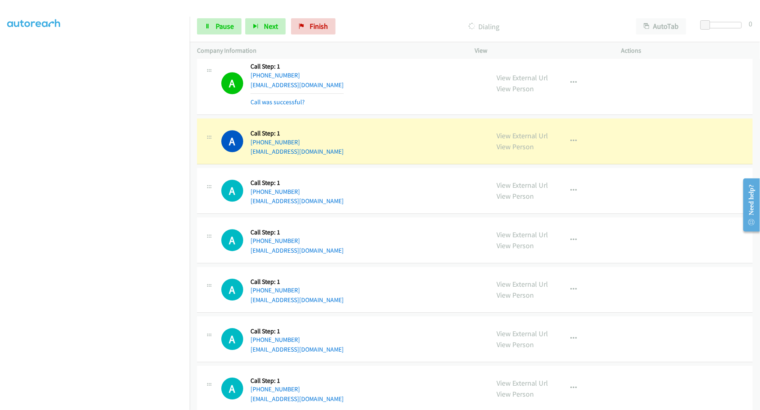
scroll to position [5095, 0]
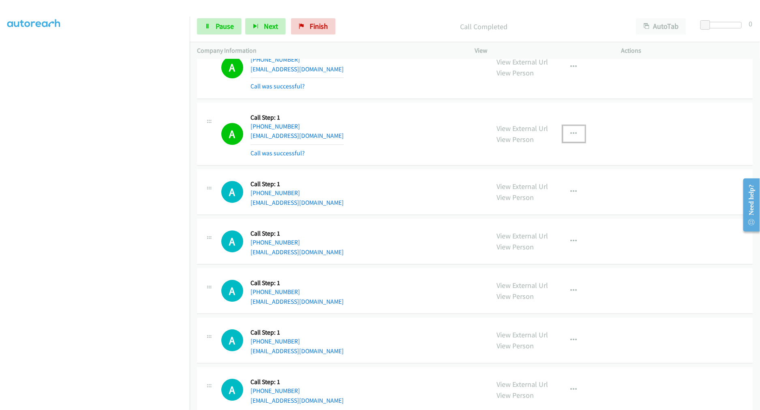
click at [574, 141] on button "button" at bounding box center [574, 134] width 22 height 16
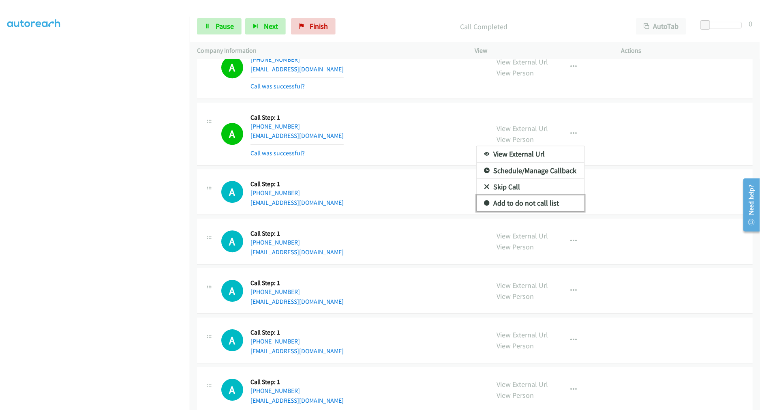
click at [533, 203] on link "Add to do not call list" at bounding box center [531, 203] width 108 height 16
click at [408, 123] on div "A Callback Scheduled Call Step: 1 America/Edmonton +1 403-678-8867 irahadabutt@…" at bounding box center [351, 134] width 261 height 48
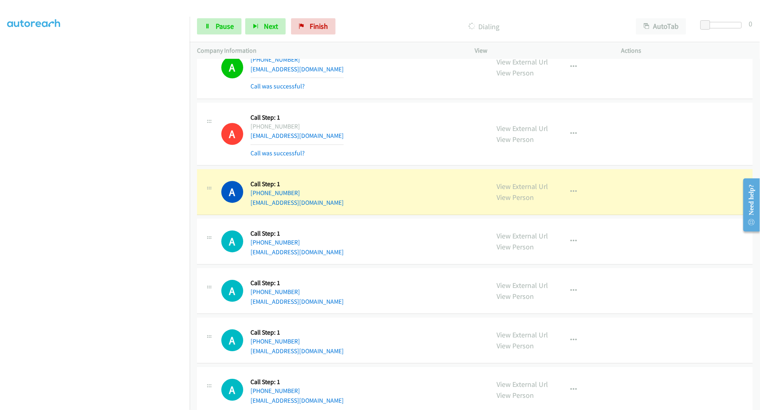
click at [394, 172] on div "A Callback Scheduled Call Step: 1 America/Los_Angeles +1 909-642-3669 andrewhue…" at bounding box center [475, 192] width 556 height 46
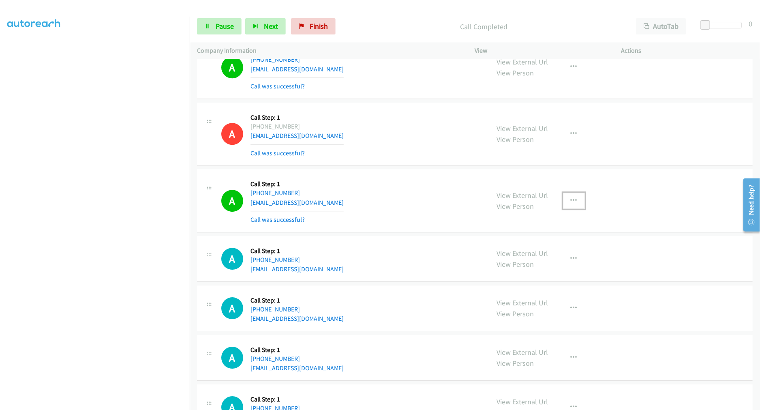
click at [578, 205] on button "button" at bounding box center [574, 201] width 22 height 16
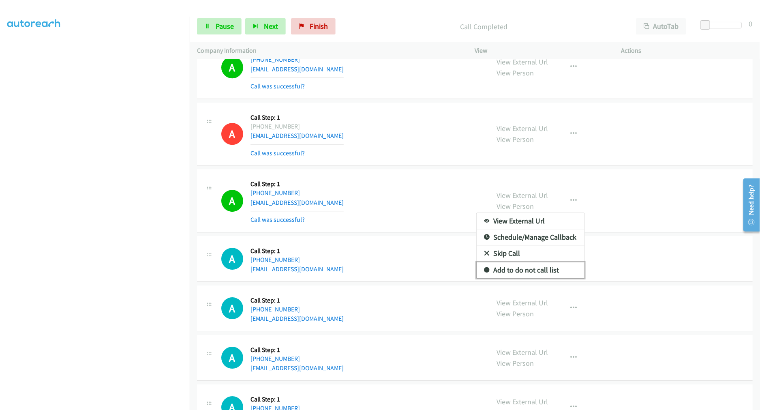
click at [535, 276] on link "Add to do not call list" at bounding box center [531, 270] width 108 height 16
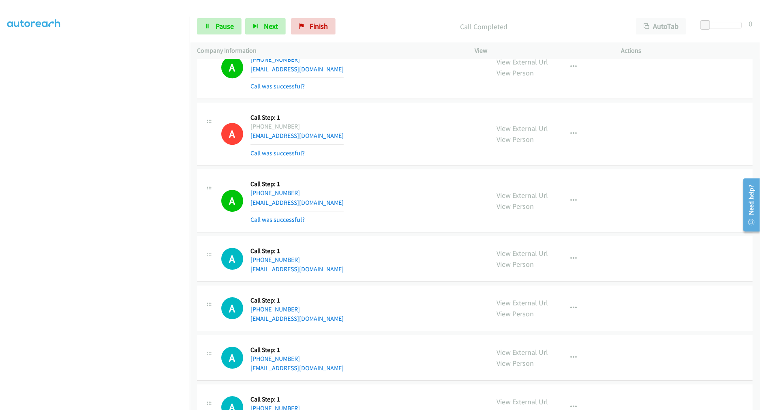
click at [419, 181] on div "A Callback Scheduled Call Step: 1 America/Los_Angeles +1 909-642-3669 andrewhue…" at bounding box center [351, 200] width 261 height 48
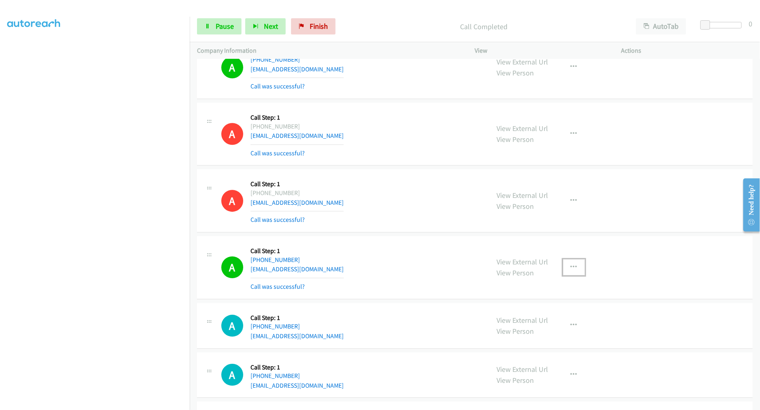
click at [571, 270] on icon "button" at bounding box center [574, 267] width 6 height 6
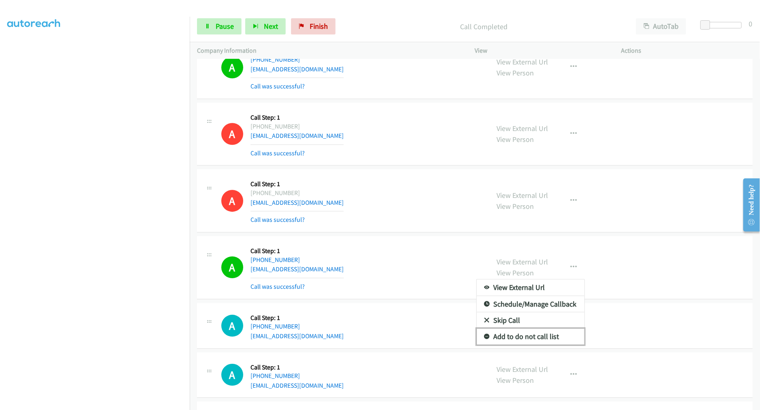
click at [509, 342] on link "Add to do not call list" at bounding box center [531, 336] width 108 height 16
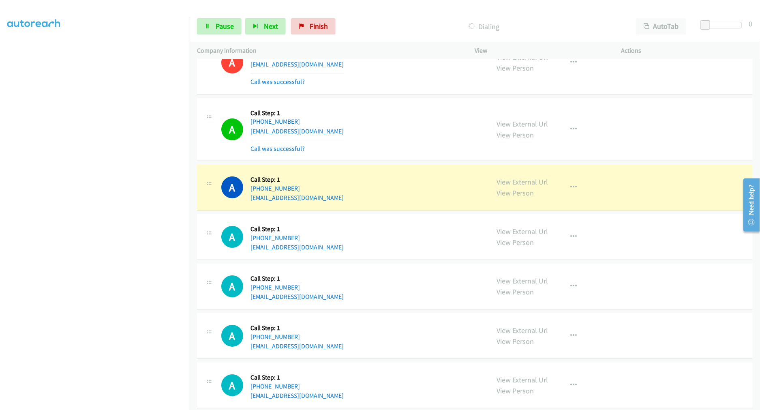
scroll to position [5314, 0]
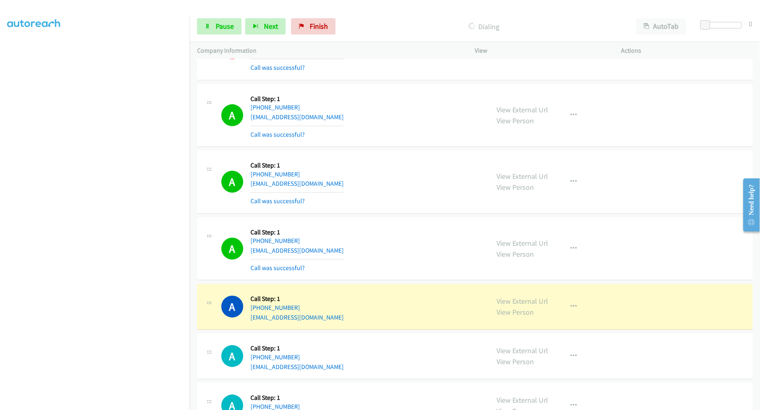
click at [392, 189] on div "A Callback Scheduled Call Step: 1 America/Los_Angeles +1 310-409-9596 jeljelimh…" at bounding box center [351, 182] width 261 height 48
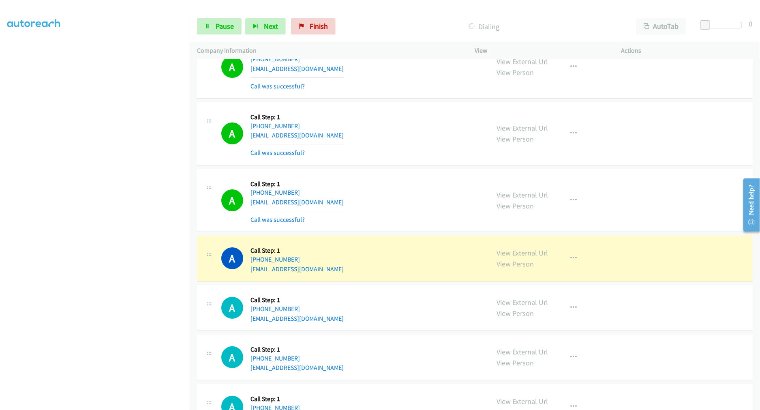
scroll to position [5404, 0]
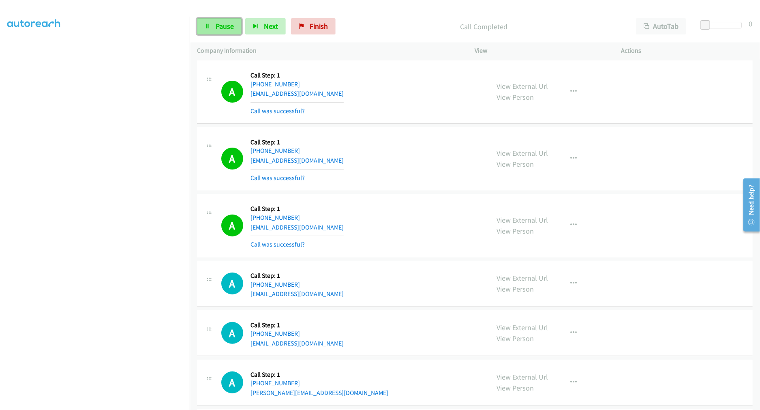
click at [224, 27] on span "Pause" at bounding box center [225, 25] width 18 height 9
click at [221, 30] on link "Start Calls" at bounding box center [226, 26] width 58 height 16
click at [401, 130] on div "A Callback Scheduled Call Step: 1 America/New_York +1 716-704-5034 georgegerard…" at bounding box center [475, 158] width 556 height 63
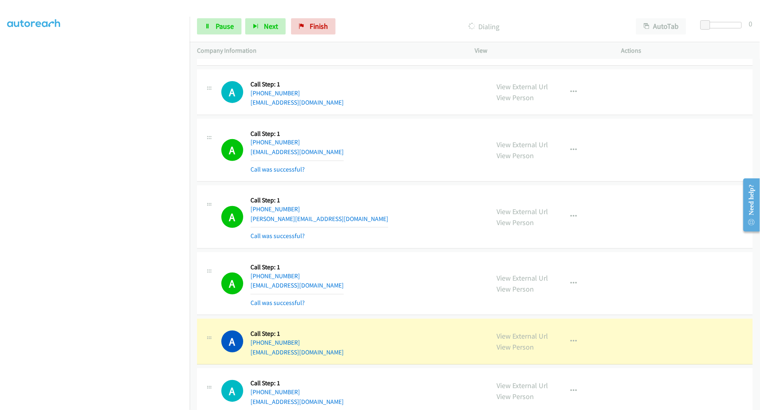
scroll to position [5674, 0]
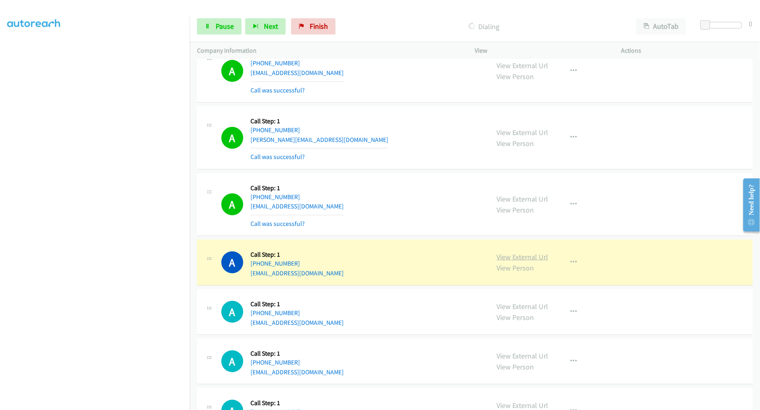
drag, startPoint x: 510, startPoint y: 261, endPoint x: 455, endPoint y: 175, distance: 102.1
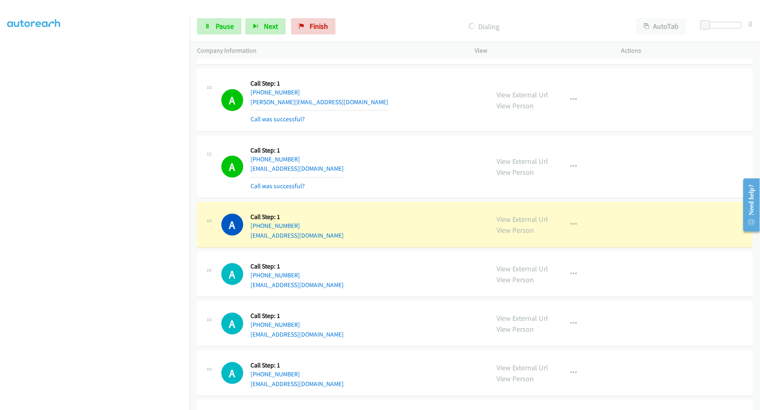
scroll to position [5764, 0]
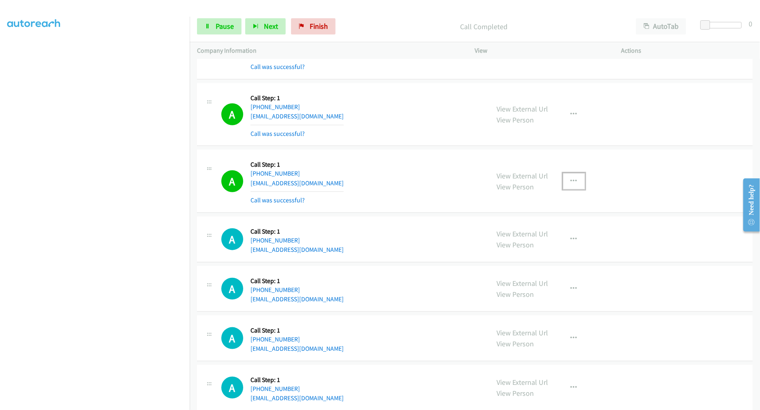
click at [574, 182] on button "button" at bounding box center [574, 181] width 22 height 16
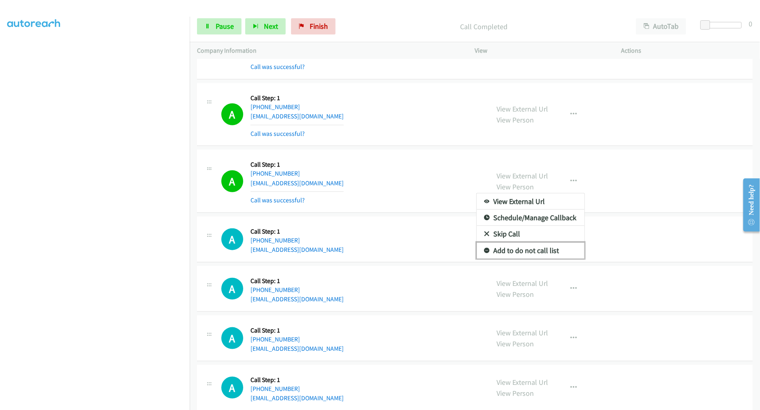
click at [517, 255] on link "Add to do not call list" at bounding box center [531, 251] width 108 height 16
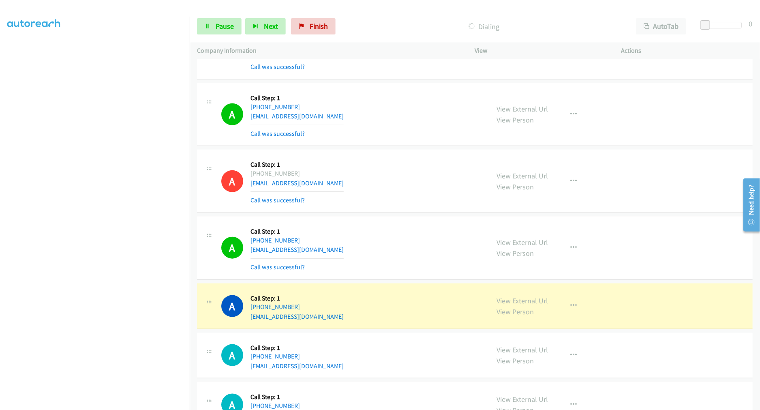
scroll to position [5848, 0]
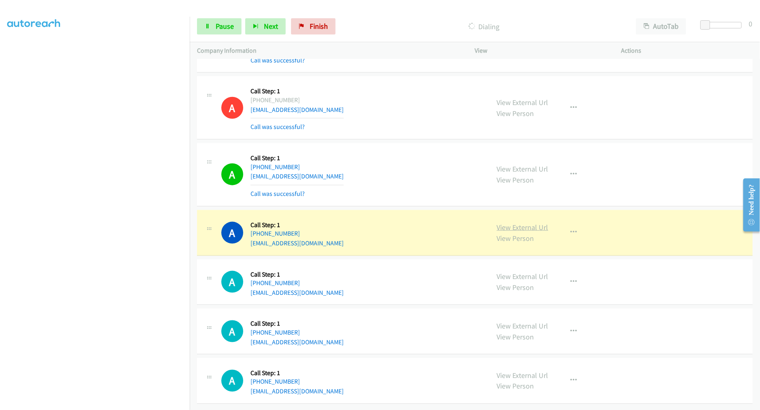
drag, startPoint x: 516, startPoint y: 221, endPoint x: 510, endPoint y: 217, distance: 6.5
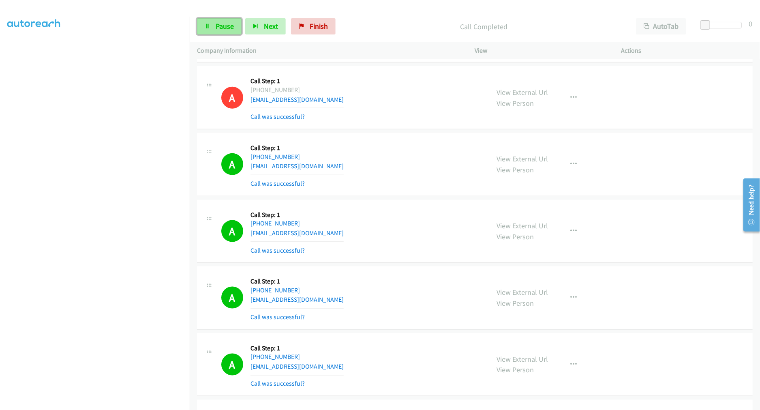
click at [221, 29] on span "Pause" at bounding box center [225, 25] width 18 height 9
click at [220, 31] on link "Start Calls" at bounding box center [226, 26] width 58 height 16
click at [398, 203] on td "A Callback Scheduled Call Step: 1 America/Chicago +1 945-391-8510 marisa081018@…" at bounding box center [475, 231] width 571 height 67
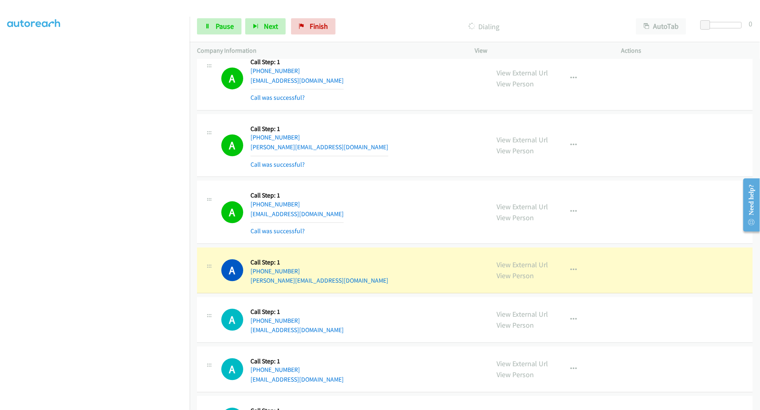
scroll to position [6302, 0]
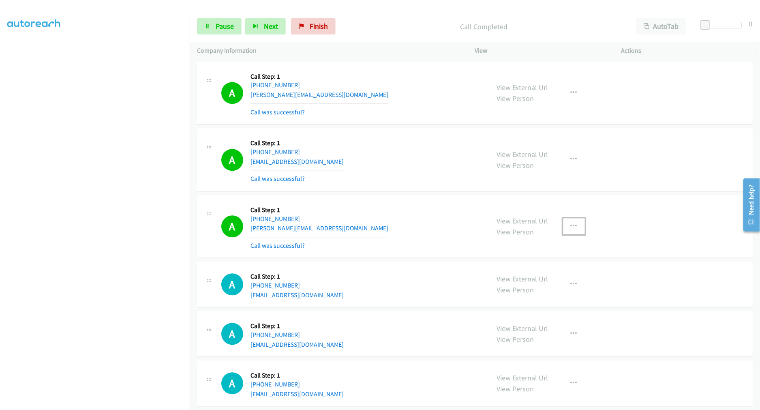
drag, startPoint x: 567, startPoint y: 231, endPoint x: 568, endPoint y: 238, distance: 6.5
click at [571, 230] on icon "button" at bounding box center [574, 226] width 6 height 6
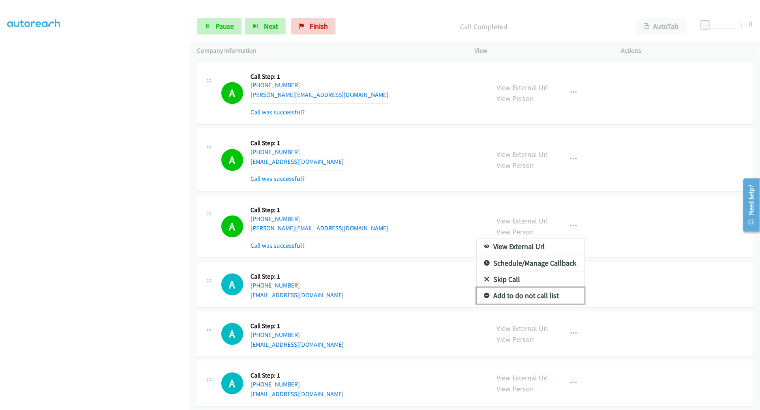
click at [534, 301] on link "Add to do not call list" at bounding box center [531, 296] width 108 height 16
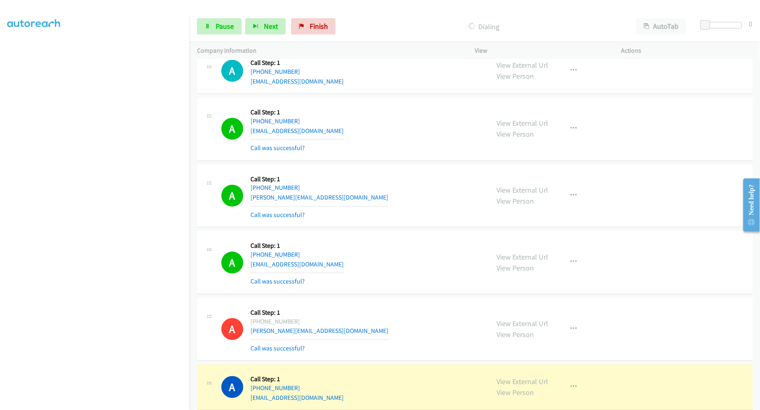
scroll to position [6167, 0]
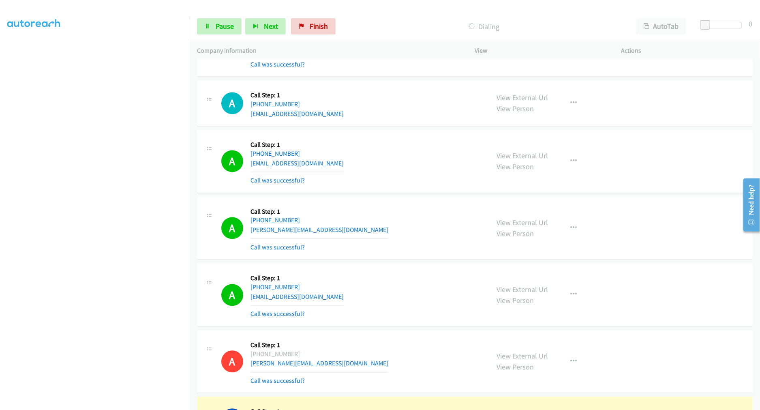
click at [382, 149] on div "A Callback Scheduled Call Step: 1 America/Chicago +1 715-533-0104 mitchelpfaff@…" at bounding box center [351, 161] width 261 height 48
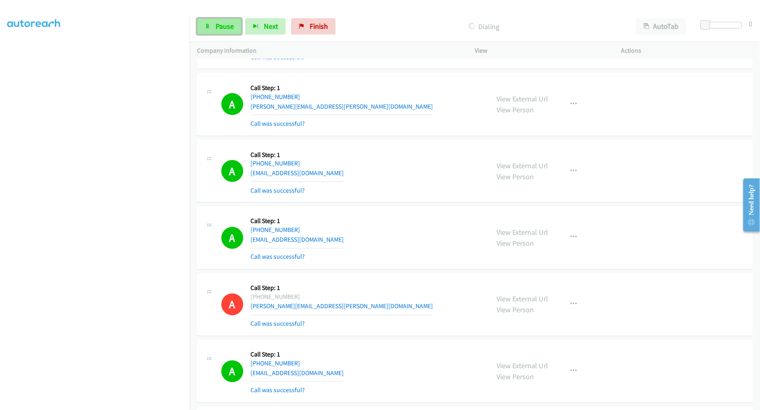
click at [220, 27] on span "Pause" at bounding box center [225, 25] width 18 height 9
click at [430, 147] on div "A Callback Scheduled Call Step: 1 America/Los_Angeles +1 858-775-4022 luomanen@…" at bounding box center [475, 171] width 556 height 63
click at [230, 25] on span "Start Calls" at bounding box center [232, 25] width 32 height 9
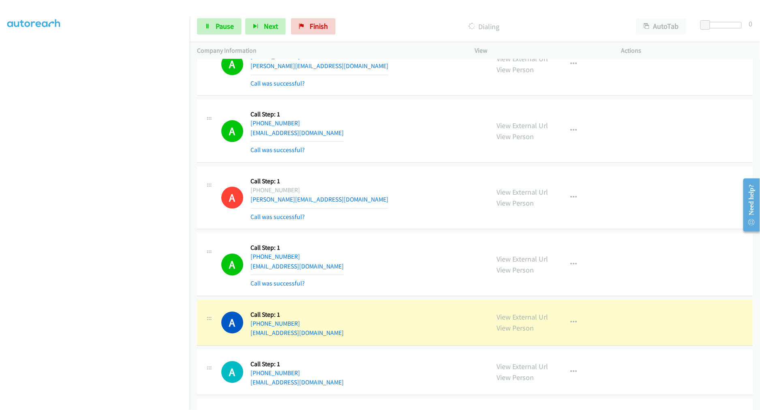
scroll to position [6382, 0]
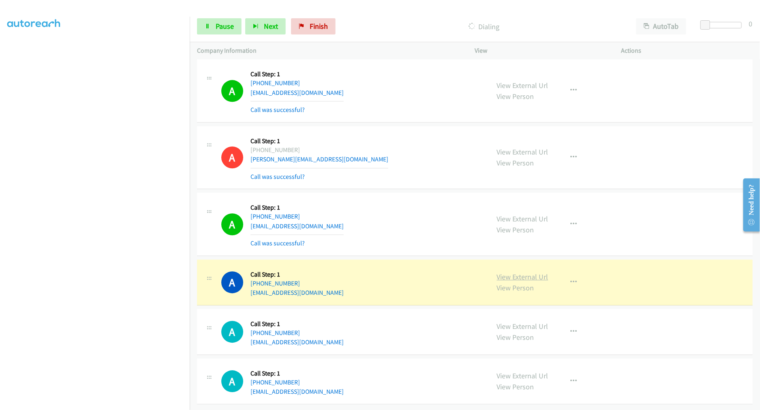
drag, startPoint x: 519, startPoint y: 268, endPoint x: 376, endPoint y: 86, distance: 232.4
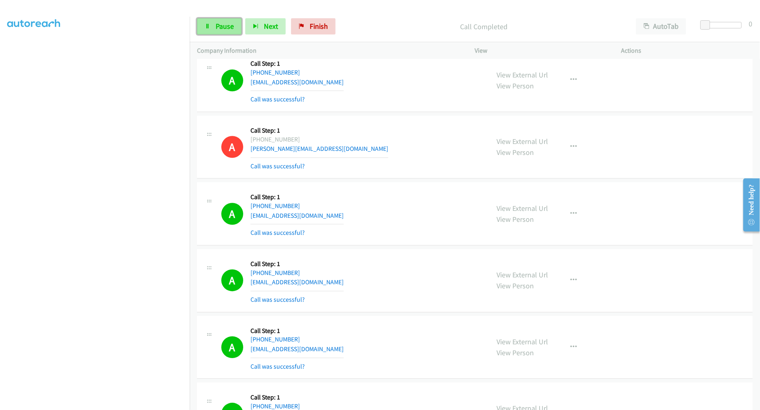
click at [218, 31] on link "Pause" at bounding box center [219, 26] width 45 height 16
click at [226, 25] on span "Start Calls" at bounding box center [232, 25] width 32 height 9
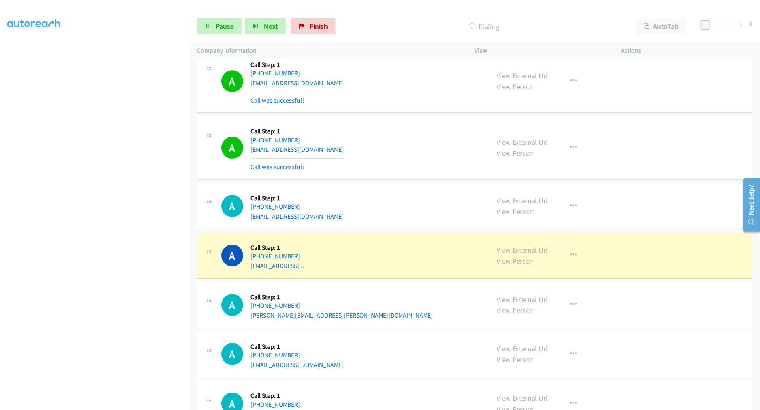
scroll to position [6652, 0]
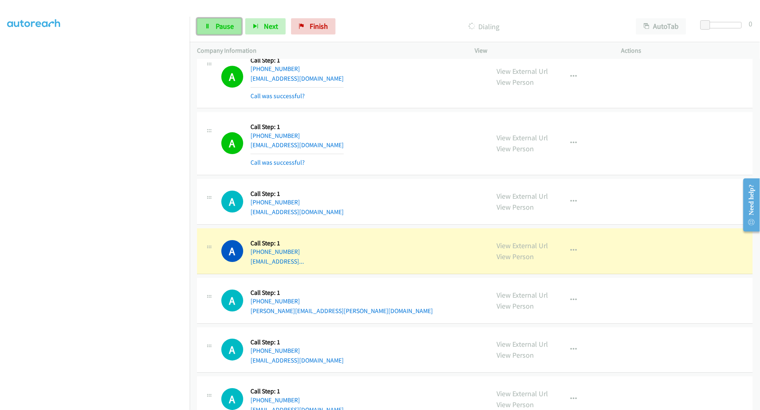
click at [220, 26] on span "Pause" at bounding box center [225, 25] width 18 height 9
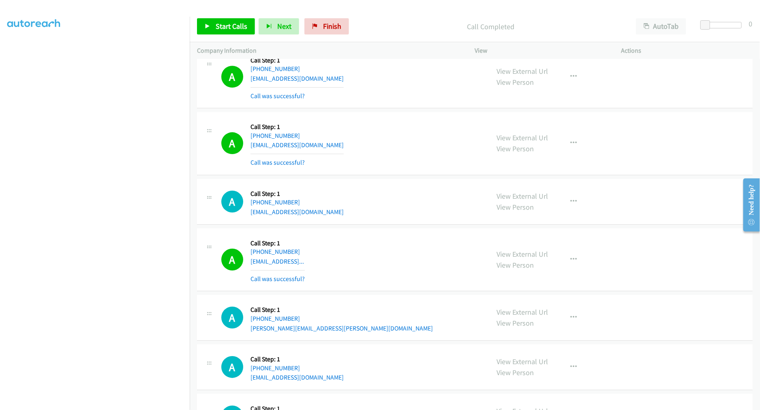
click at [217, 17] on div "Start Calls Pause Next Finish Call Completed AutoTab AutoTab 0" at bounding box center [475, 26] width 571 height 31
click at [227, 27] on span "Start Calls" at bounding box center [232, 25] width 32 height 9
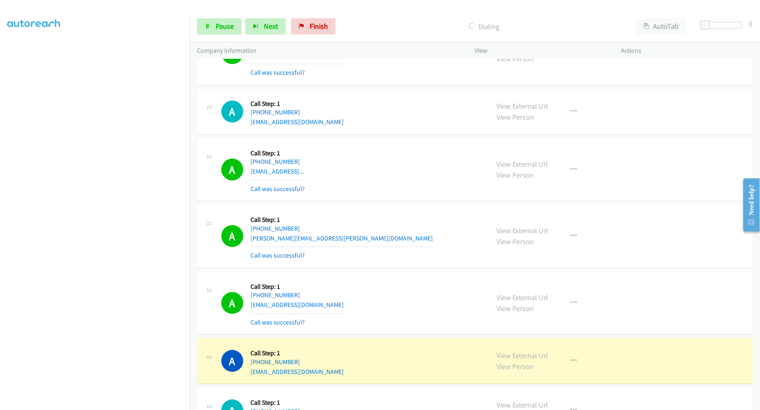
scroll to position [6562, 0]
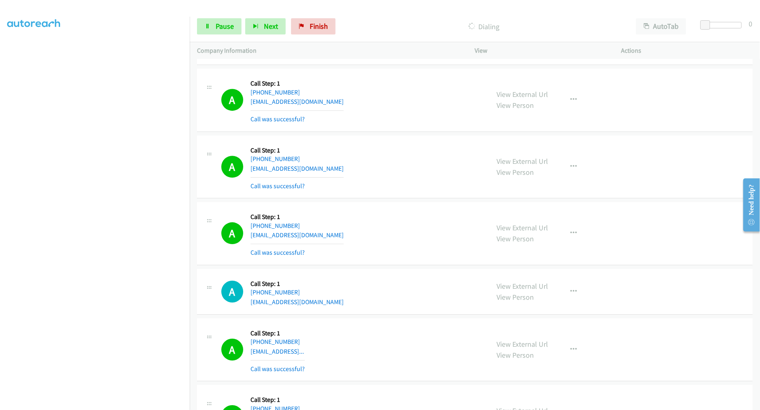
click at [372, 151] on div "A Callback Scheduled Call Step: 1 America/New_York +1 914-479-4080 ktotoro11@gm…" at bounding box center [351, 167] width 261 height 48
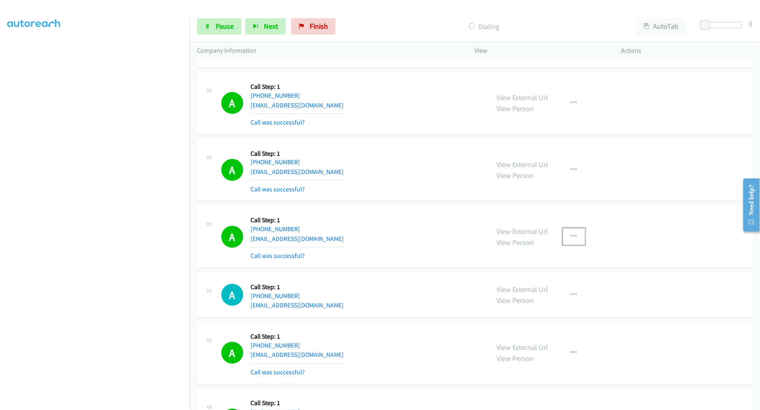
click at [575, 245] on button "button" at bounding box center [574, 236] width 22 height 16
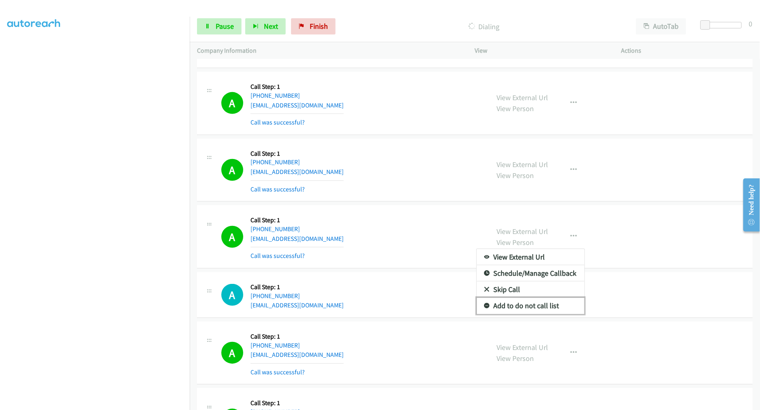
click at [533, 306] on link "Add to do not call list" at bounding box center [531, 306] width 108 height 16
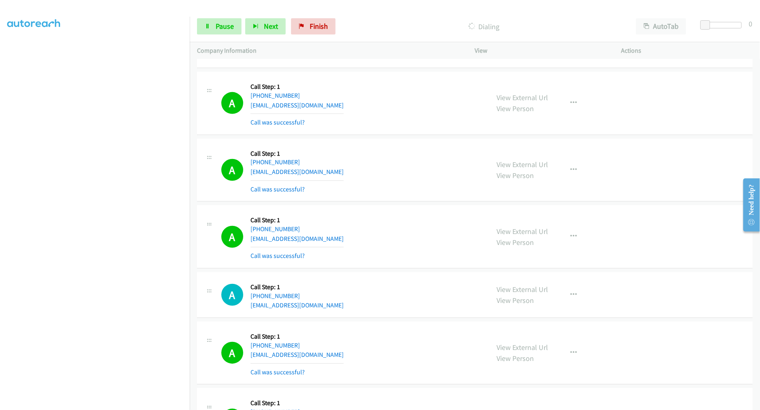
drag, startPoint x: 386, startPoint y: 230, endPoint x: 499, endPoint y: 160, distance: 132.9
click at [385, 230] on div "A Callback Scheduled Call Step: 1 Pacific/Honolulu +1 808-779-6161 geoff_3.0@ic…" at bounding box center [351, 236] width 261 height 48
click at [343, 151] on div "A Callback Scheduled Call Step: 1 America/New_York +1 561-789-9614 mtrifunovi@a…" at bounding box center [351, 170] width 261 height 48
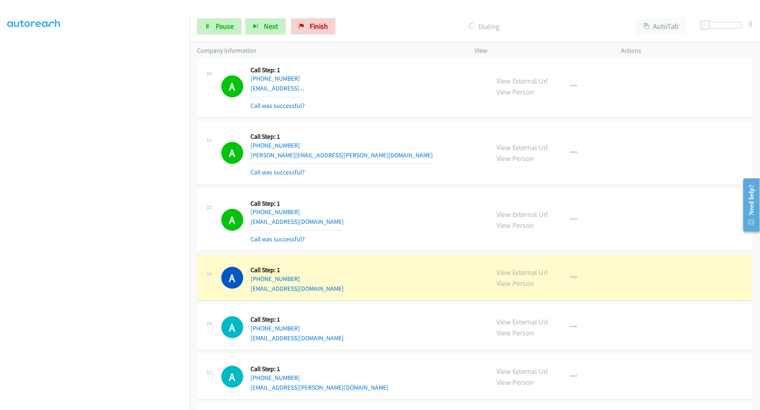
scroll to position [6882, 0]
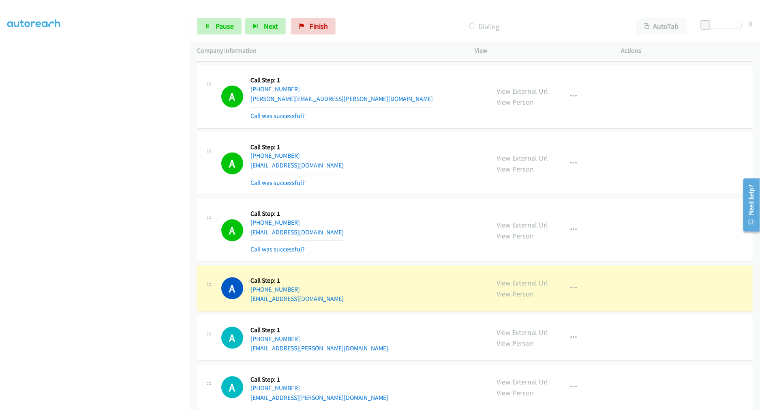
drag, startPoint x: 526, startPoint y: 290, endPoint x: 511, endPoint y: 264, distance: 30.1
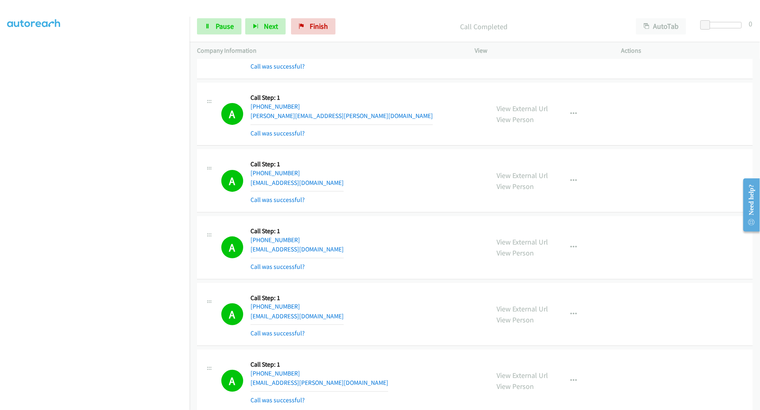
scroll to position [6899, 0]
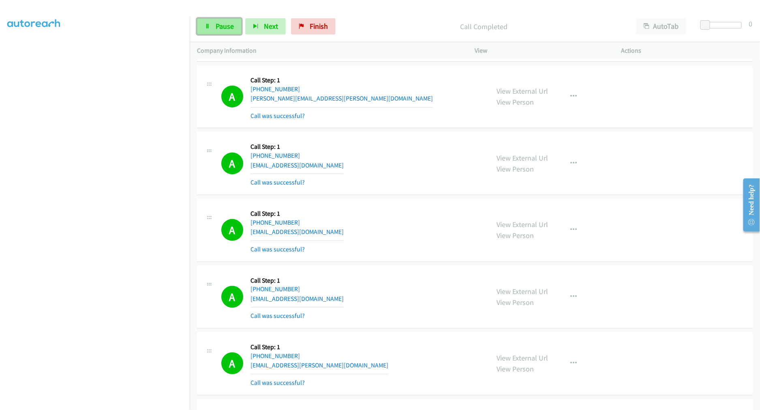
click at [210, 19] on link "Pause" at bounding box center [219, 26] width 45 height 16
click at [224, 27] on span "Start Calls" at bounding box center [232, 25] width 32 height 9
click at [394, 214] on div "A Callback Scheduled Call Step: 1 America/Chicago +1 931-202-5118 cjstanford85@…" at bounding box center [351, 230] width 261 height 48
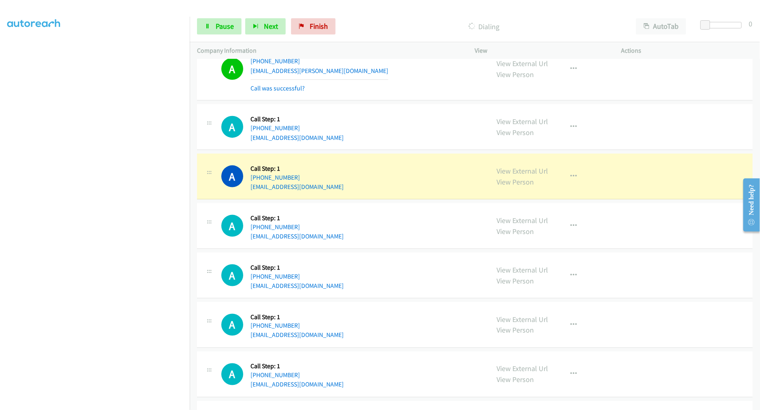
scroll to position [7260, 0]
click at [404, 151] on div "A Callback Scheduled Call Step: 1 America/Los_Angeles +1 559-930-7548 slvdrcald…" at bounding box center [475, 128] width 556 height 46
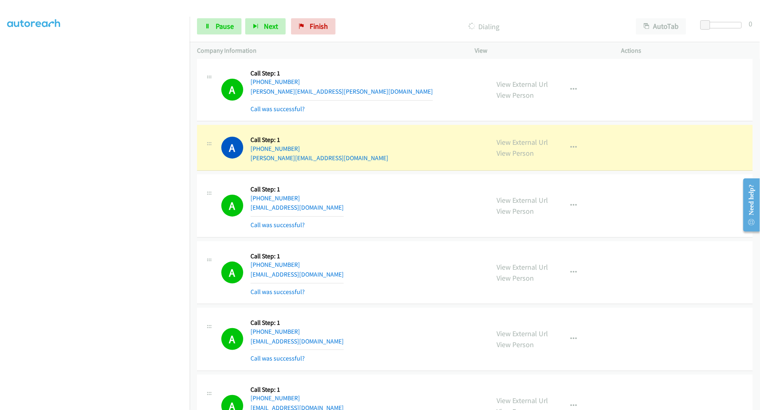
scroll to position [2744, 0]
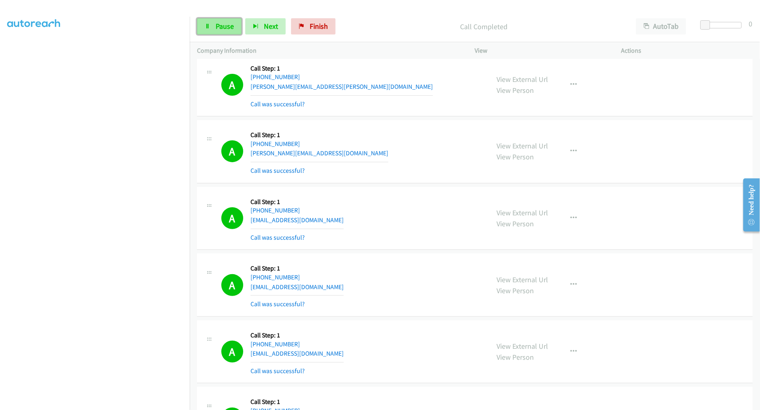
click at [220, 19] on link "Pause" at bounding box center [219, 26] width 45 height 16
click at [221, 31] on link "Start Calls" at bounding box center [226, 26] width 58 height 16
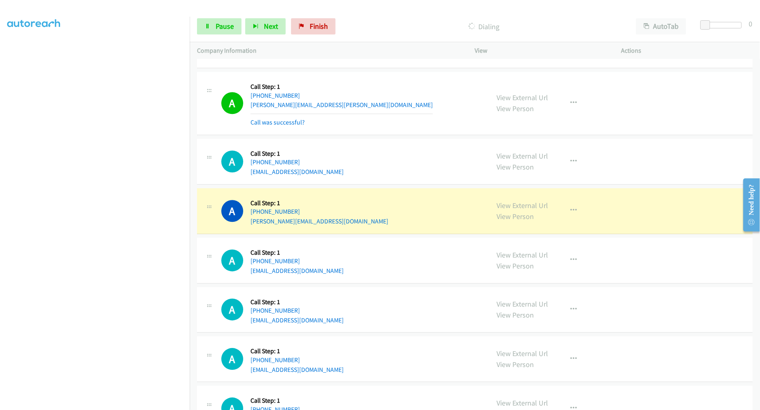
scroll to position [7763, 0]
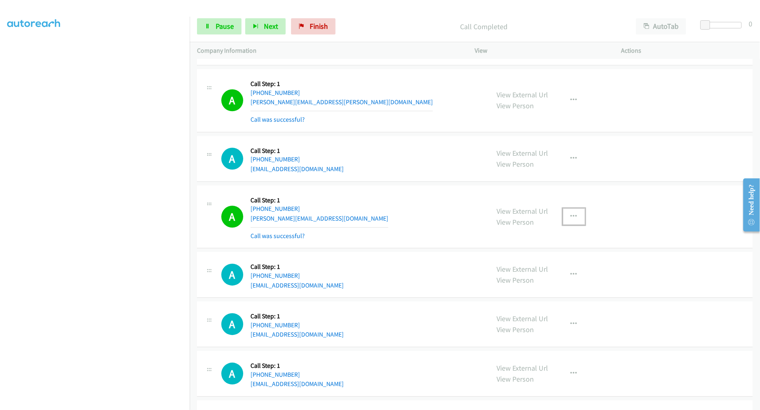
click at [565, 221] on button "button" at bounding box center [574, 216] width 22 height 16
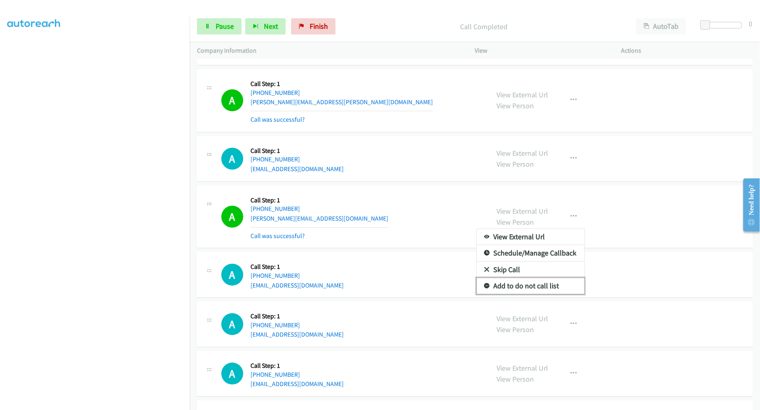
click at [521, 292] on link "Add to do not call list" at bounding box center [531, 286] width 108 height 16
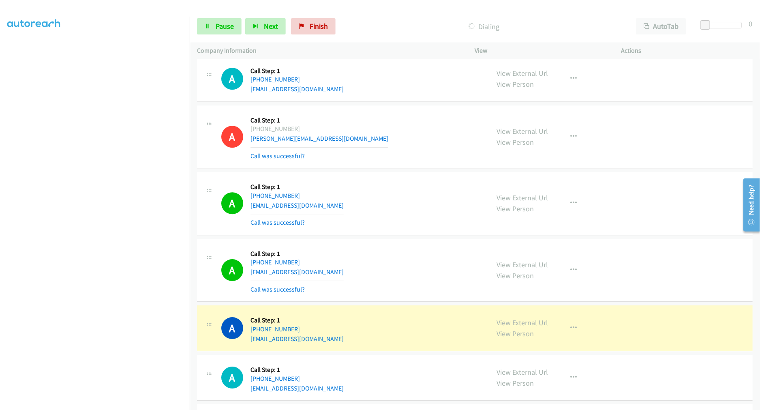
scroll to position [7950, 0]
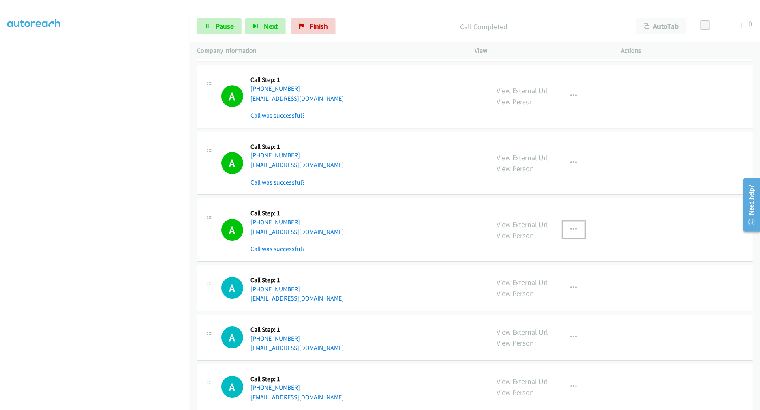
drag, startPoint x: 569, startPoint y: 232, endPoint x: 554, endPoint y: 257, distance: 28.9
click at [571, 233] on icon "button" at bounding box center [574, 229] width 6 height 6
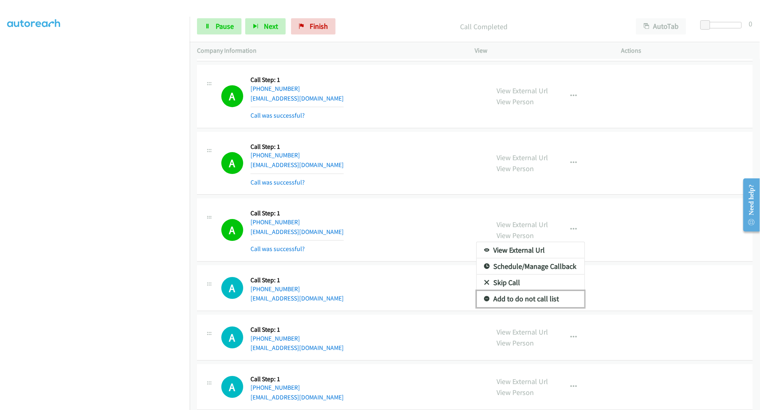
click at [514, 301] on link "Add to do not call list" at bounding box center [531, 299] width 108 height 16
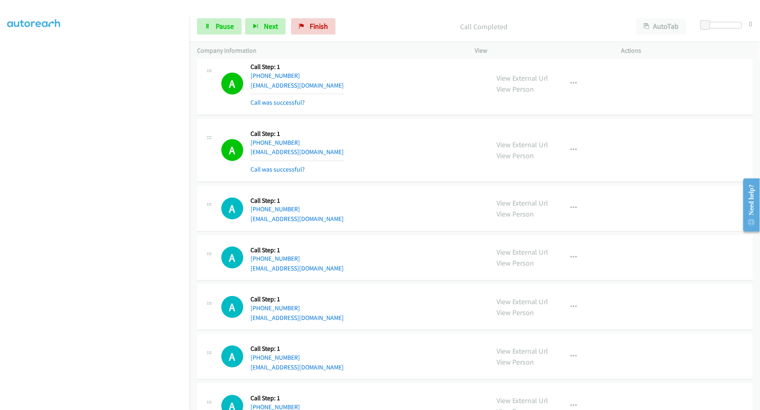
scroll to position [8245, 0]
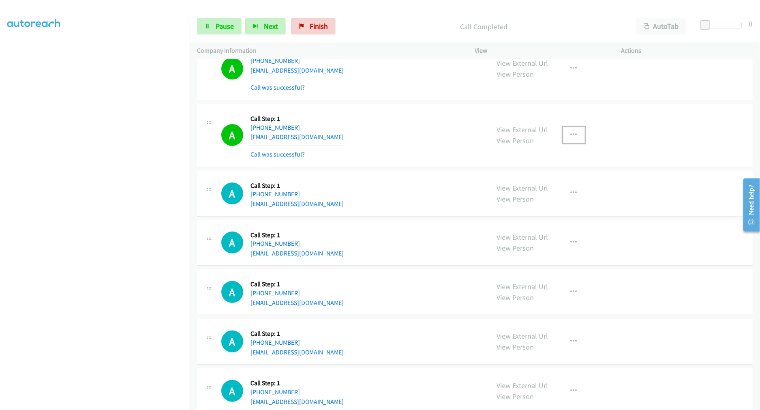
click at [566, 136] on button "button" at bounding box center [574, 135] width 22 height 16
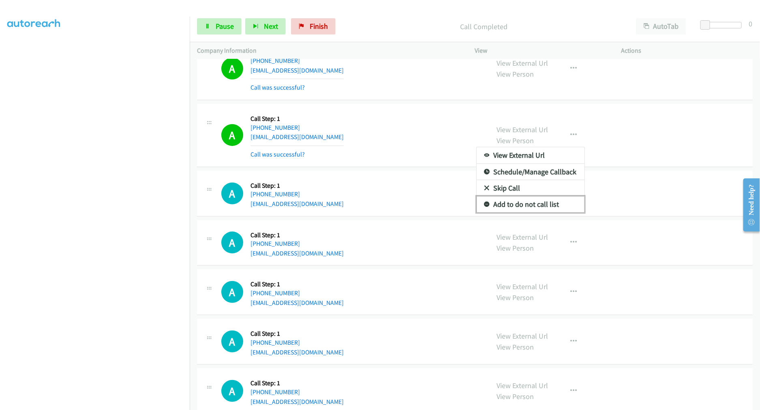
click at [519, 209] on link "Add to do not call list" at bounding box center [531, 204] width 108 height 16
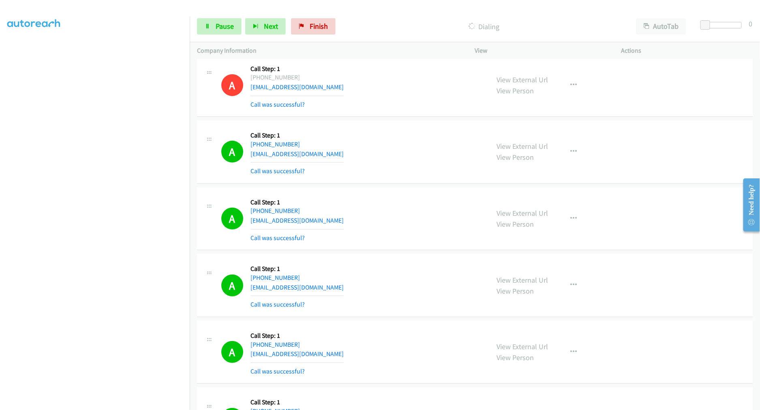
scroll to position [8397, 0]
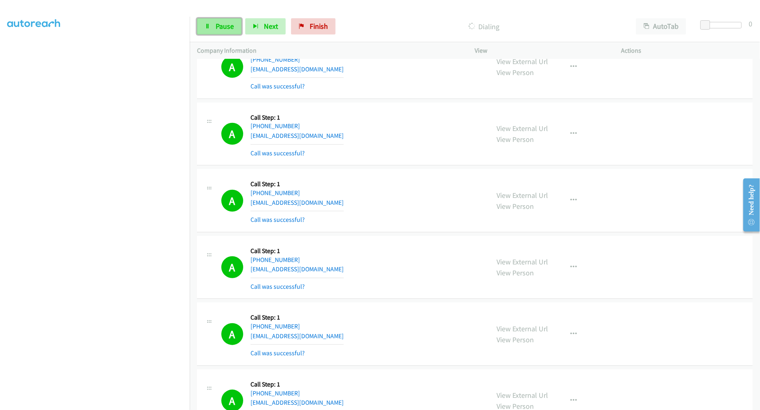
click at [241, 26] on link "Pause" at bounding box center [219, 26] width 45 height 16
click at [427, 157] on div "A Callback Scheduled Call Step: 1 America/Denver +1 720-416-3592 joser199222@gm…" at bounding box center [351, 134] width 261 height 48
click at [229, 23] on span "Start Calls" at bounding box center [232, 25] width 32 height 9
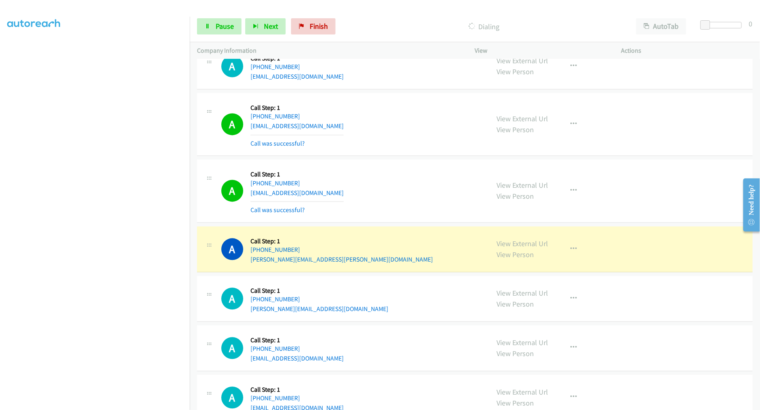
scroll to position [9001, 0]
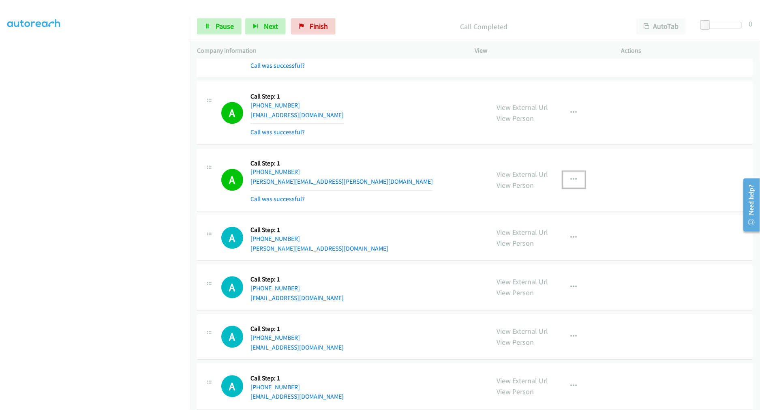
click at [576, 188] on button "button" at bounding box center [574, 180] width 22 height 16
drag, startPoint x: 514, startPoint y: 264, endPoint x: 514, endPoint y: 257, distance: 6.9
click at [563, 188] on div "View External Url Email Schedule/Manage Callback Skip Call Add to do not call l…" at bounding box center [574, 180] width 22 height 16
click at [514, 253] on div "View External Url View Person View External Url Email Schedule/Manage Callback …" at bounding box center [567, 237] width 154 height 31
click at [571, 183] on icon "button" at bounding box center [574, 179] width 6 height 6
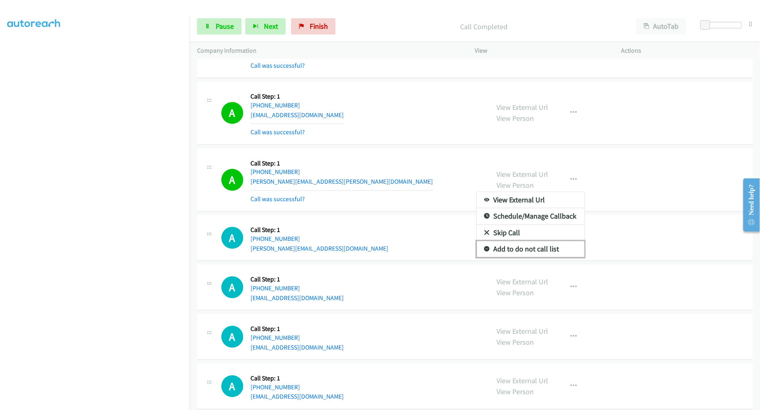
click at [542, 257] on link "Add to do not call list" at bounding box center [531, 249] width 108 height 16
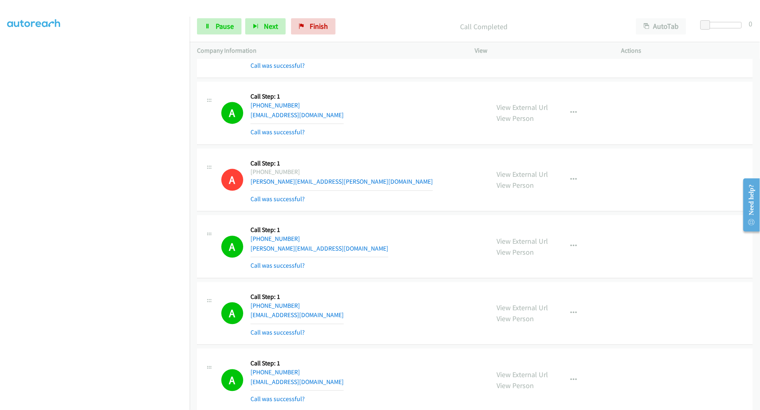
click at [395, 226] on div "A Callback Scheduled Call Step: 1 America/Denver +1 970-214-3492 jerimynelson@h…" at bounding box center [475, 246] width 556 height 63
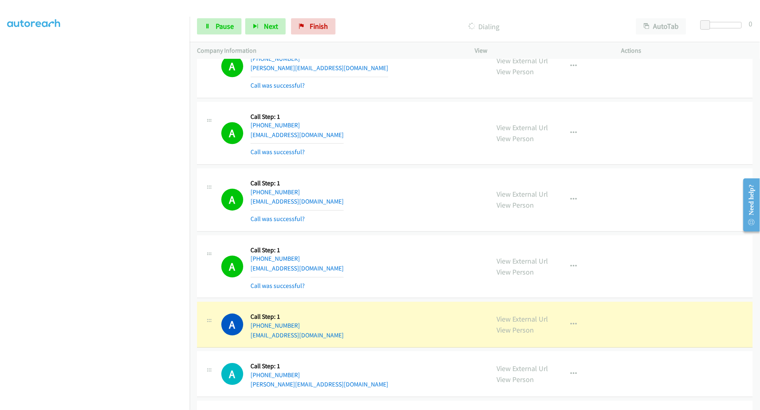
scroll to position [9288, 0]
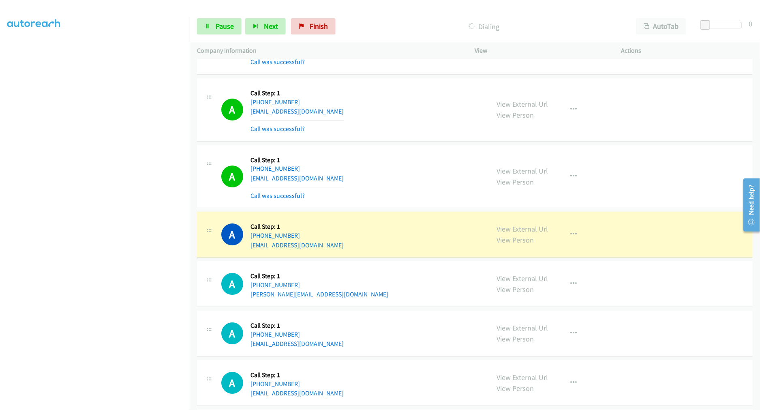
drag, startPoint x: 514, startPoint y: 233, endPoint x: 455, endPoint y: 153, distance: 99.5
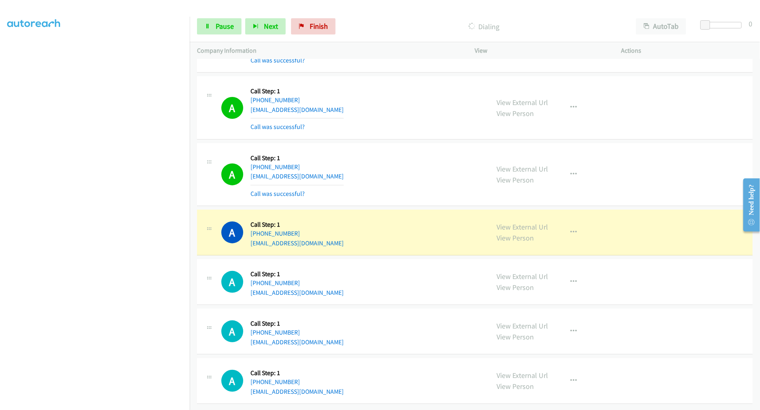
scroll to position [9569, 0]
drag, startPoint x: 514, startPoint y: 220, endPoint x: 369, endPoint y: 89, distance: 195.0
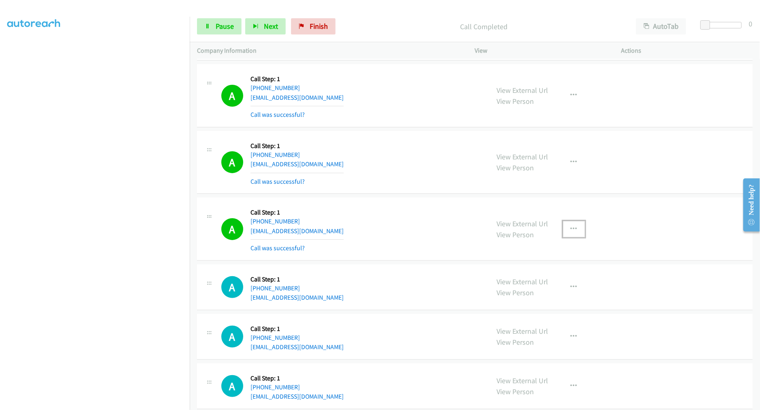
click at [572, 232] on icon "button" at bounding box center [574, 229] width 6 height 6
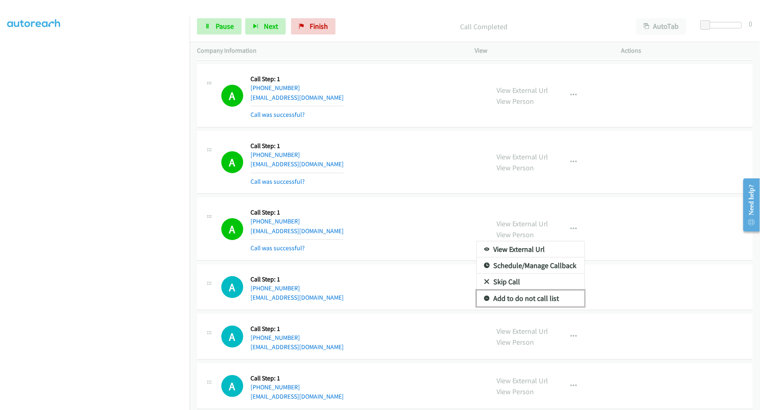
drag, startPoint x: 529, startPoint y: 305, endPoint x: 521, endPoint y: 285, distance: 20.4
click at [529, 303] on link "Add to do not call list" at bounding box center [531, 298] width 108 height 16
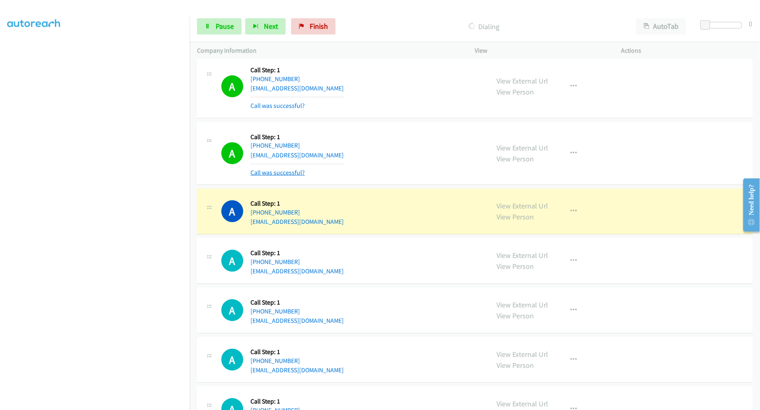
scroll to position [9795, 0]
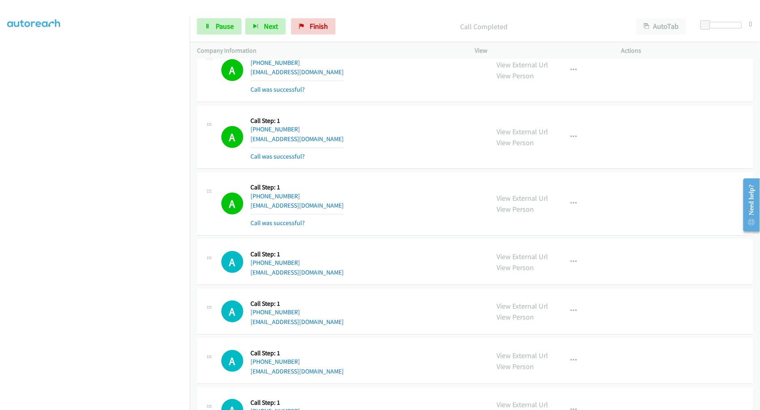
click at [90, 408] on aside "Dialing Mode: Power | Switch to Preview My Lists" at bounding box center [95, 202] width 190 height 449
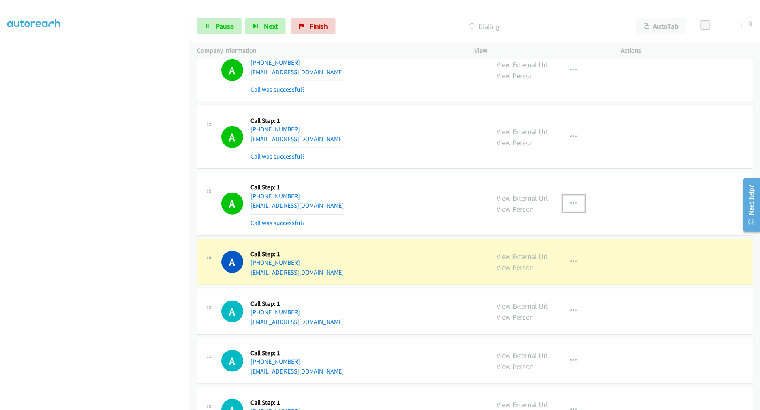
click at [564, 210] on button "button" at bounding box center [574, 203] width 22 height 16
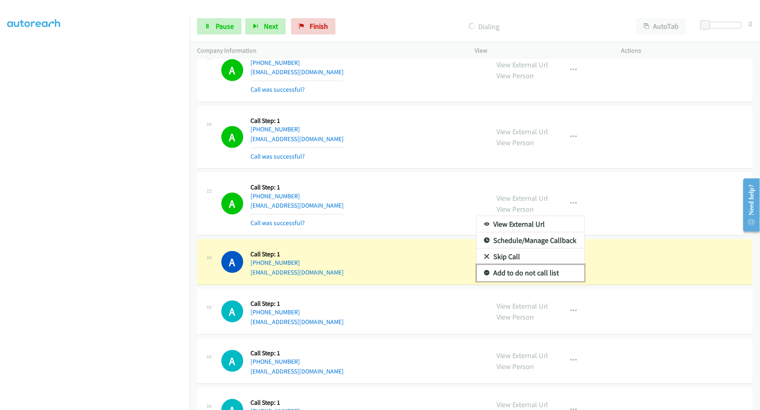
click at [529, 276] on link "Add to do not call list" at bounding box center [531, 273] width 108 height 16
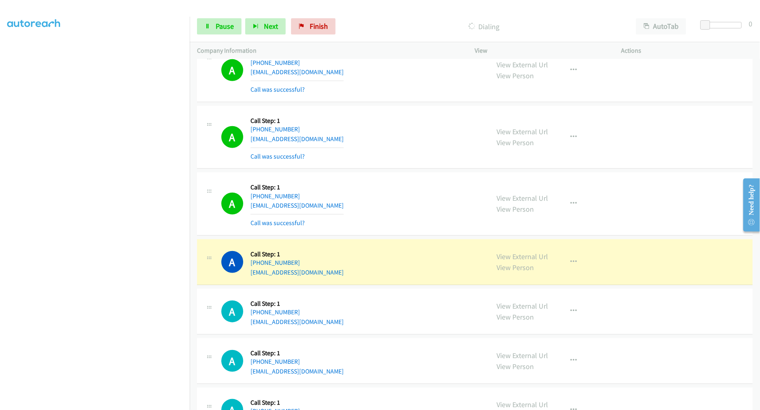
click at [403, 192] on div "A Callback Scheduled Call Step: 1 America/New_York +1 540-271-7067 isaiahjoesol…" at bounding box center [351, 204] width 261 height 48
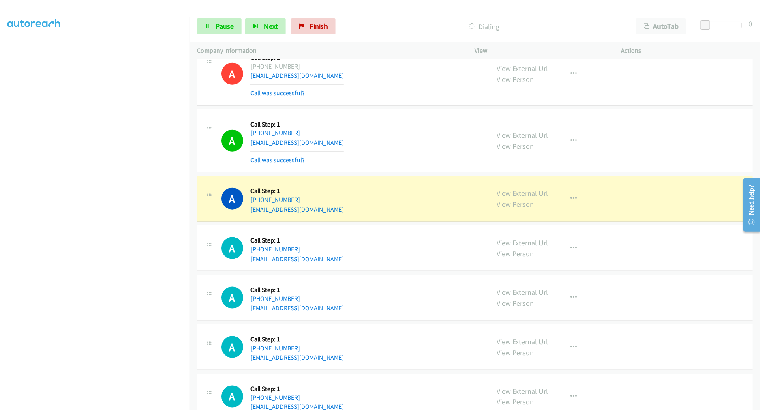
scroll to position [9930, 0]
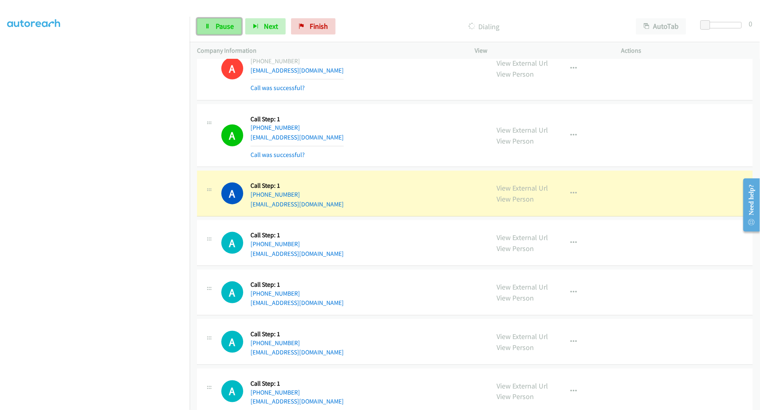
click at [212, 19] on link "Pause" at bounding box center [219, 26] width 45 height 16
